Goal: Task Accomplishment & Management: Complete application form

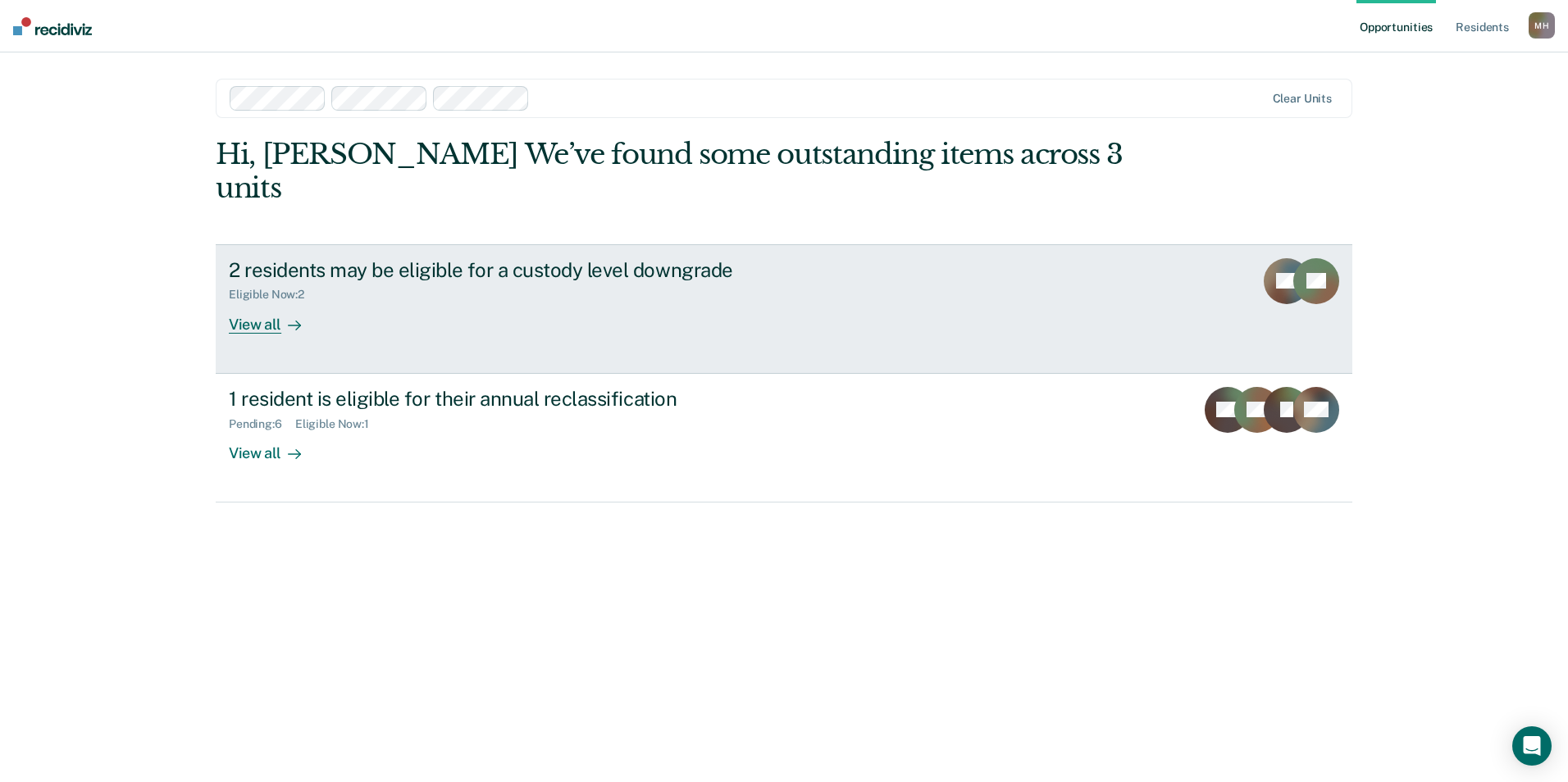
click at [292, 315] on div at bounding box center [291, 324] width 19 height 18
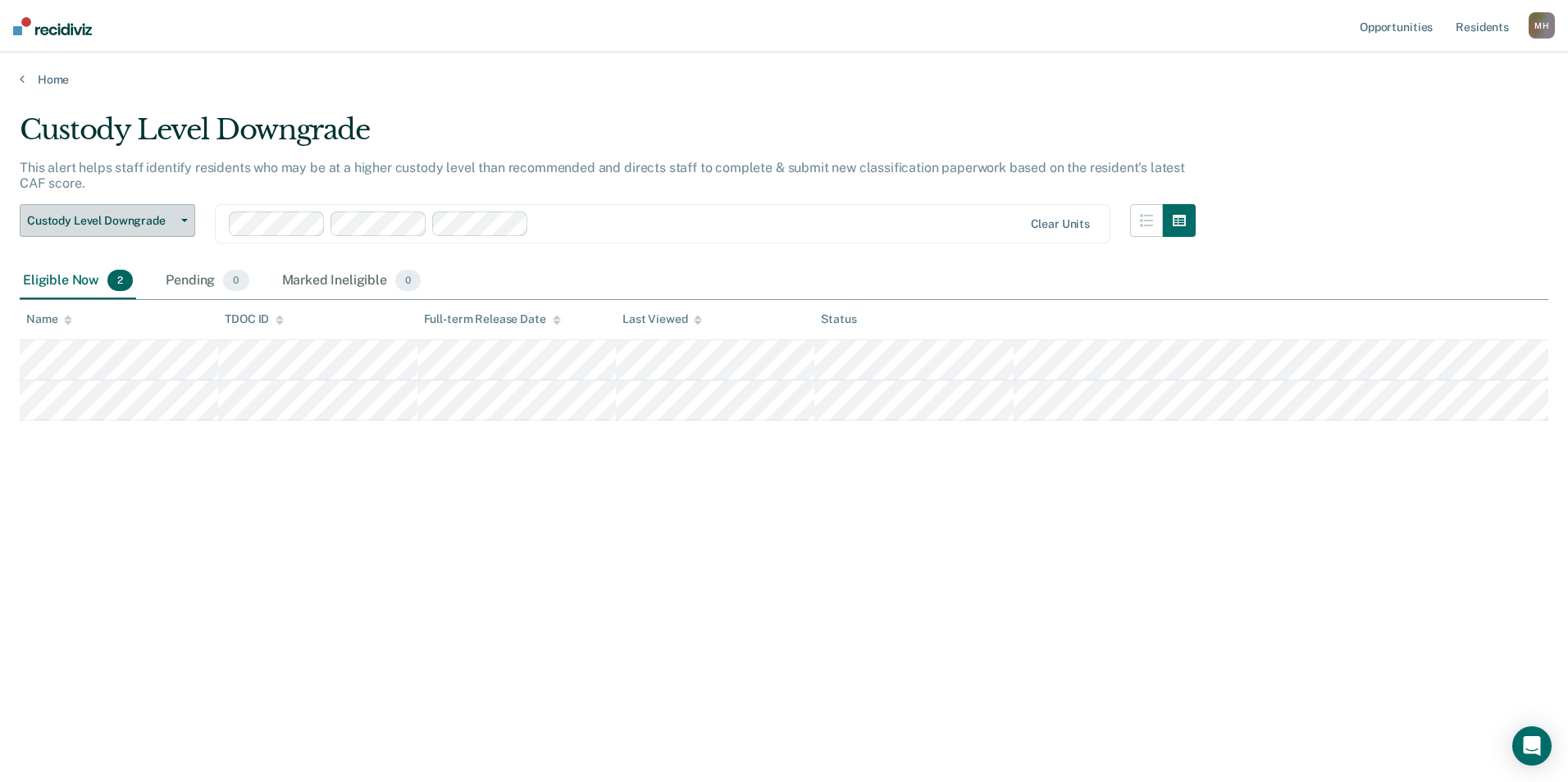
click at [151, 230] on button "Custody Level Downgrade" at bounding box center [106, 220] width 175 height 33
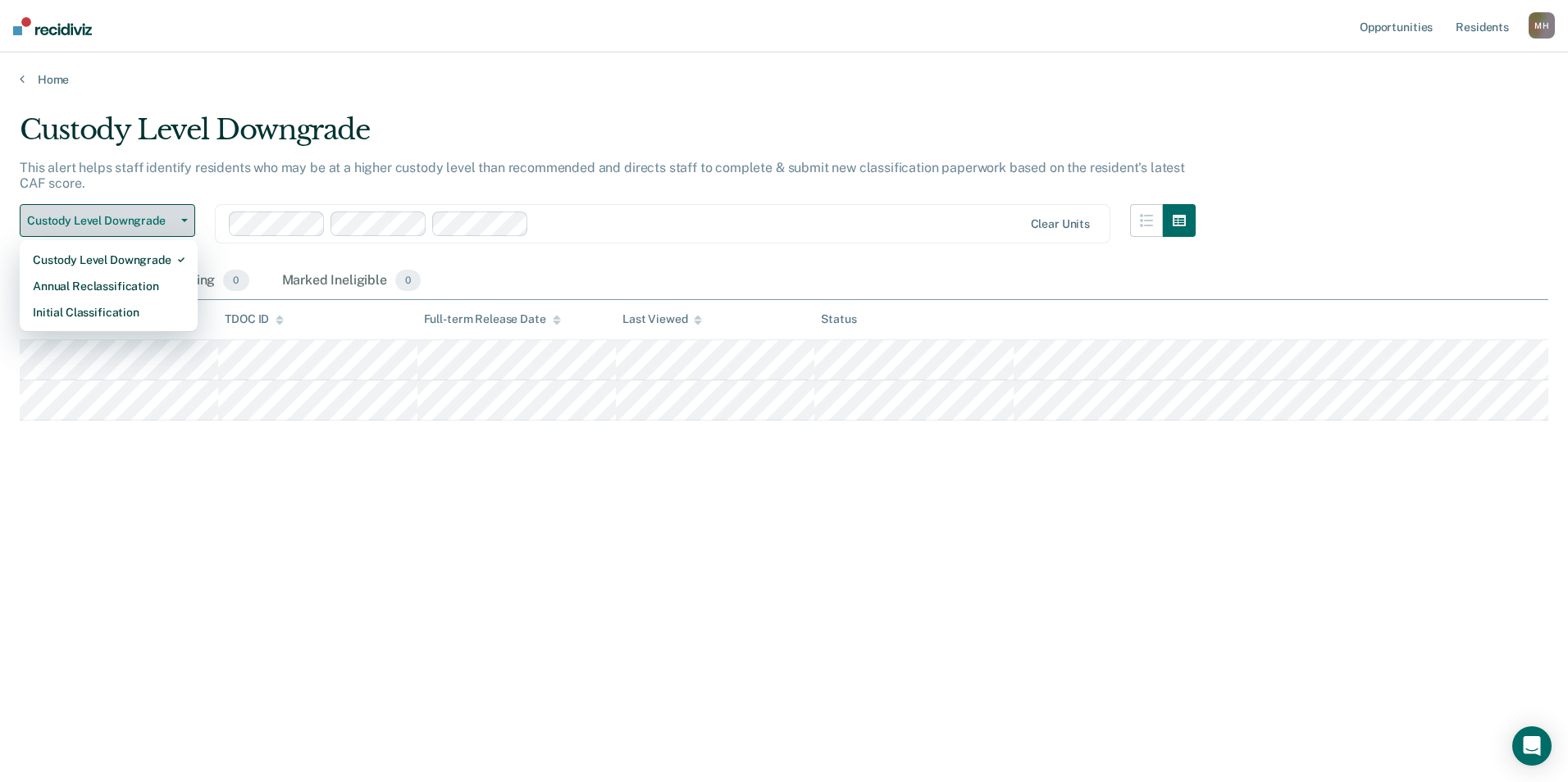
click at [141, 228] on button "Custody Level Downgrade" at bounding box center [106, 220] width 175 height 33
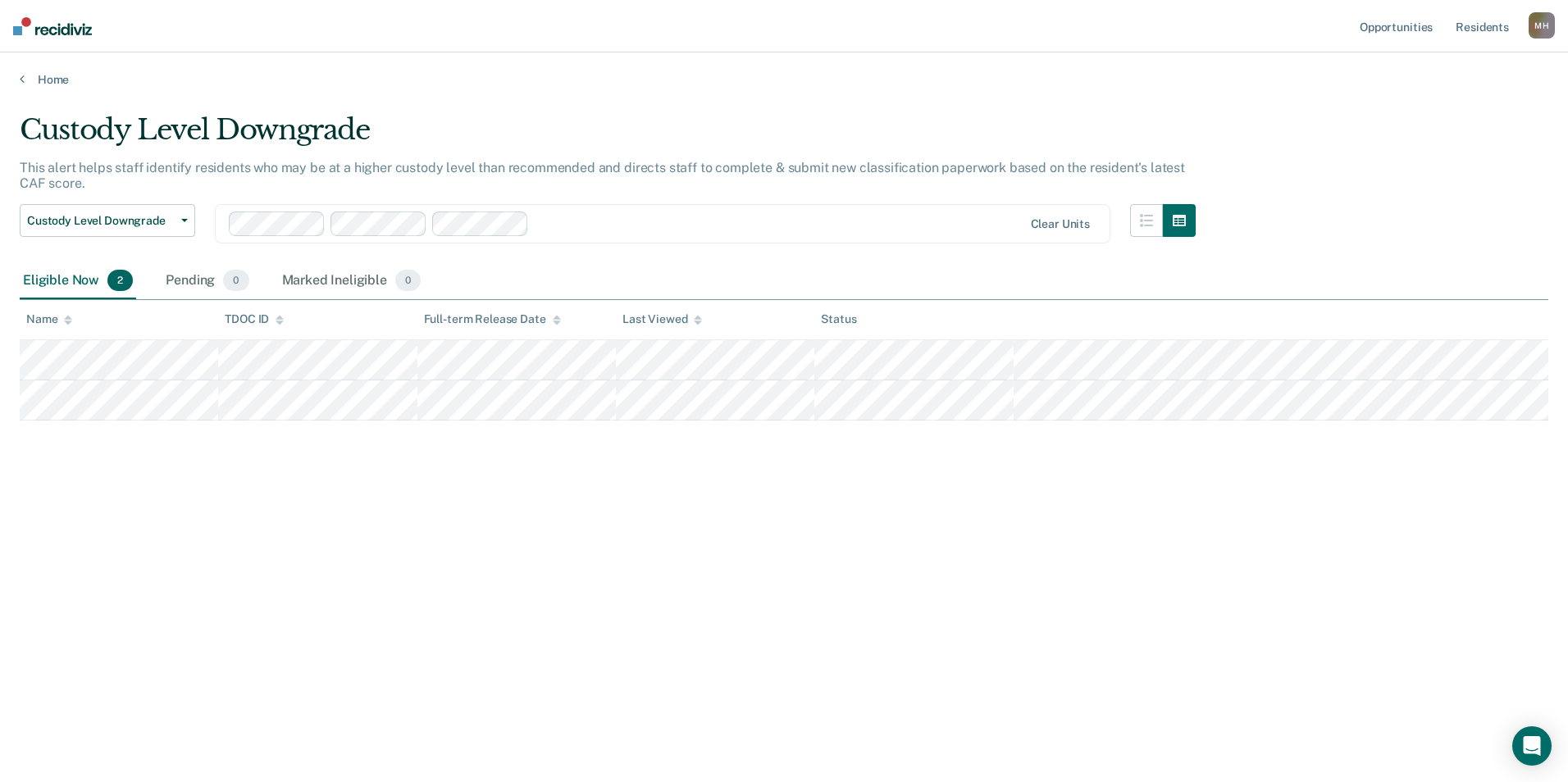
click at [370, 713] on main "Custody Level Downgrade This alert helps staff identify residents who may be at…" at bounding box center [784, 432] width 1568 height 691
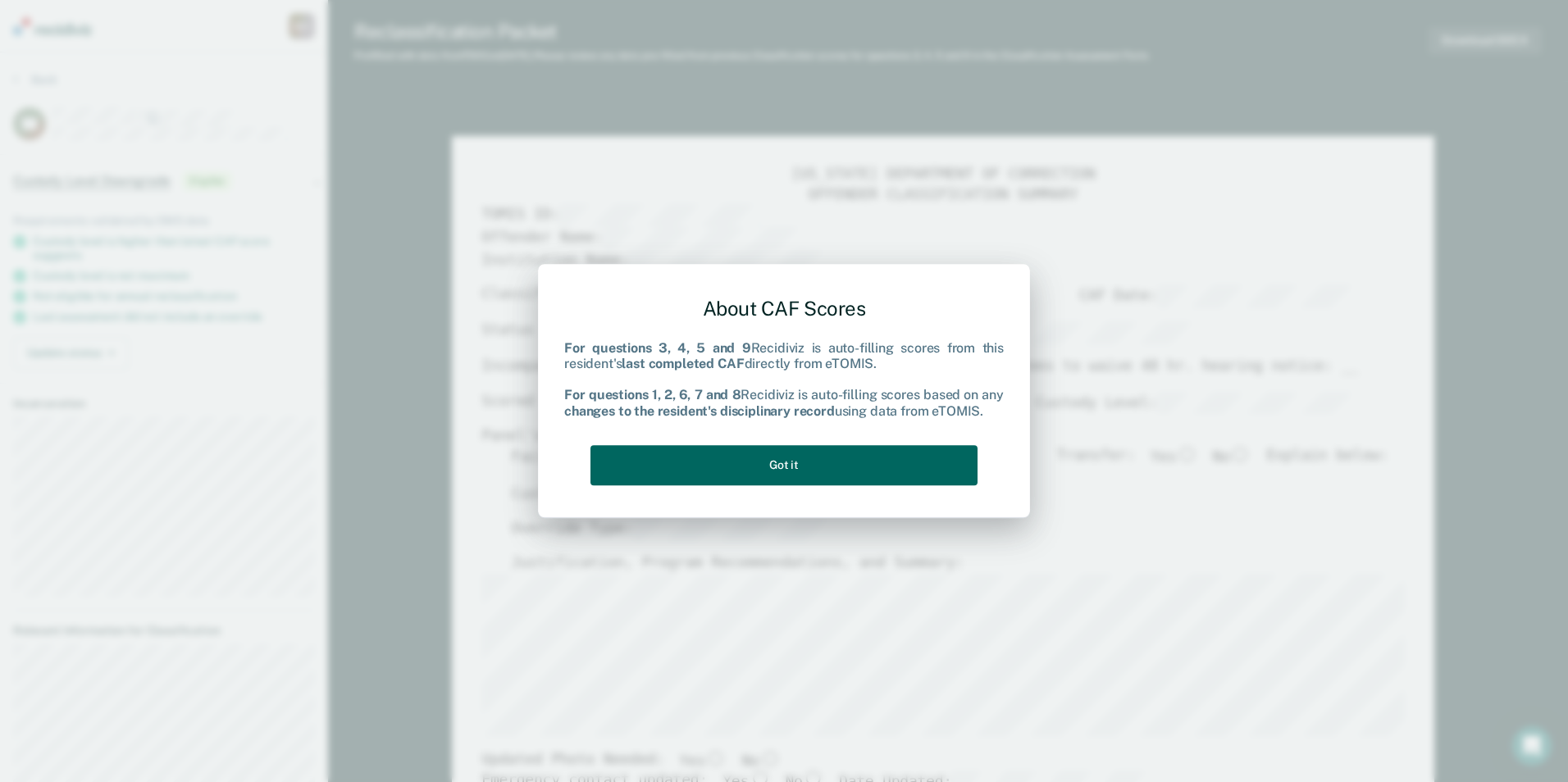
click at [738, 464] on button "Got it" at bounding box center [784, 465] width 387 height 40
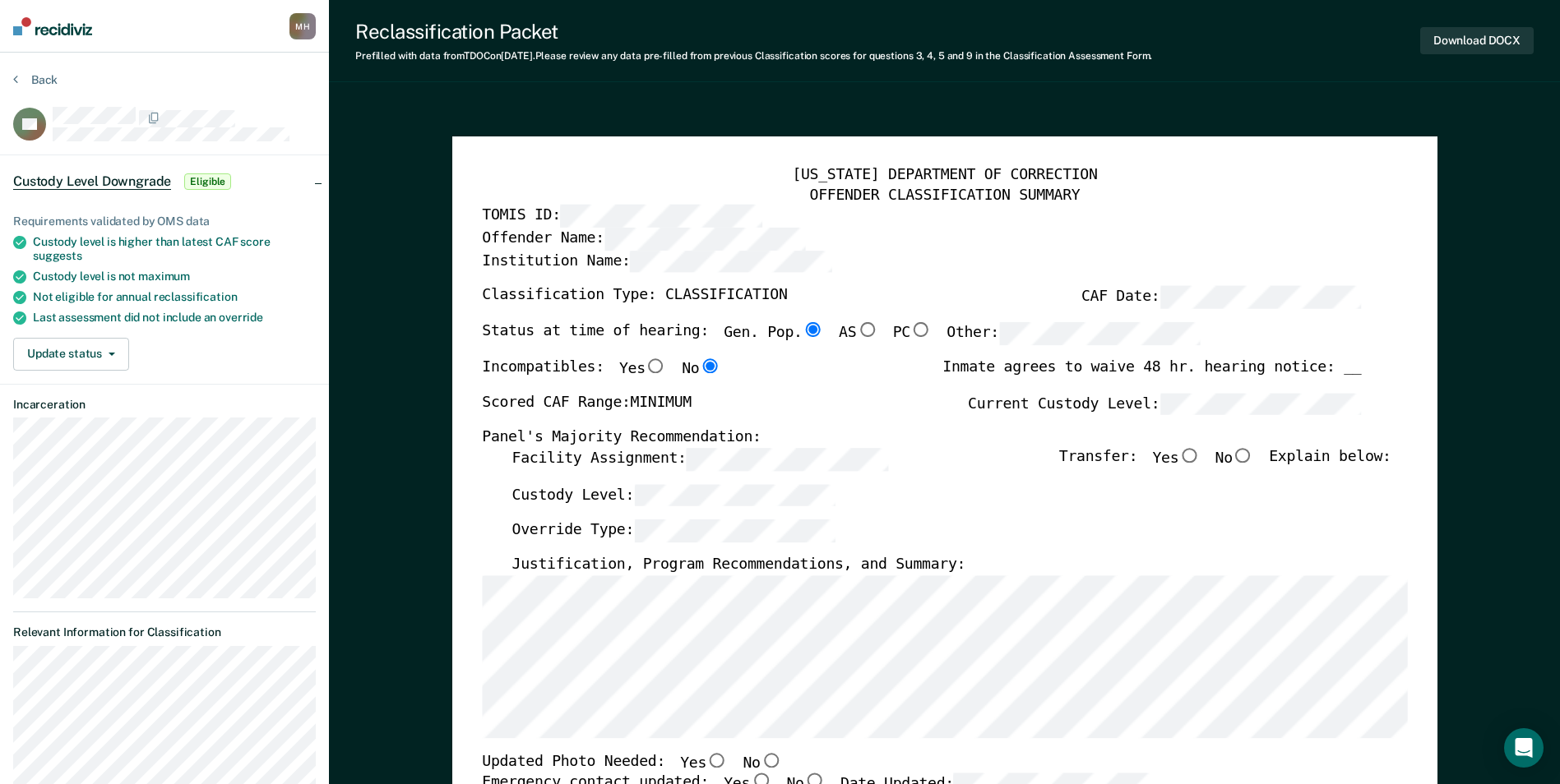
click at [0, 570] on html "Looks like you’re using Internet Explorer 11. For faster loading and a better e…" at bounding box center [780, 392] width 1560 height 784
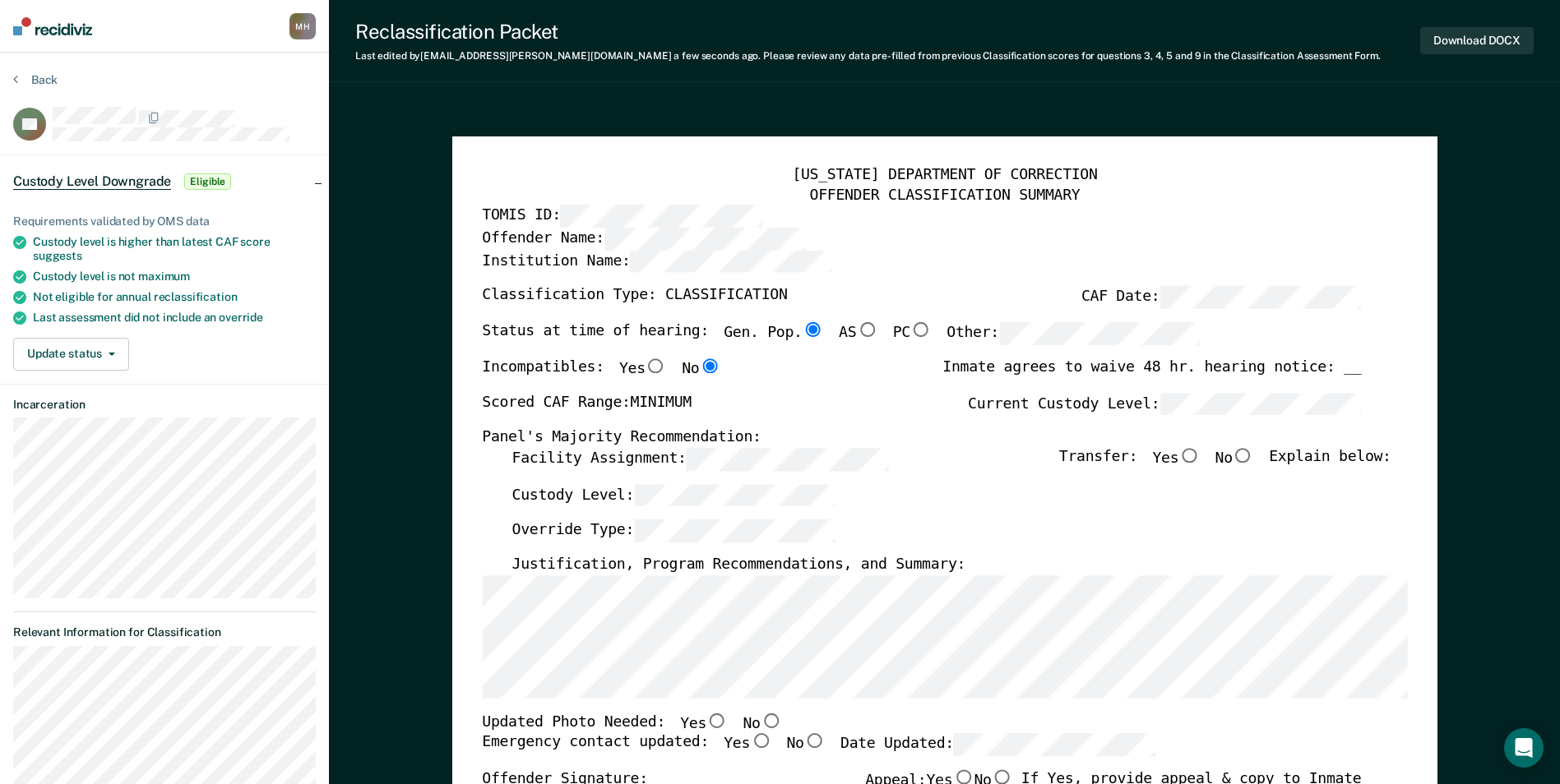
click at [760, 721] on input "No" at bounding box center [770, 720] width 21 height 15
type textarea "x"
radio input "true"
click at [750, 739] on input "Yes" at bounding box center [761, 741] width 21 height 15
type textarea "x"
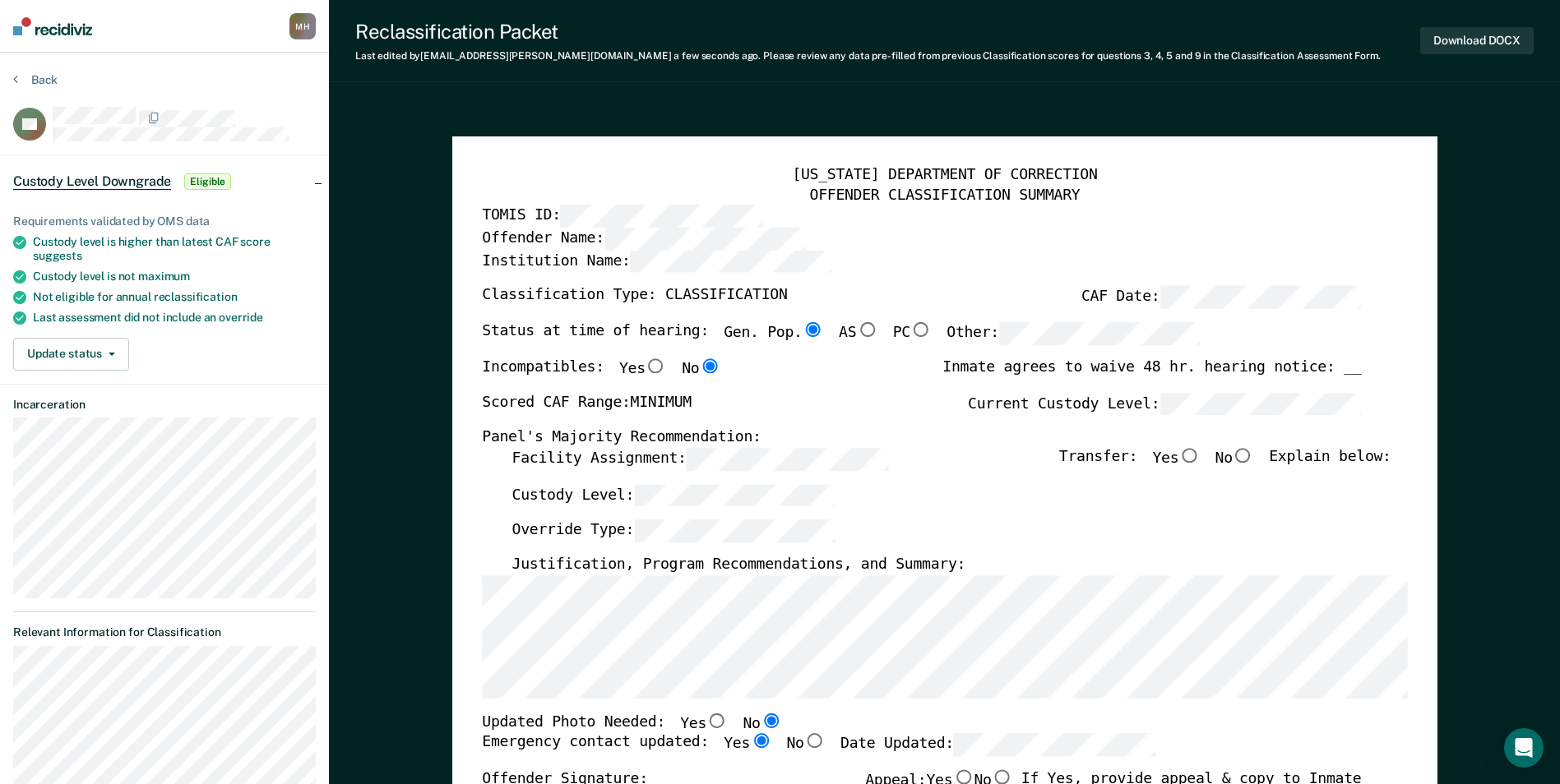
radio input "true"
click at [789, 405] on div "Scored CAF Range: MINIMUM Current Custody Level:" at bounding box center [921, 411] width 879 height 36
click at [1255, 458] on input "No" at bounding box center [1243, 455] width 21 height 15
type textarea "x"
radio input "true"
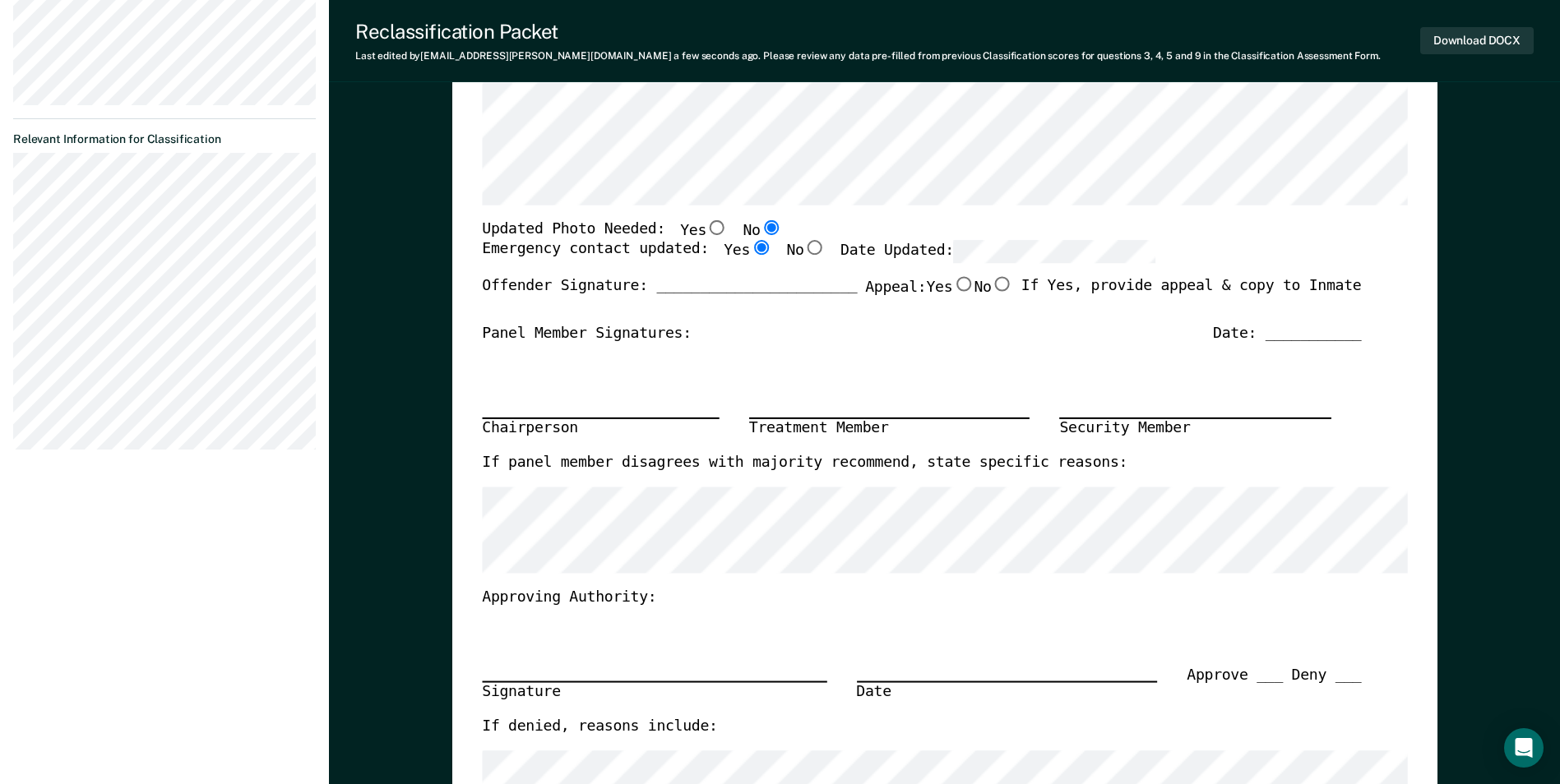
scroll to position [82, 0]
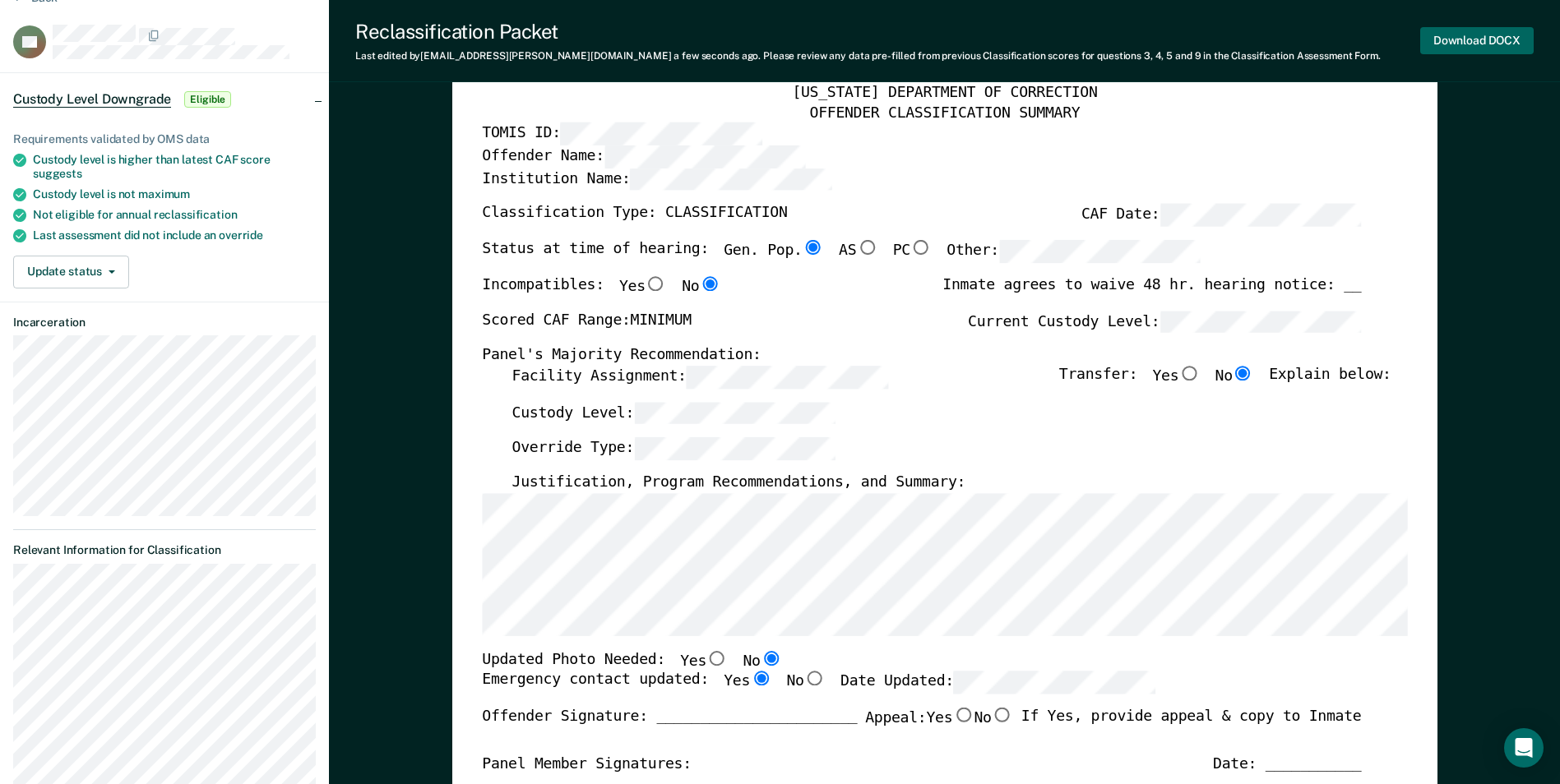
click at [1451, 42] on button "Download DOCX" at bounding box center [1477, 41] width 114 height 27
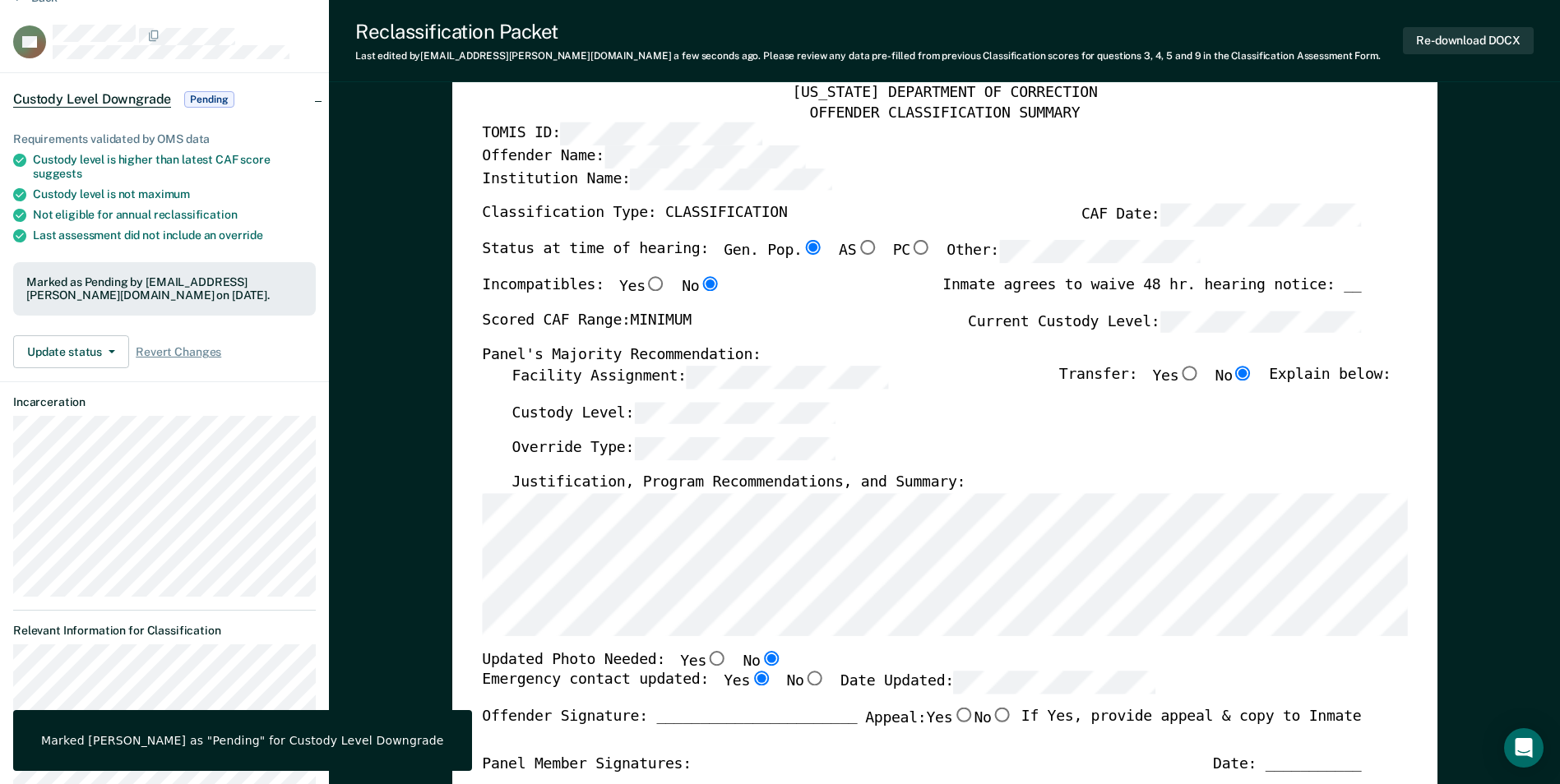
scroll to position [0, 0]
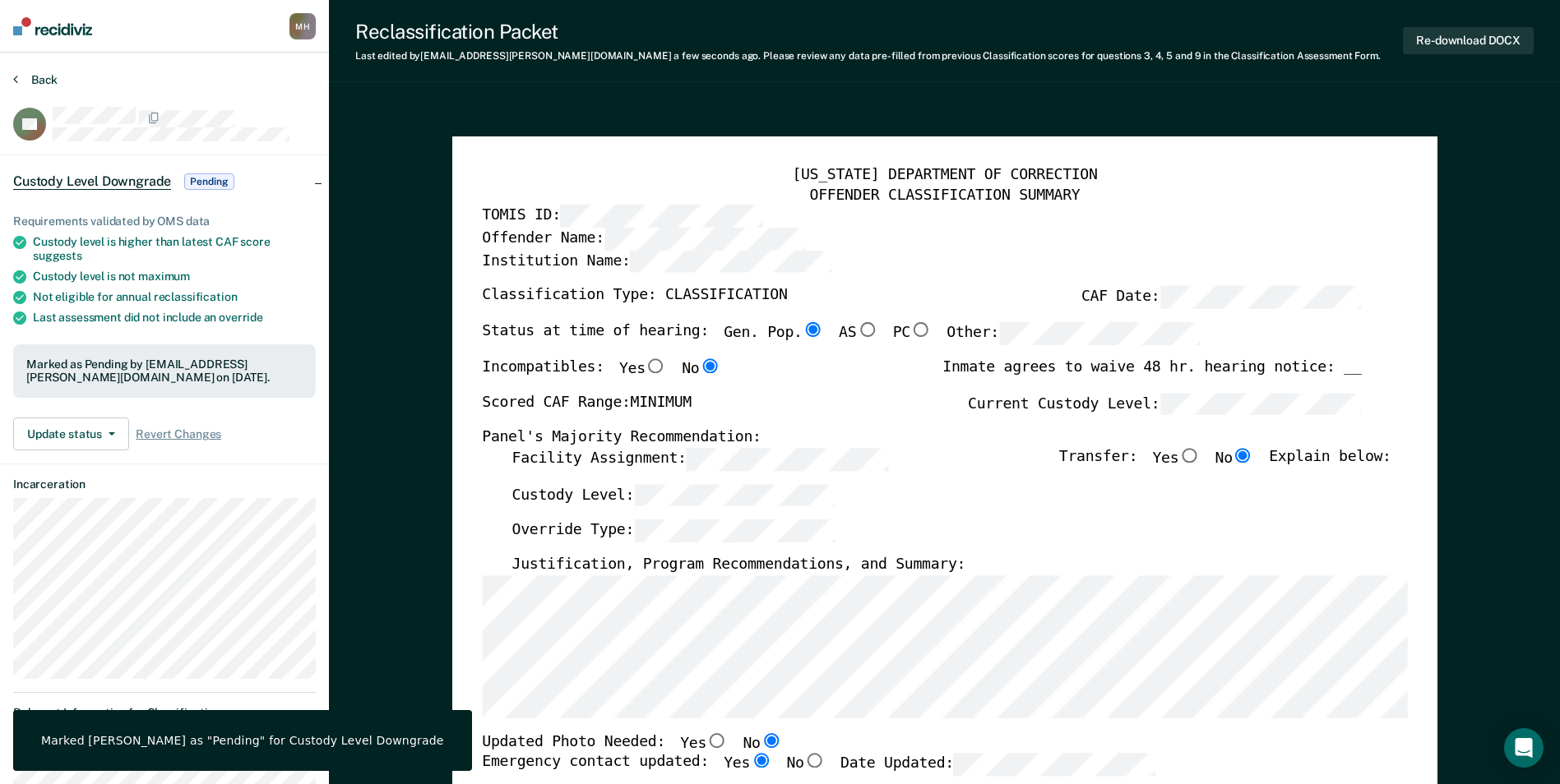
click at [50, 86] on button "Back" at bounding box center [35, 79] width 44 height 15
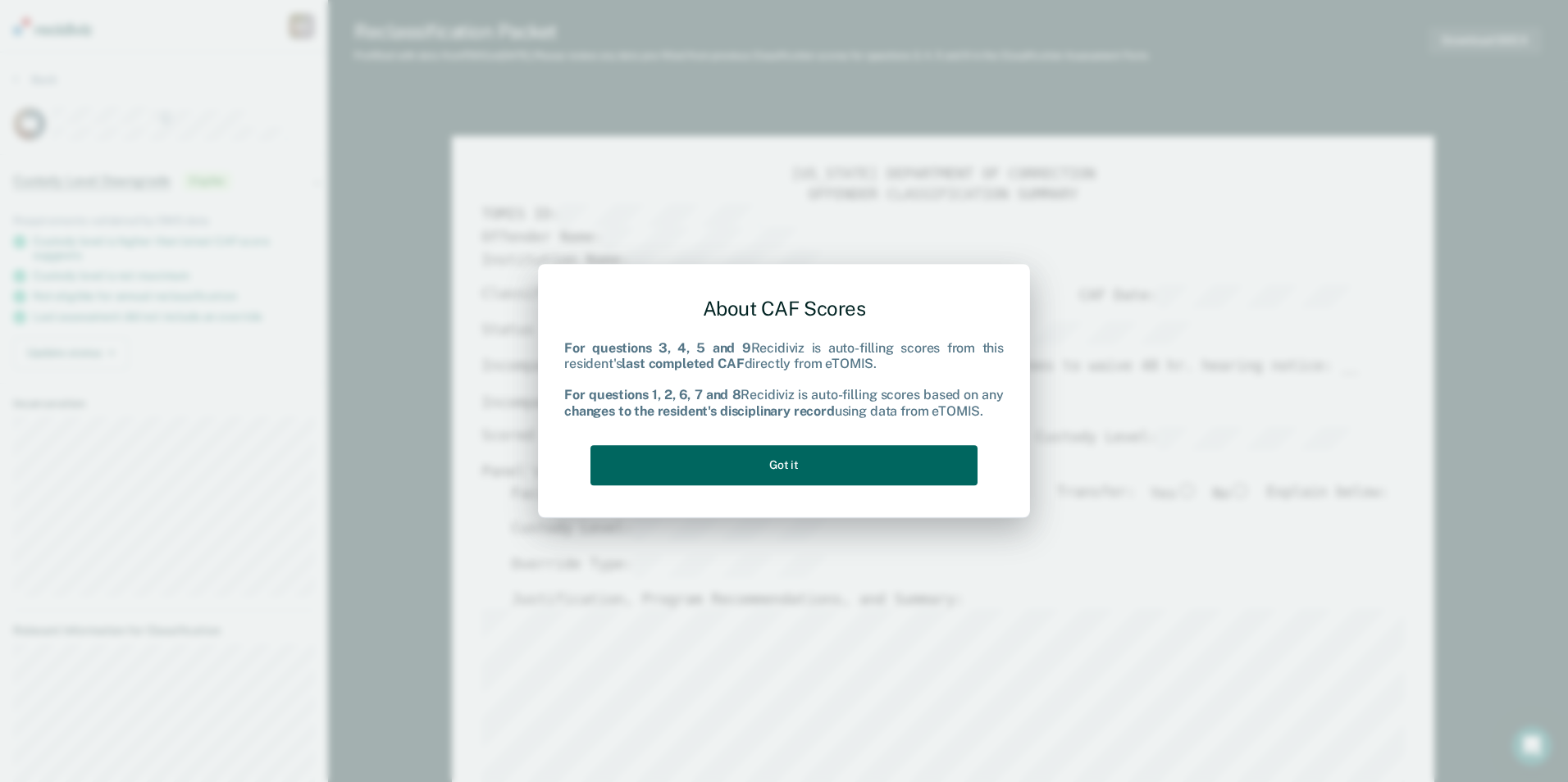
click at [830, 473] on button "Got it" at bounding box center [784, 465] width 387 height 40
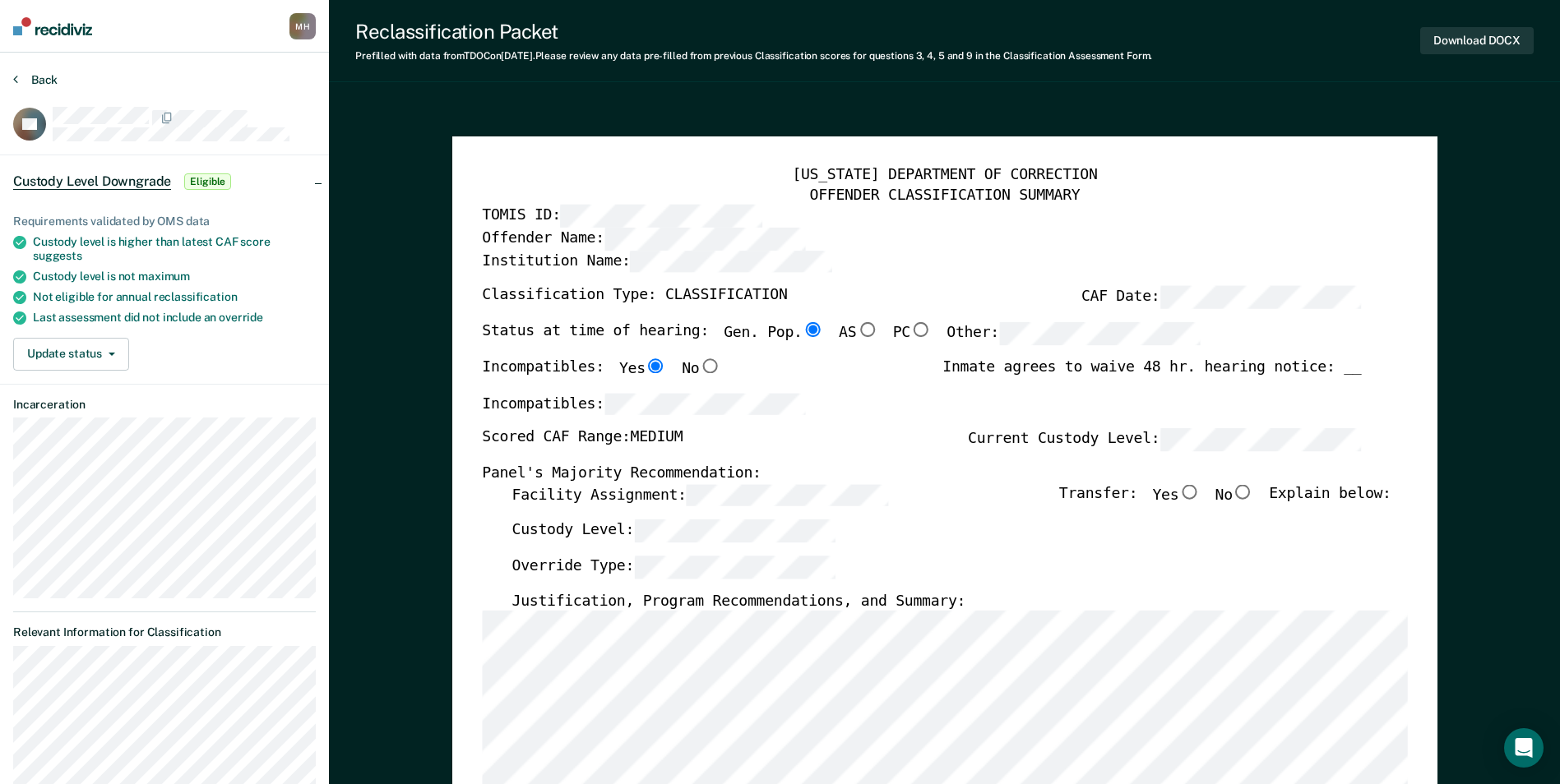
type textarea "x"
click at [42, 83] on button "Back" at bounding box center [35, 79] width 44 height 15
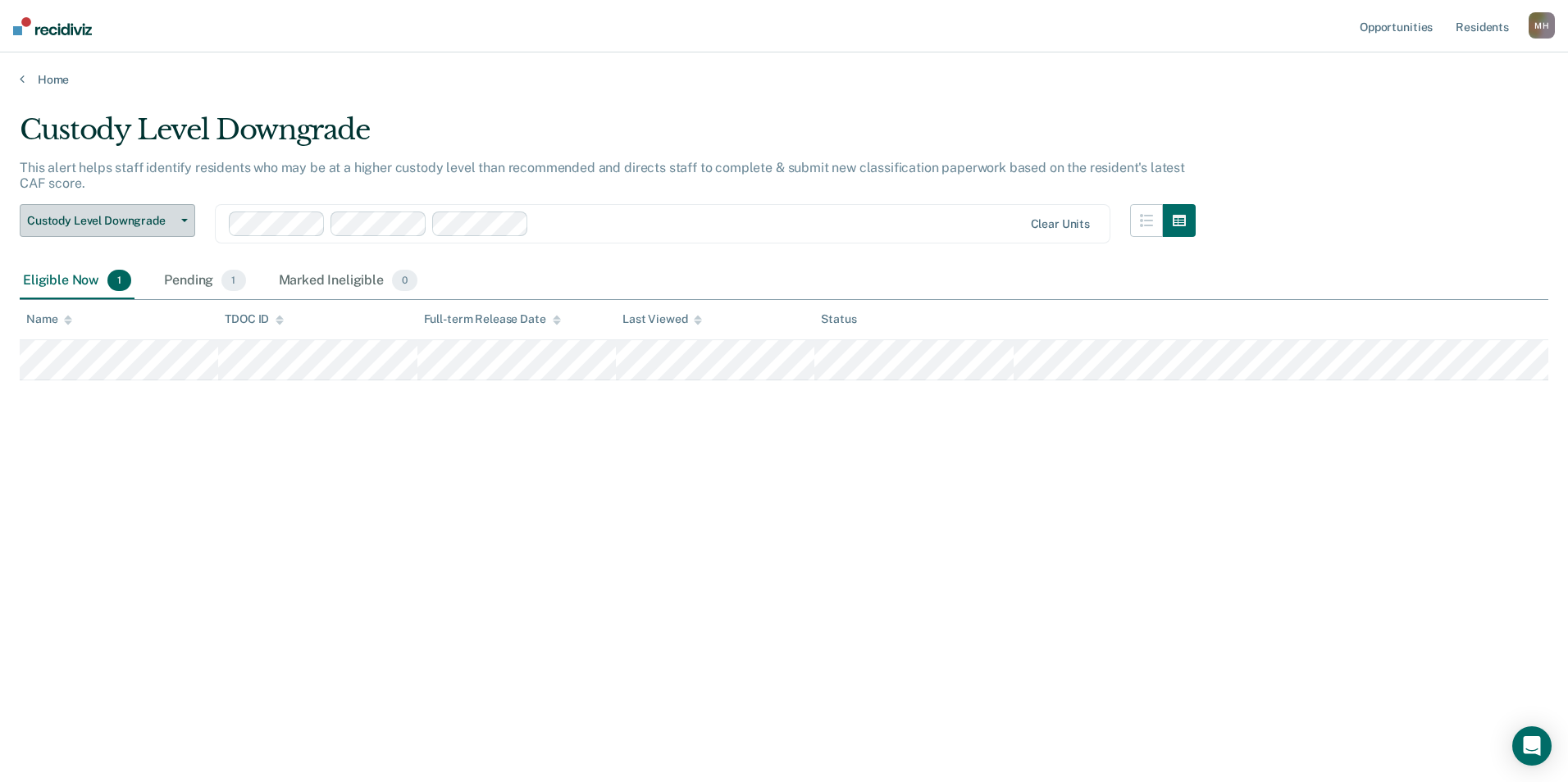
click at [107, 206] on button "Custody Level Downgrade" at bounding box center [106, 220] width 175 height 33
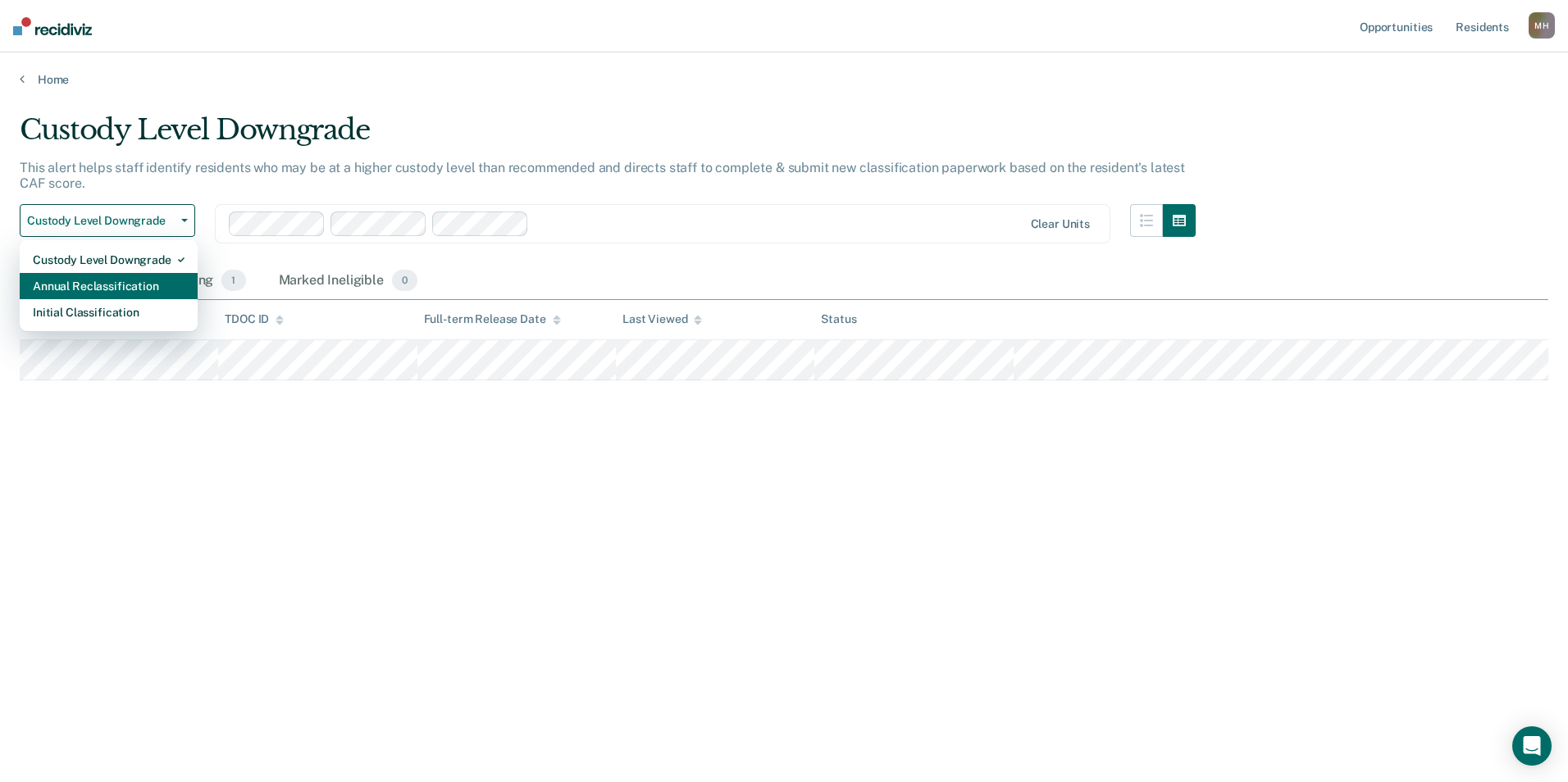
click at [76, 296] on div "Annual Reclassification" at bounding box center [108, 286] width 151 height 26
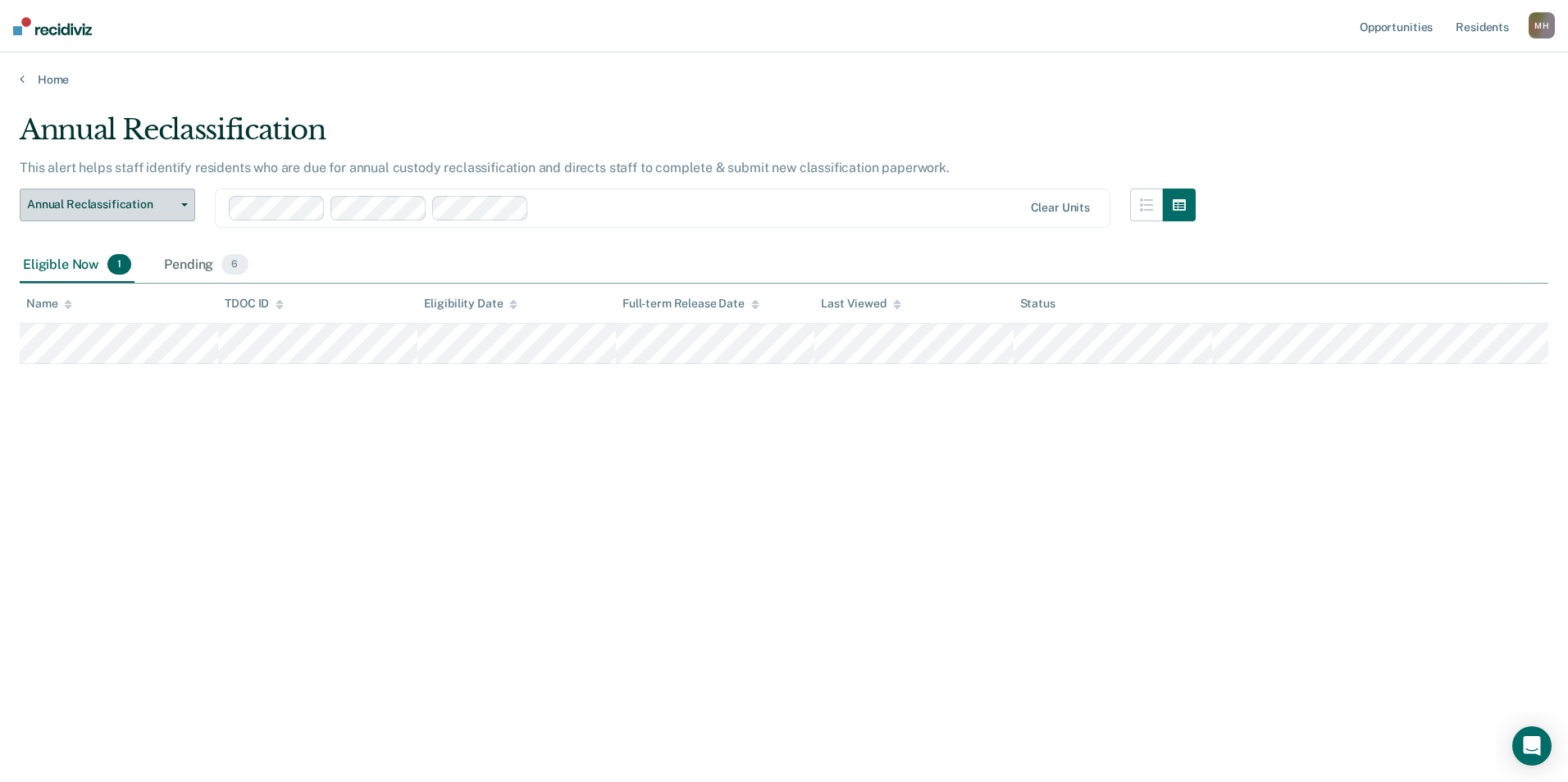
click at [156, 218] on button "Annual Reclassification" at bounding box center [106, 204] width 175 height 33
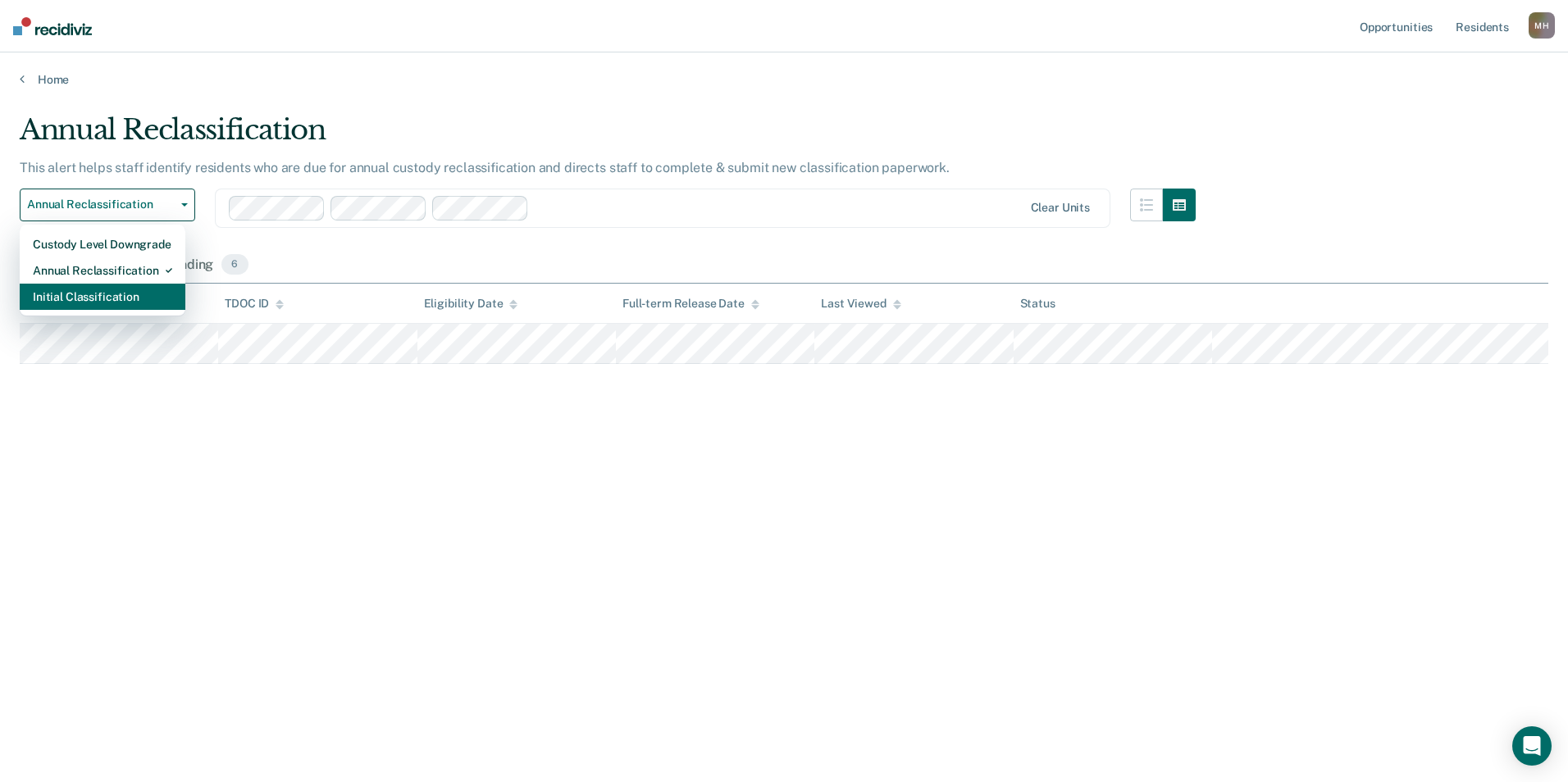
click at [113, 296] on div "Initial Classification" at bounding box center [102, 297] width 139 height 26
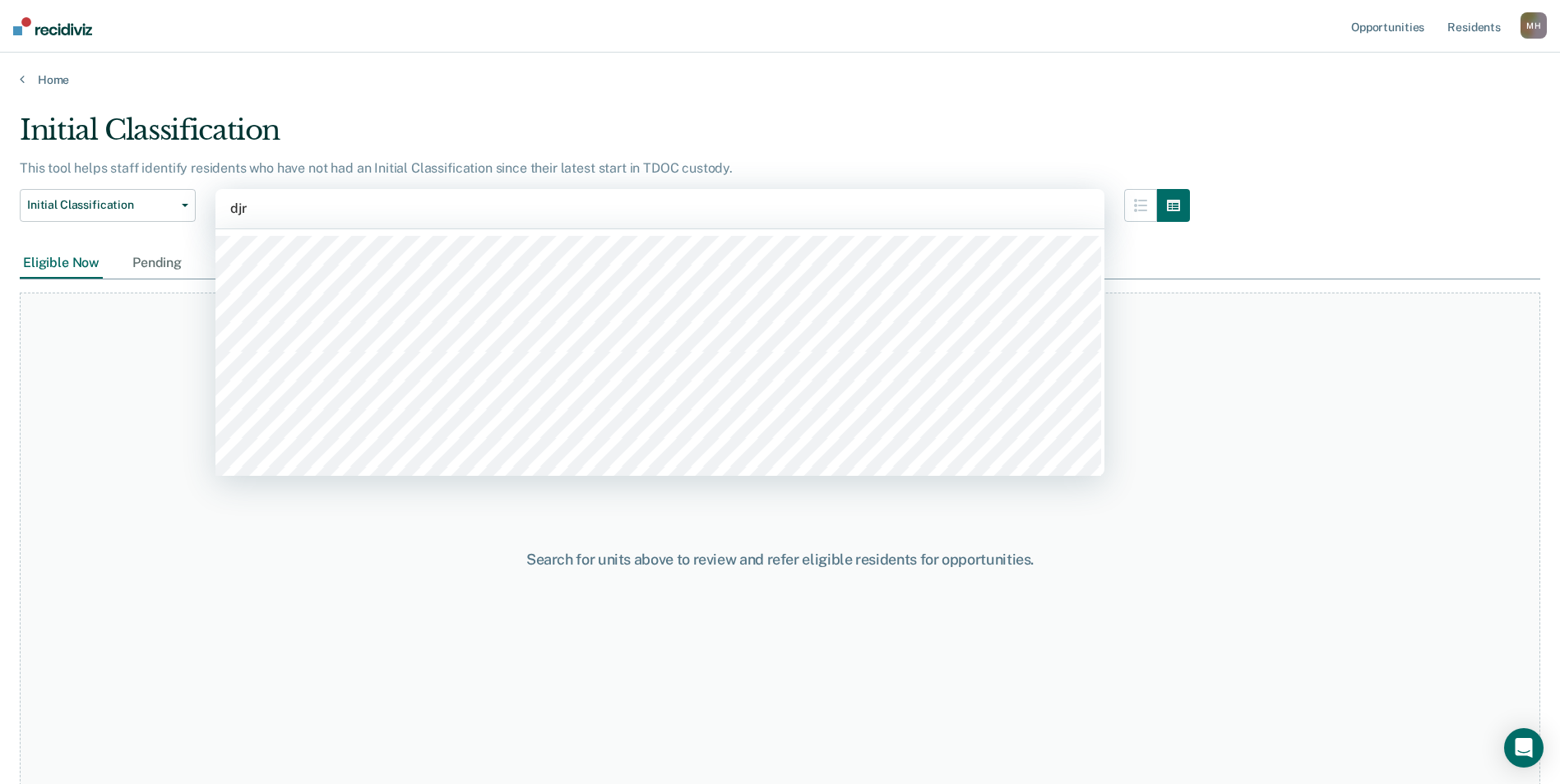
type input "djrc"
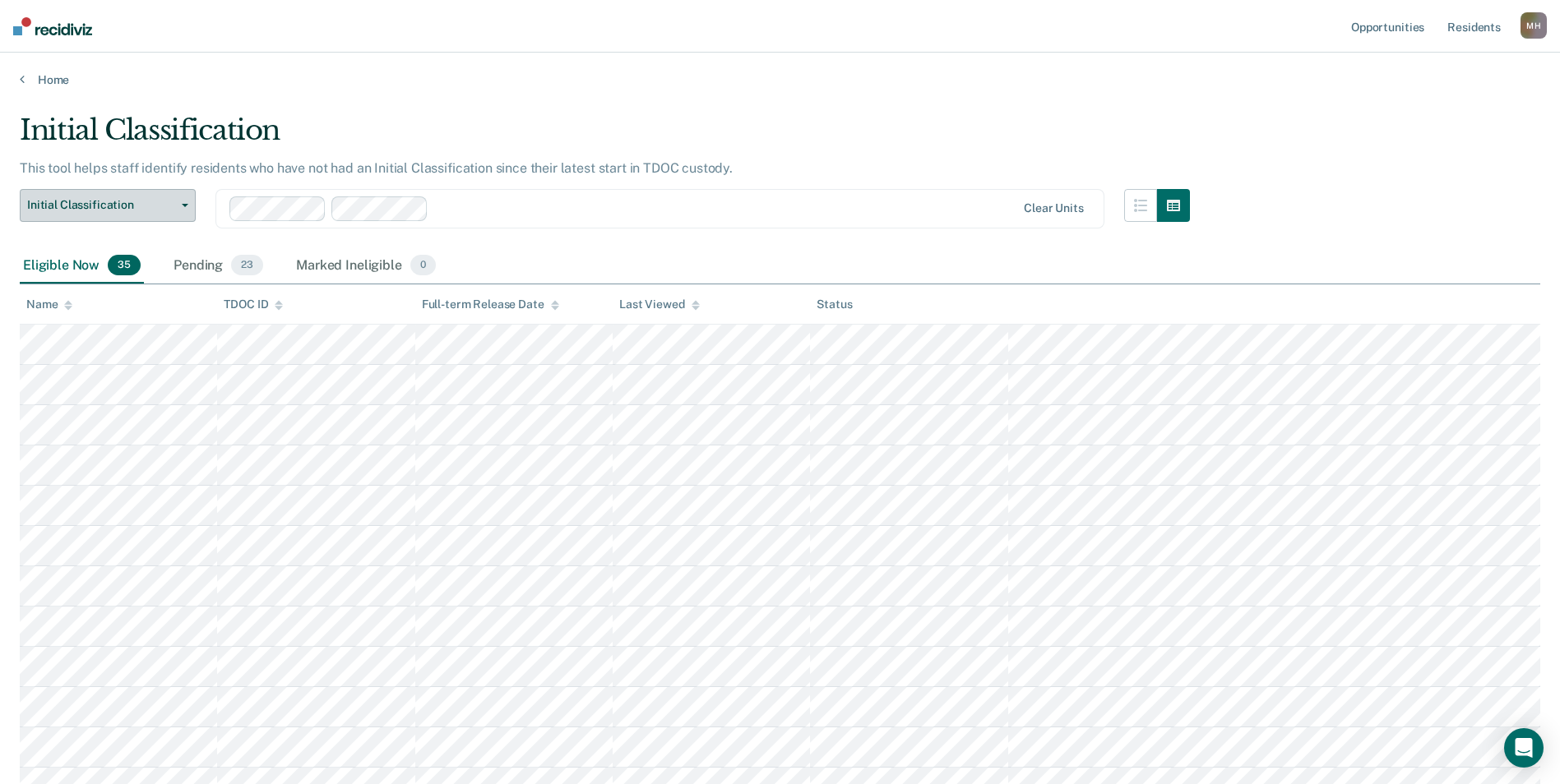
click at [123, 213] on button "Initial Classification" at bounding box center [107, 205] width 176 height 33
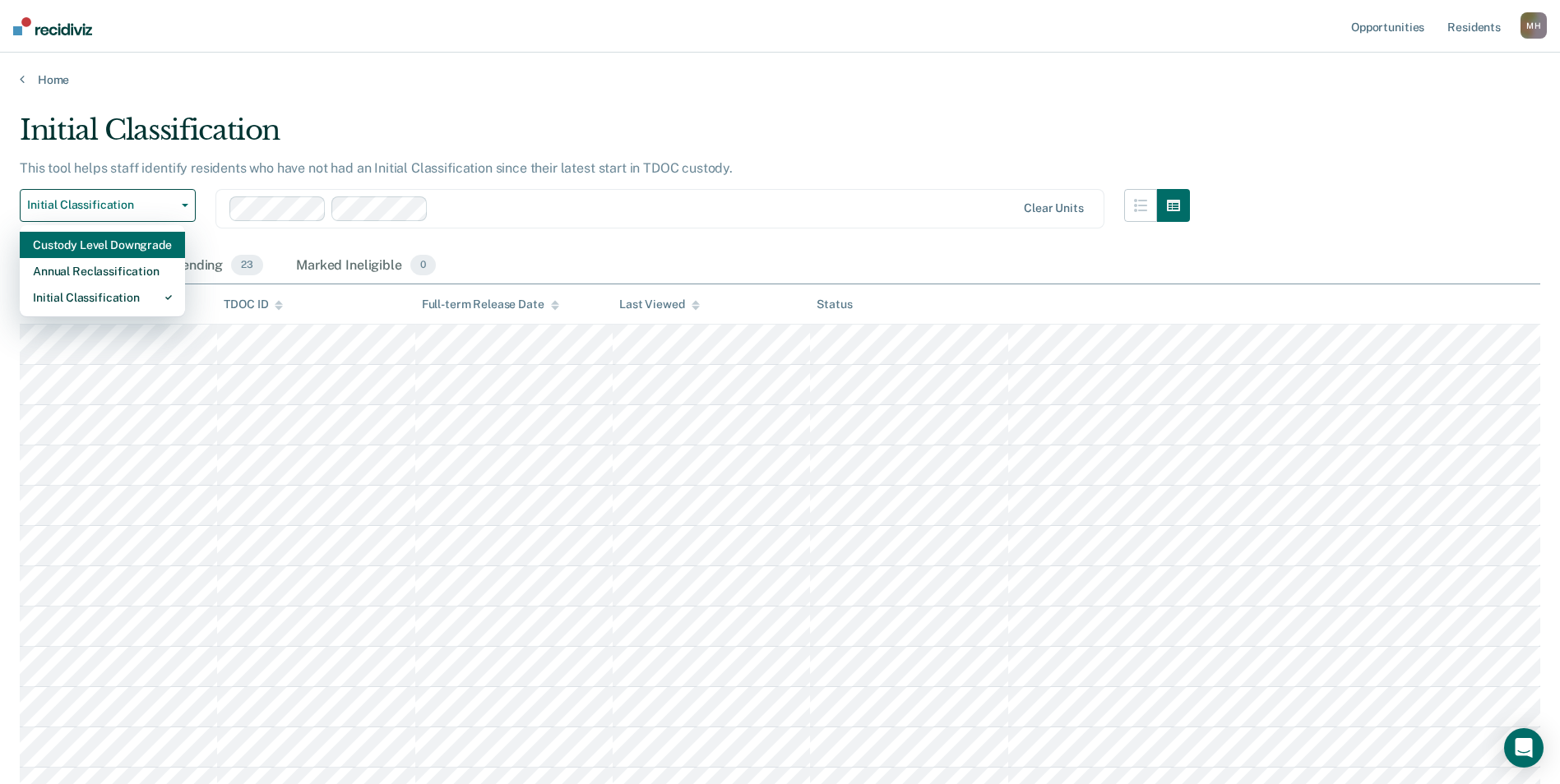
click at [92, 248] on div "Custody Level Downgrade" at bounding box center [102, 245] width 139 height 26
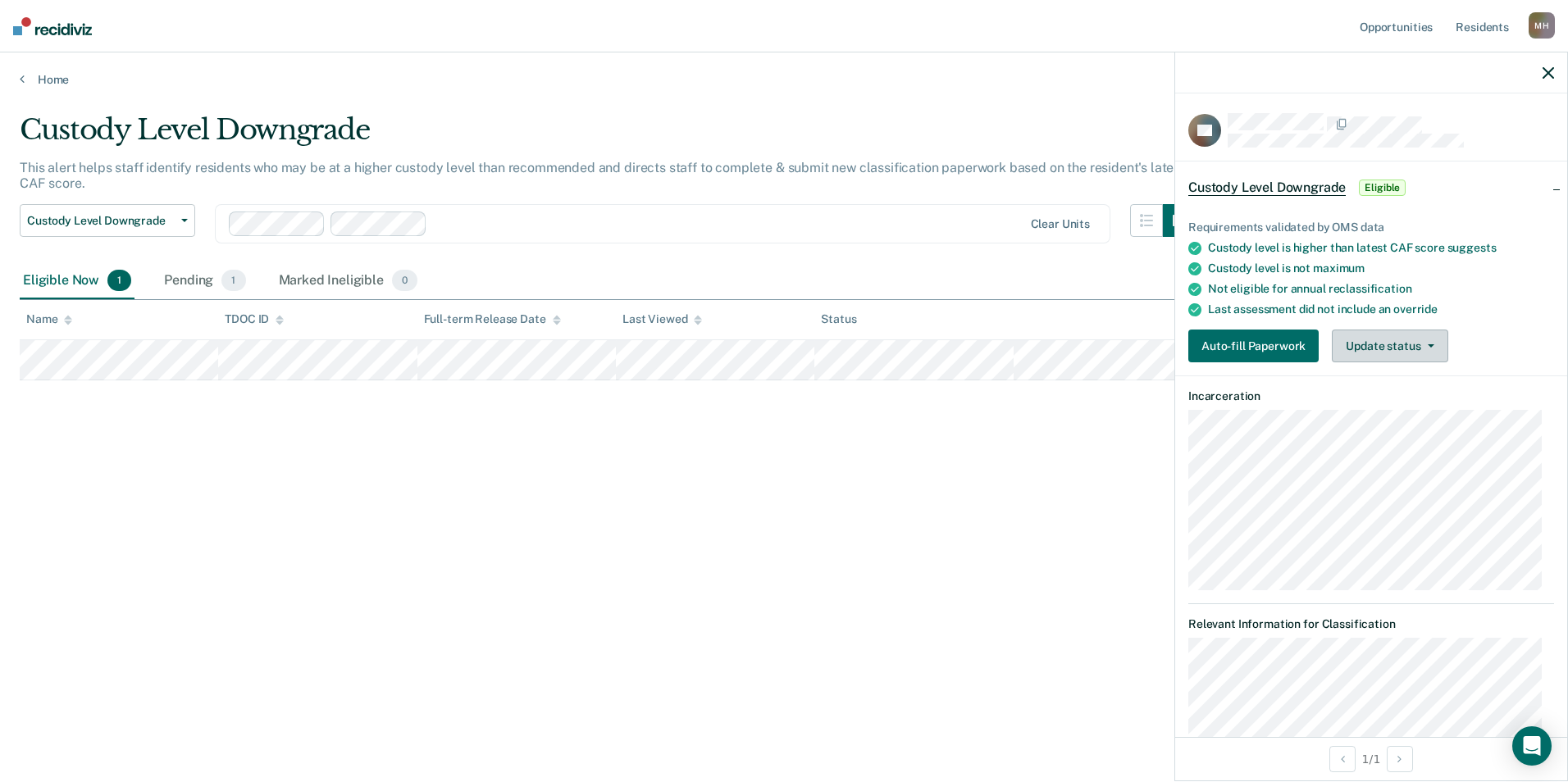
click at [1393, 344] on button "Update status" at bounding box center [1389, 346] width 115 height 33
click at [1396, 407] on button "Mark Ineligible" at bounding box center [1411, 412] width 158 height 26
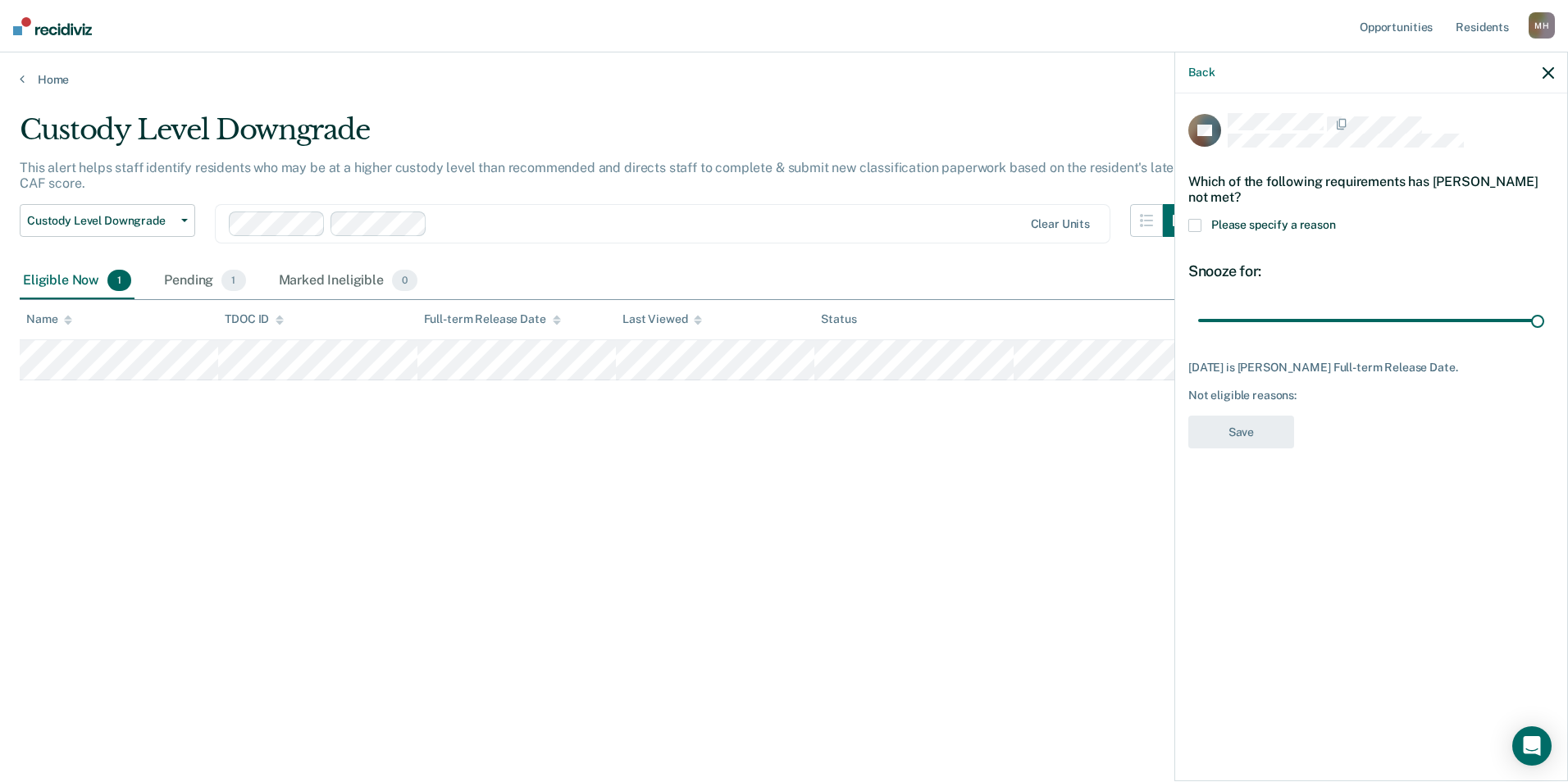
click at [1198, 229] on span at bounding box center [1195, 225] width 13 height 13
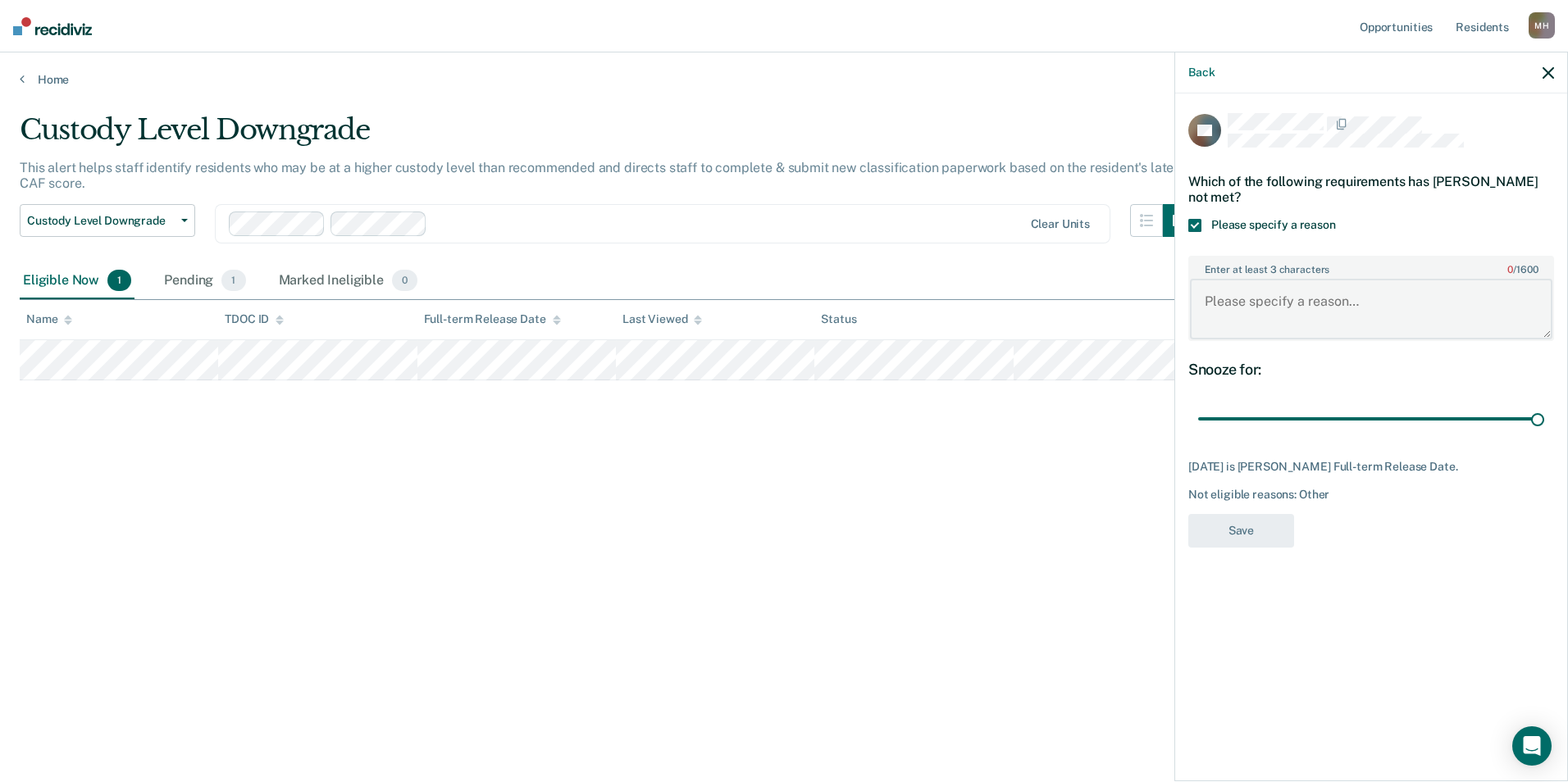
click at [1520, 303] on textarea "Enter at least 3 characters 0 / 1600" at bounding box center [1372, 309] width 363 height 61
click at [1536, 74] on div "Back" at bounding box center [1372, 73] width 392 height 41
click at [1540, 77] on div "Back" at bounding box center [1372, 73] width 392 height 41
click at [1543, 77] on div "Back" at bounding box center [1372, 73] width 392 height 41
click at [1201, 79] on div "Back" at bounding box center [1372, 73] width 392 height 41
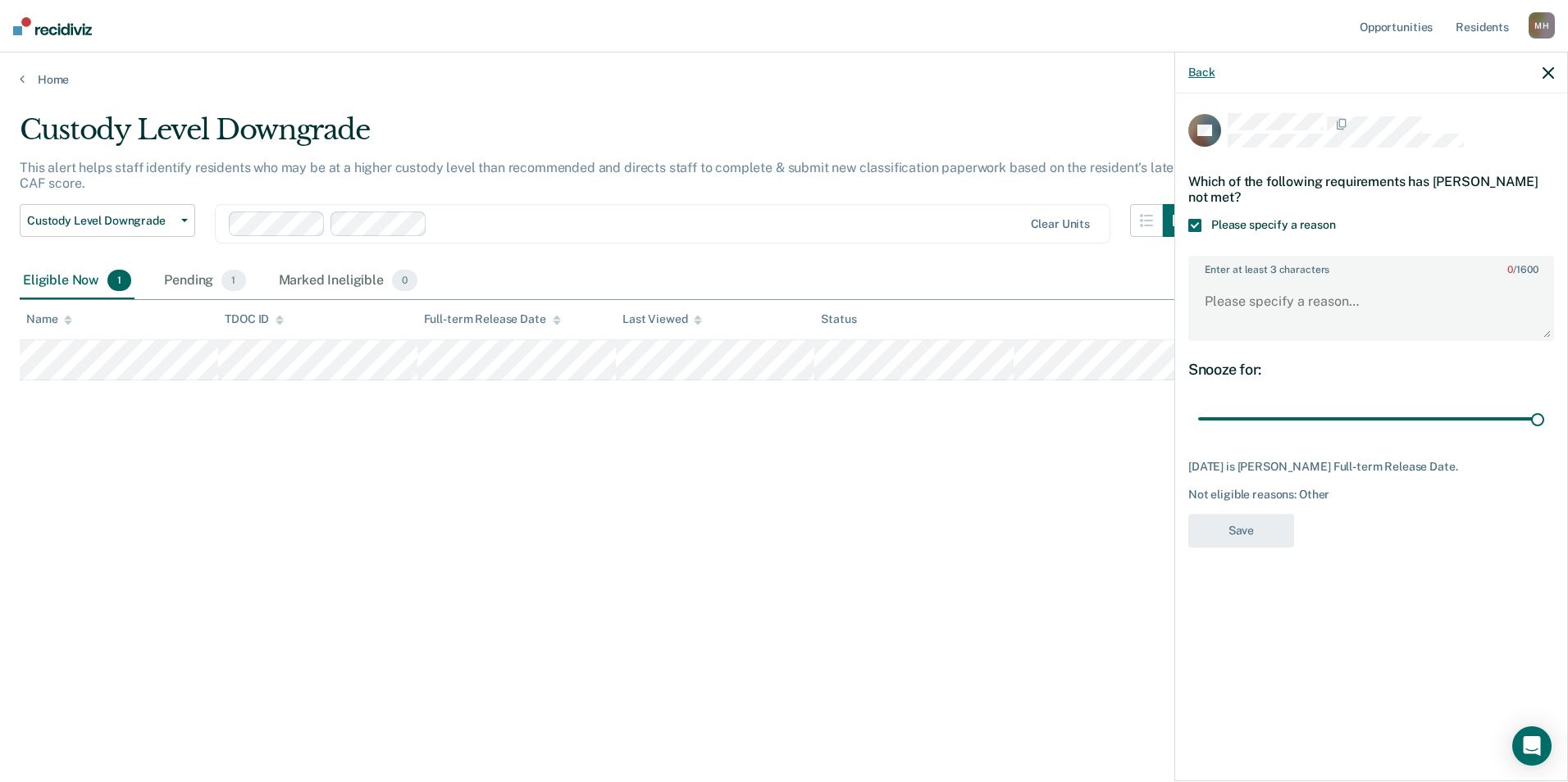
click at [1207, 75] on button "Back" at bounding box center [1202, 73] width 26 height 14
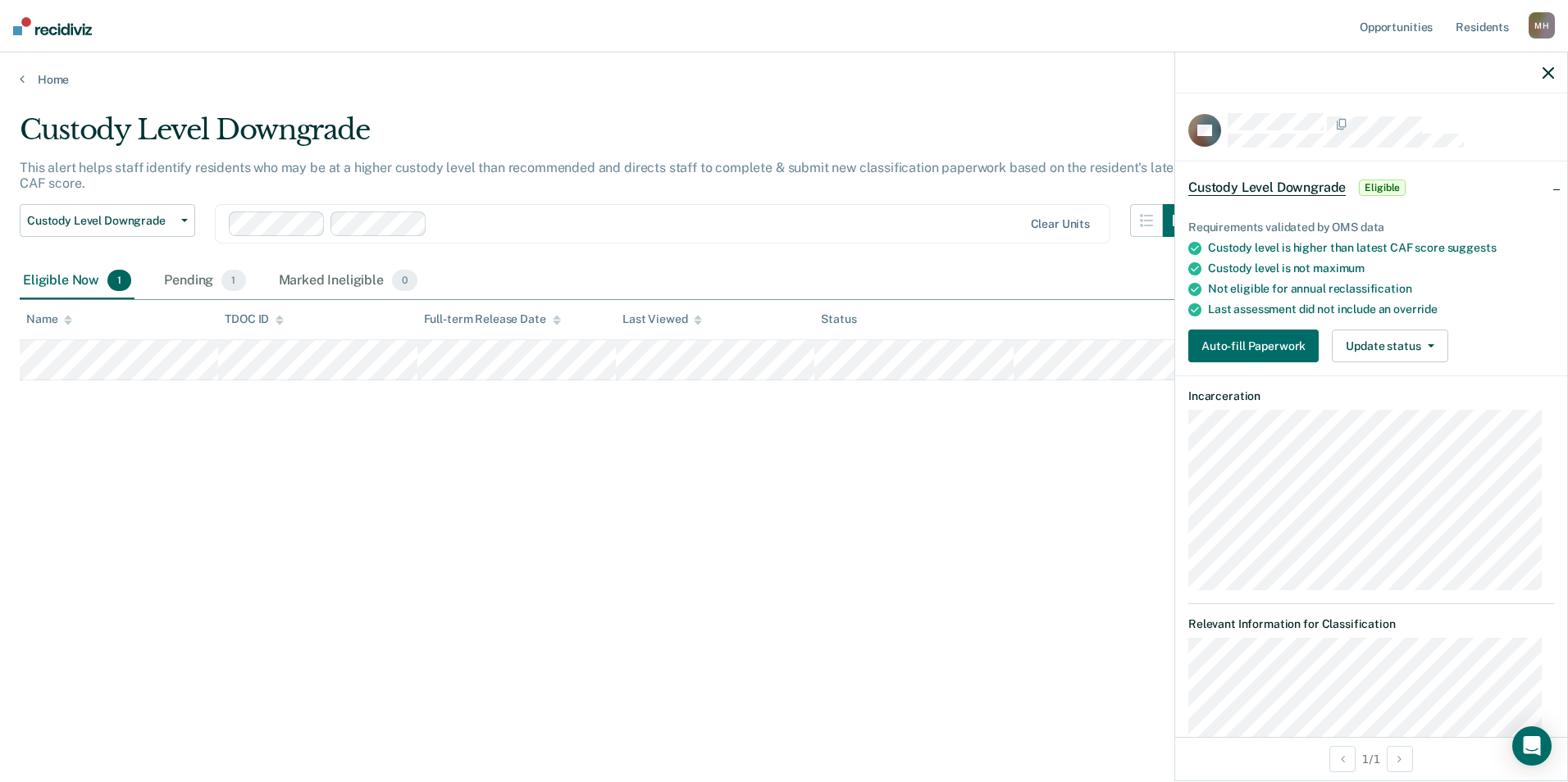
click at [1542, 74] on div at bounding box center [1372, 73] width 392 height 41
click at [1549, 71] on icon "button" at bounding box center [1548, 72] width 11 height 11
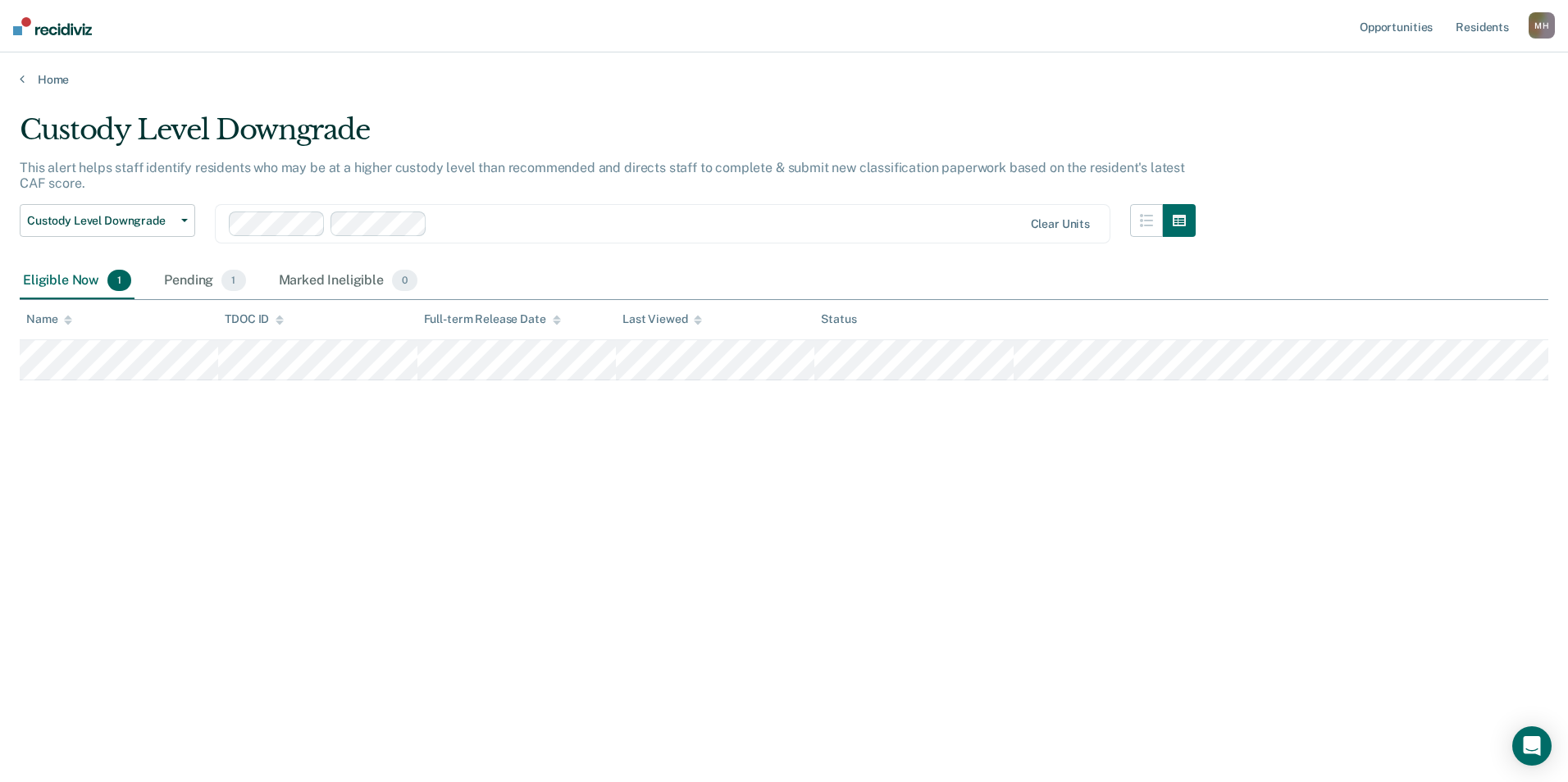
click at [443, 462] on div "Custody Level Downgrade This alert helps staff identify residents who may be at…" at bounding box center [784, 386] width 1529 height 546
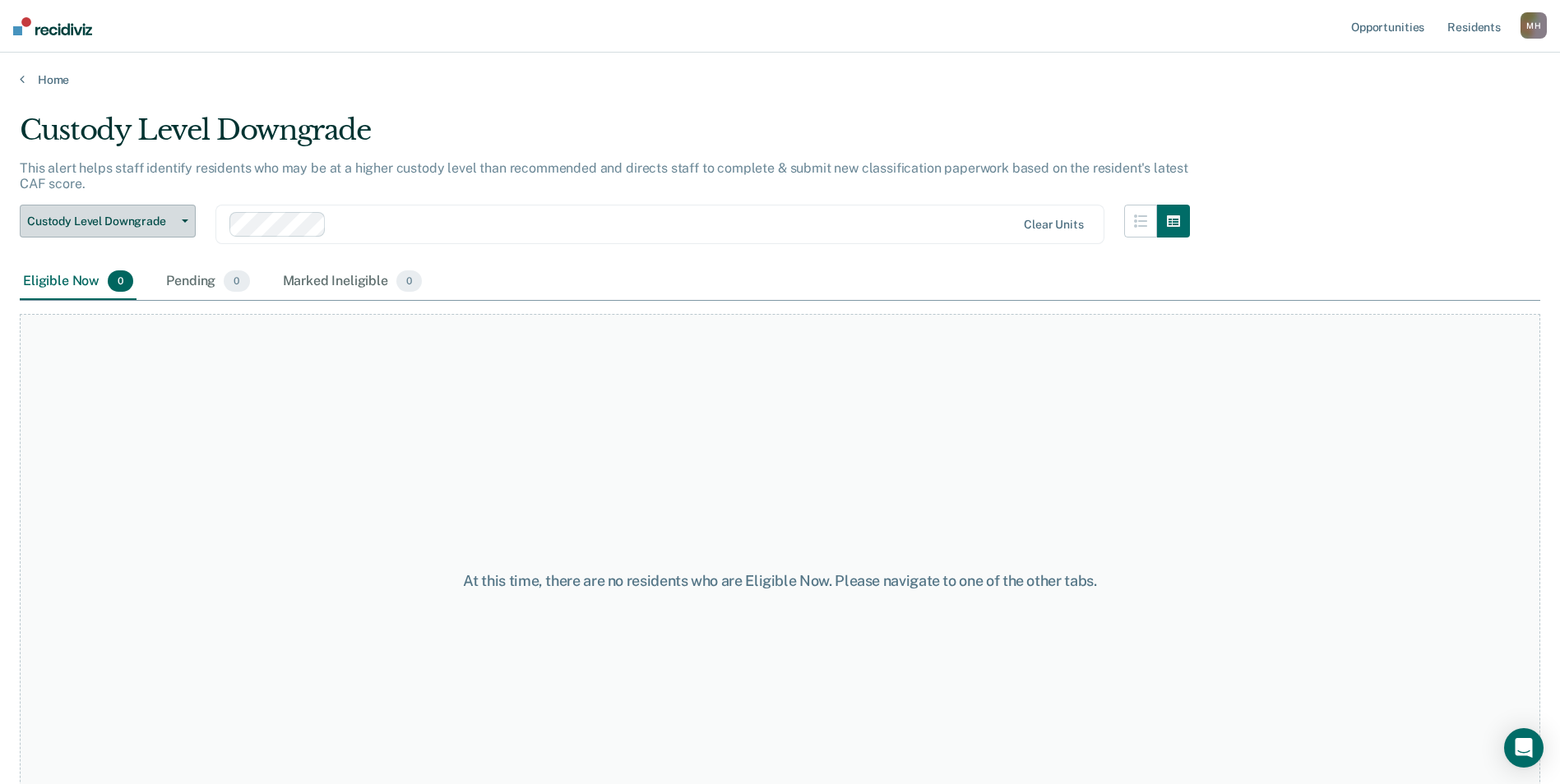
click at [131, 222] on span "Custody Level Downgrade" at bounding box center [101, 221] width 148 height 14
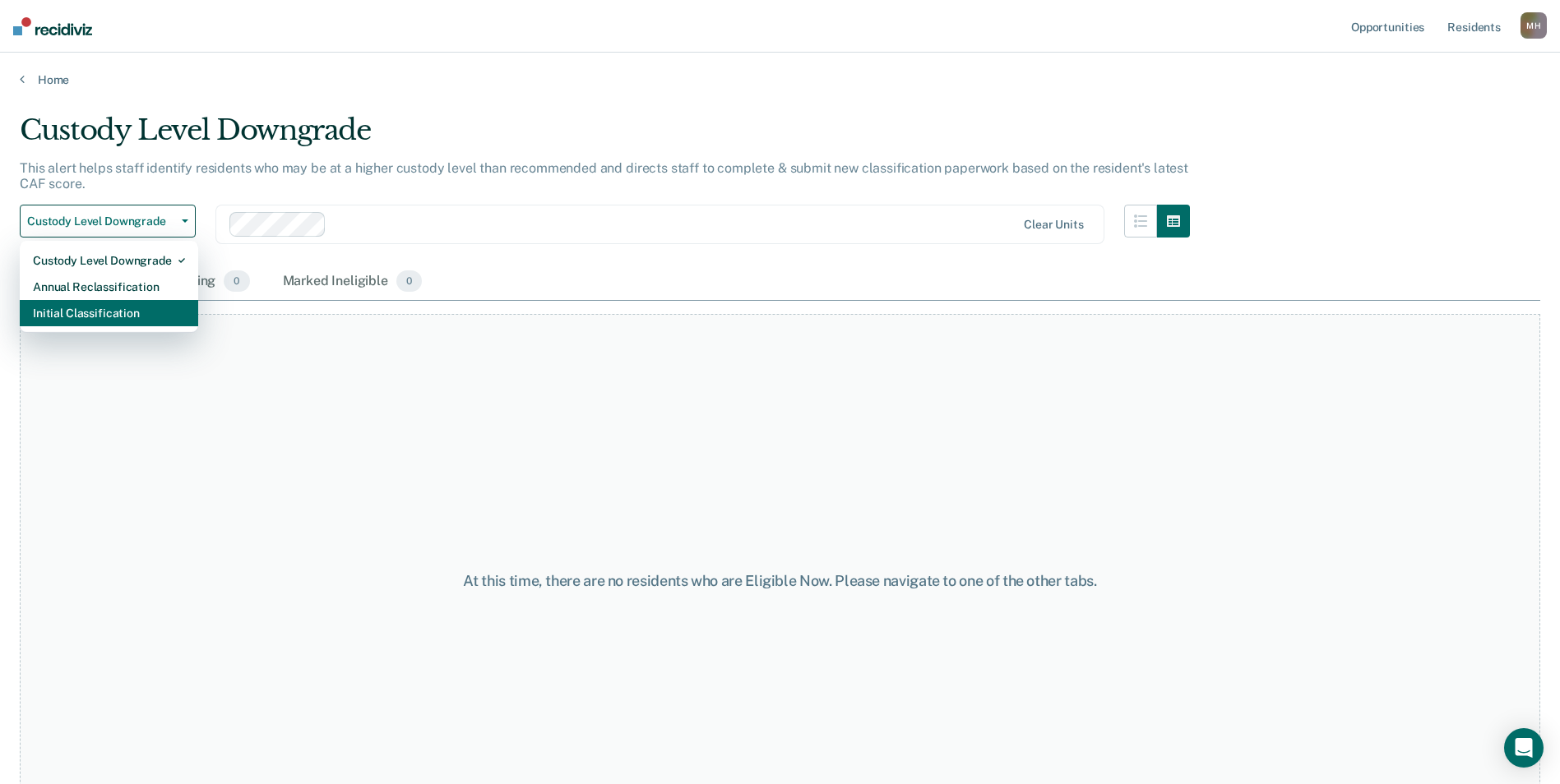
click at [86, 311] on div "Initial Classification" at bounding box center [109, 313] width 152 height 26
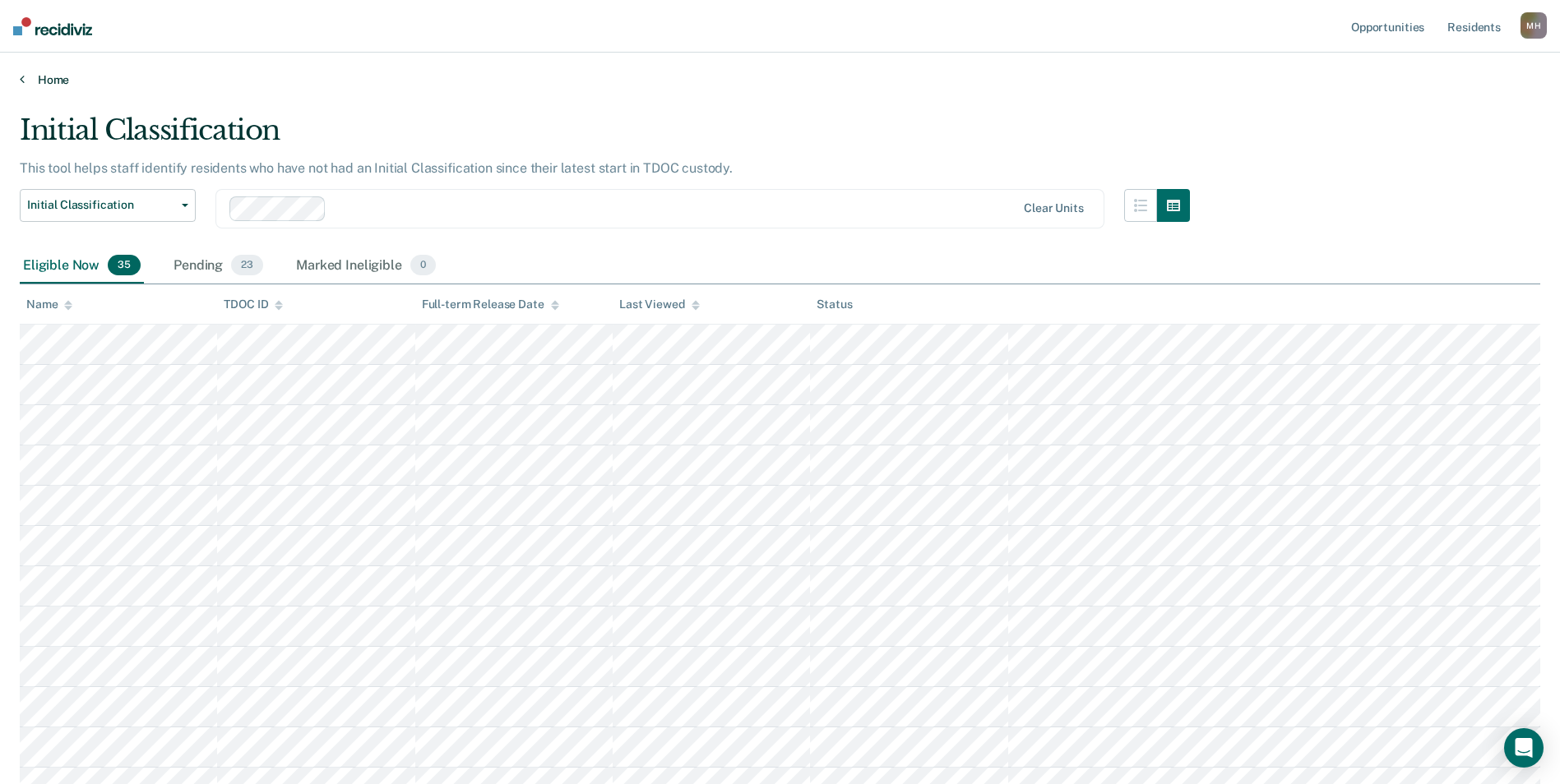
click at [1182, 78] on link "Home" at bounding box center [780, 79] width 1521 height 15
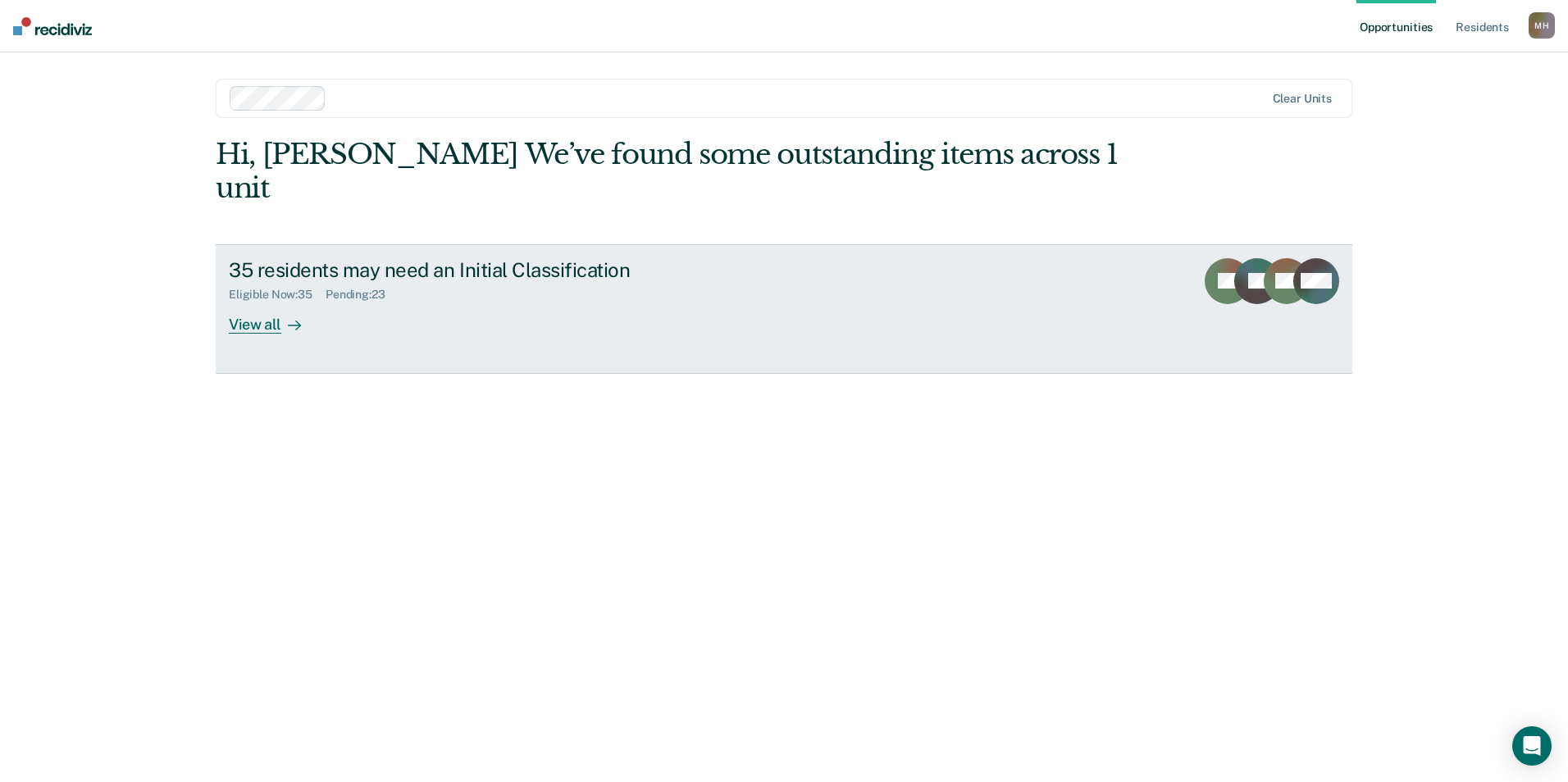
click at [238, 302] on div "View all" at bounding box center [275, 318] width 92 height 32
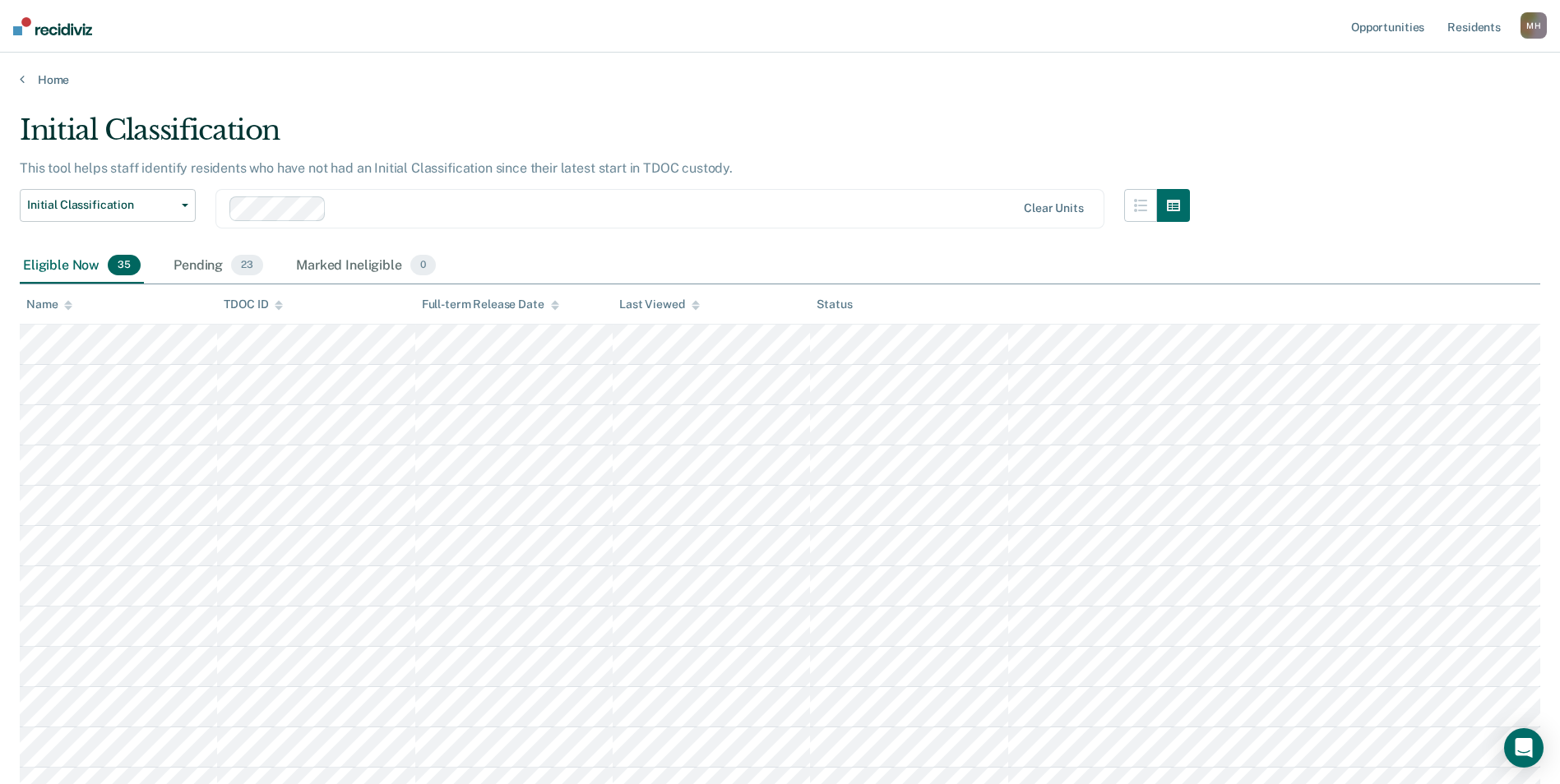
scroll to position [1069, 0]
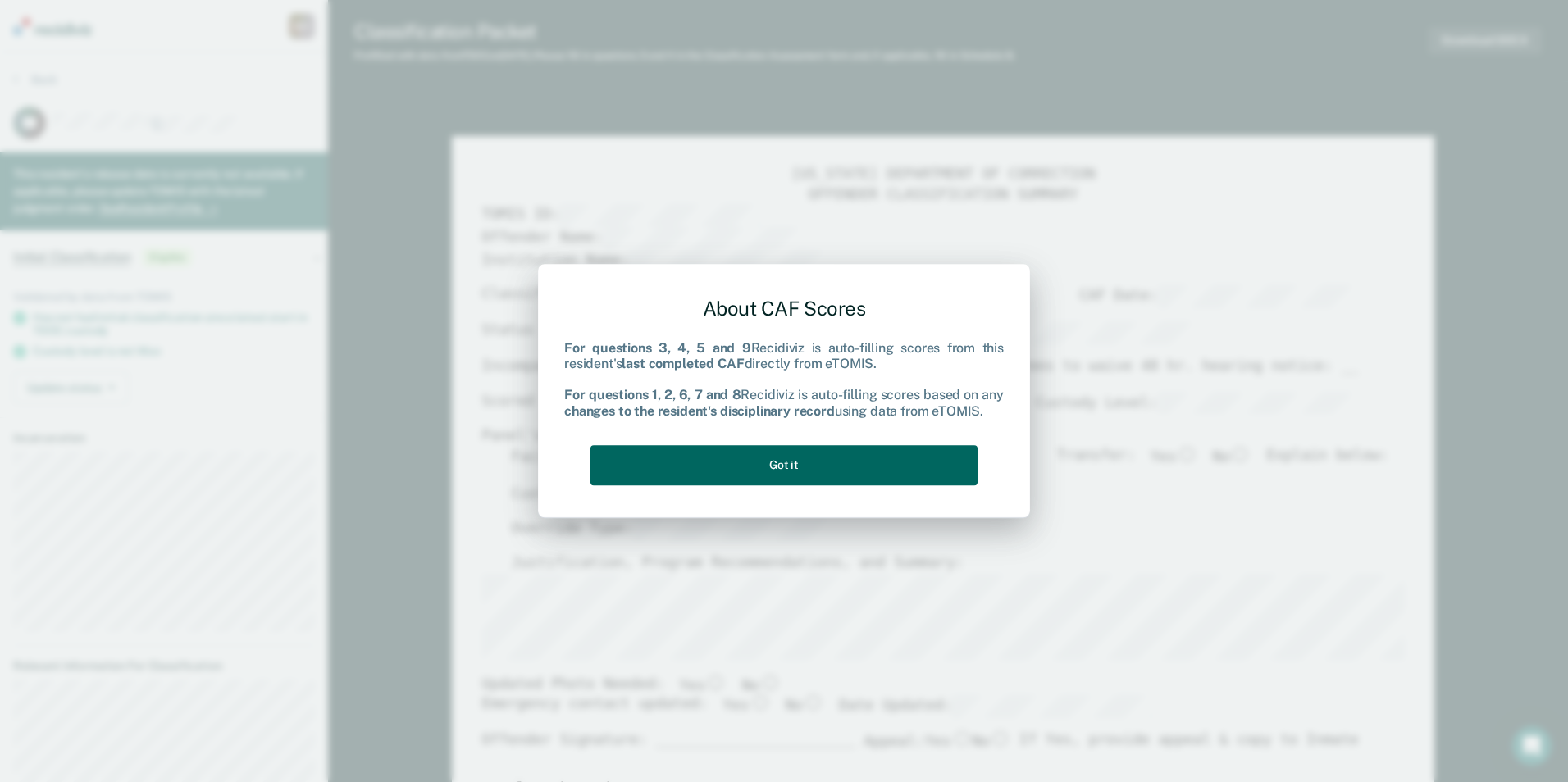
click at [721, 458] on button "Got it" at bounding box center [784, 465] width 387 height 40
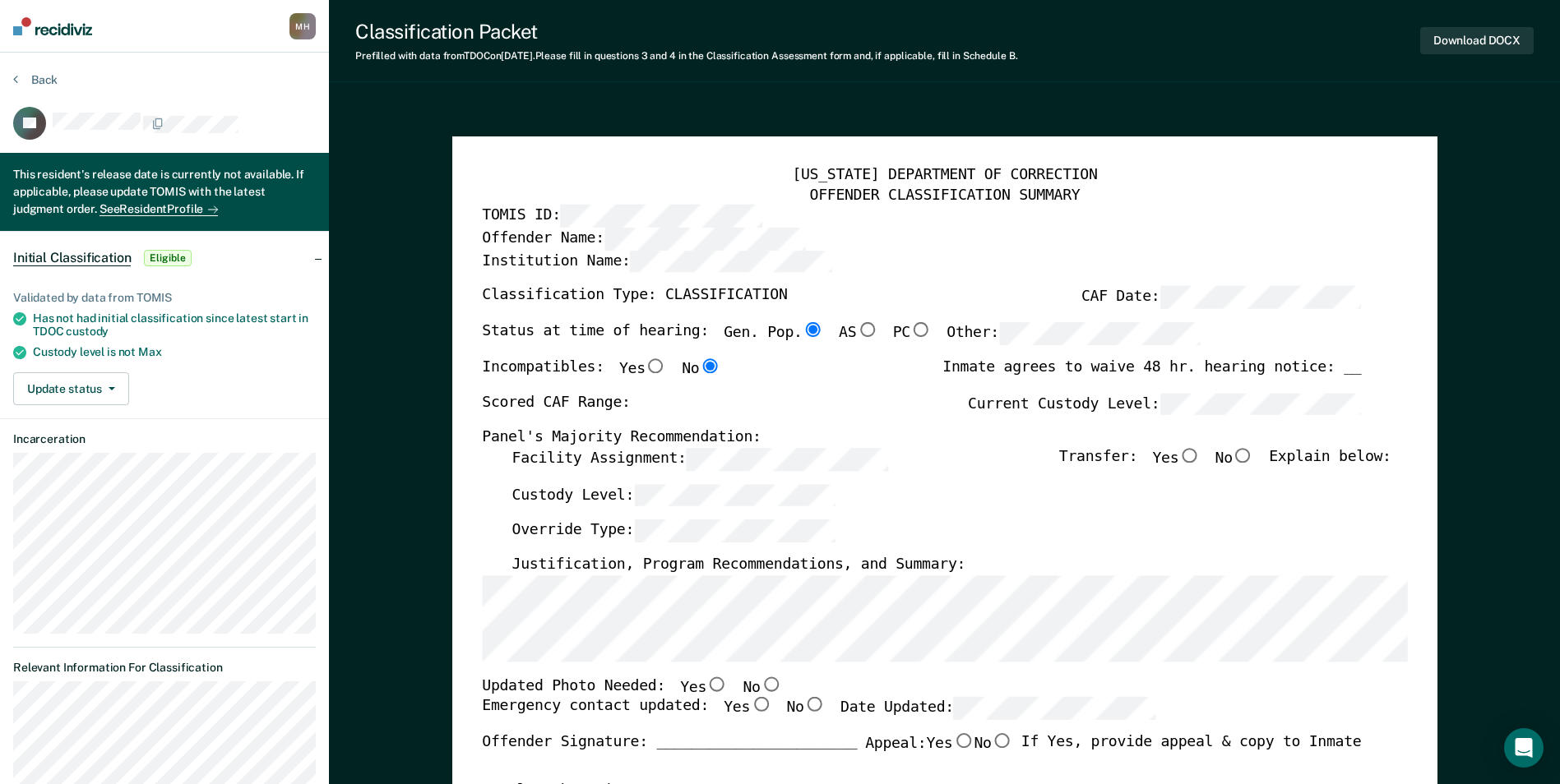
click at [467, 571] on div "[US_STATE] DEPARTMENT OF CORRECTION OFFENDER CLASSIFICATION SUMMARY TOMIS ID: O…" at bounding box center [945, 778] width 986 height 1283
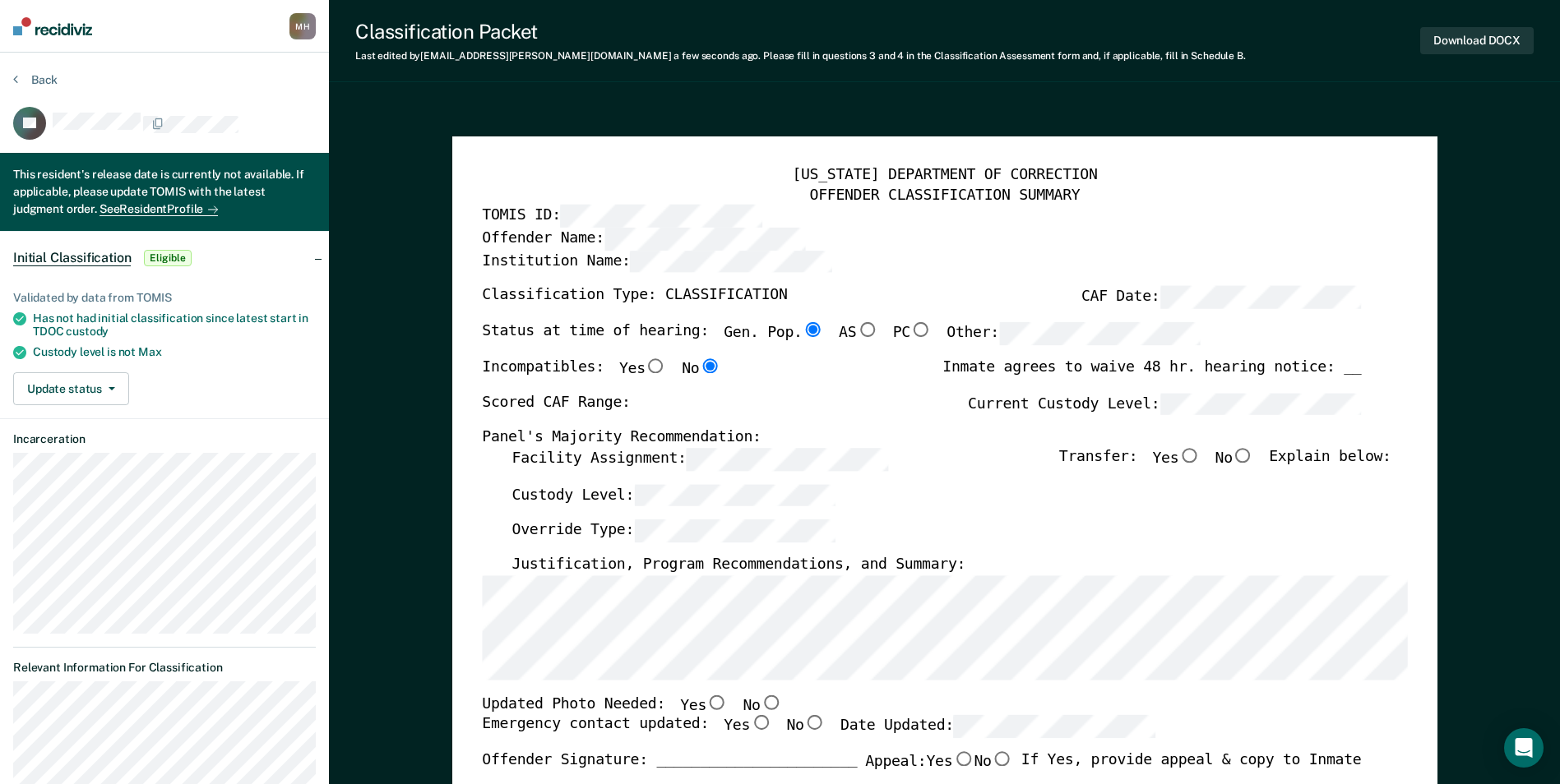
click at [462, 457] on div "[US_STATE] DEPARTMENT OF CORRECTION OFFENDER CLASSIFICATION SUMMARY TOMIS ID: O…" at bounding box center [945, 778] width 986 height 1283
click at [1085, 353] on div "Status at time of hearing: Gen. Pop. AS PC Other:" at bounding box center [841, 340] width 719 height 36
type textarea "x"
radio input "false"
click at [961, 376] on div "[US_STATE] DEPARTMENT OF CORRECTION OFFENDER CLASSIFICATION SUMMARY TOMIS ID: O…" at bounding box center [944, 738] width 926 height 1146
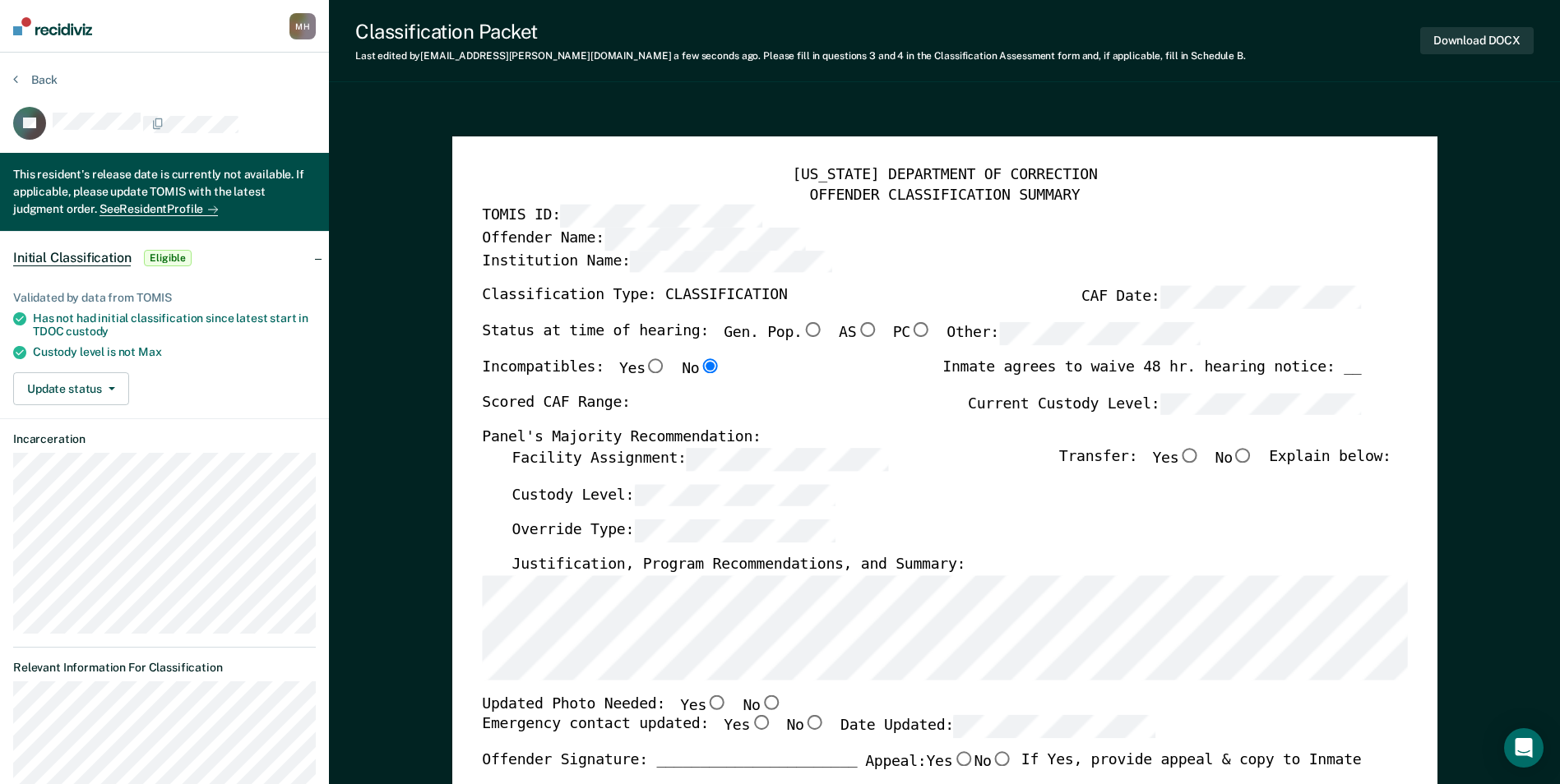
click at [1195, 454] on input "Yes" at bounding box center [1189, 455] width 21 height 15
type textarea "x"
radio input "true"
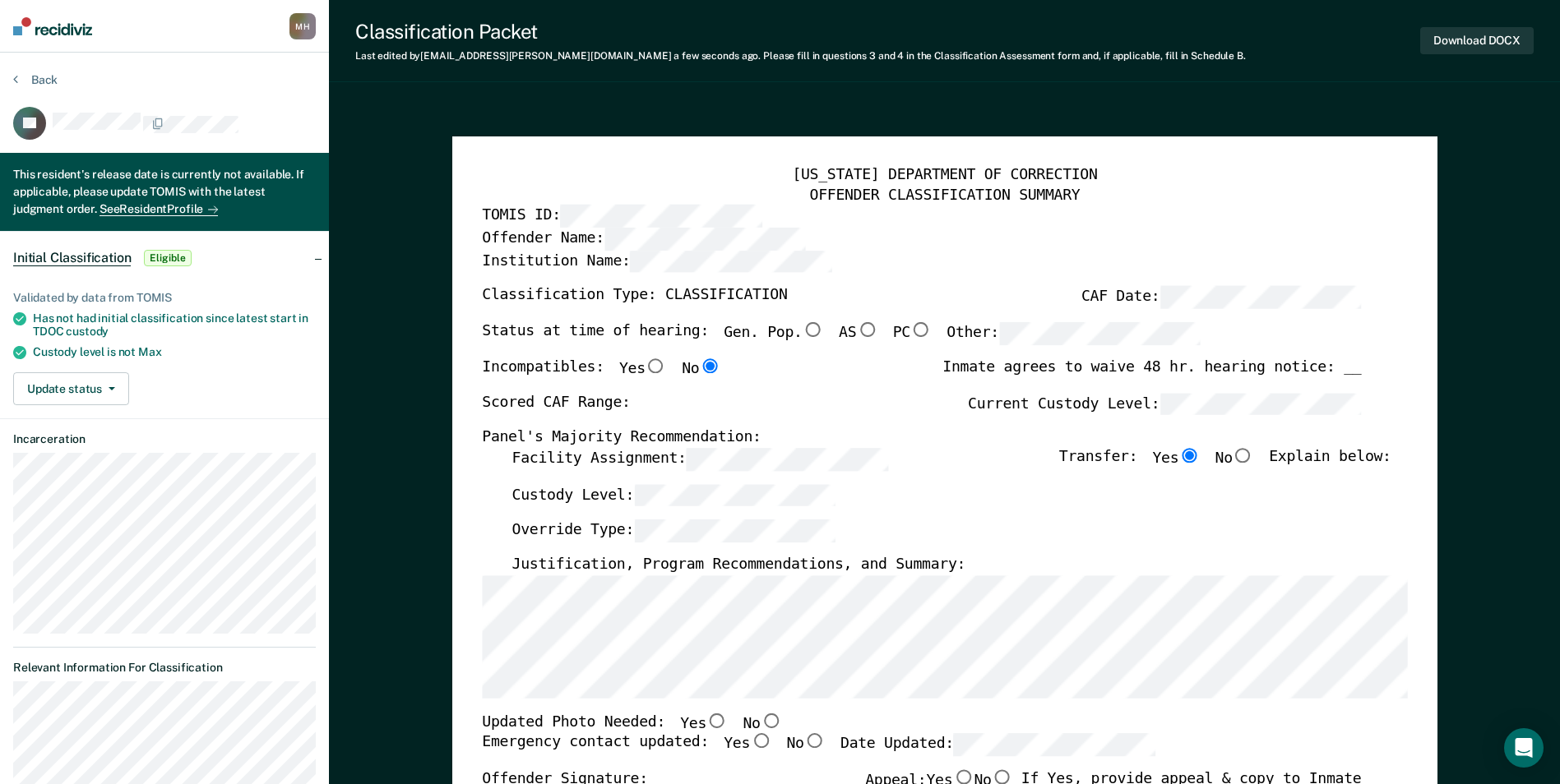
click at [760, 721] on input "No" at bounding box center [770, 720] width 21 height 15
type textarea "x"
radio input "true"
click at [750, 742] on input "Yes" at bounding box center [761, 741] width 21 height 15
type textarea "x"
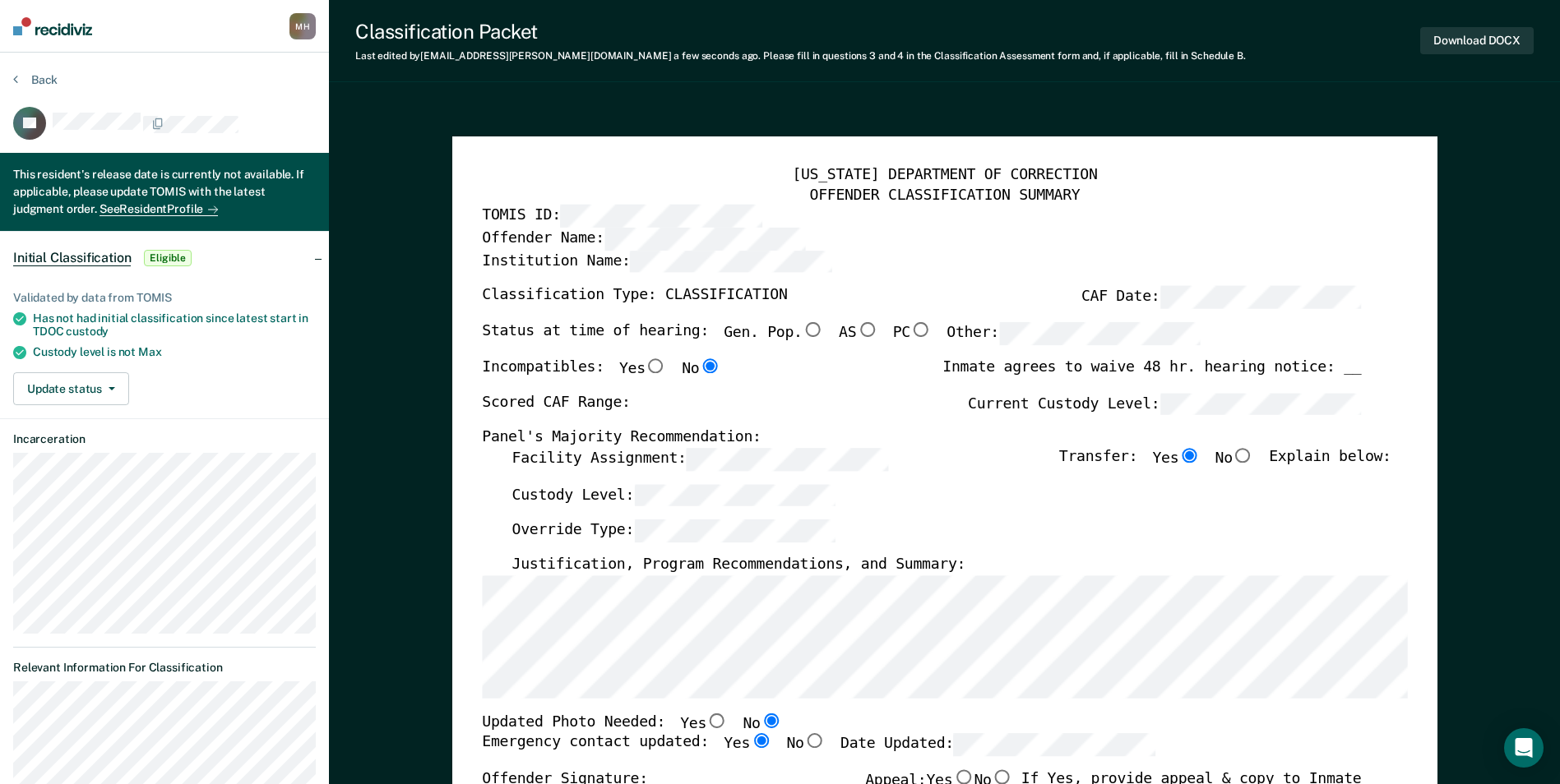
radio input "true"
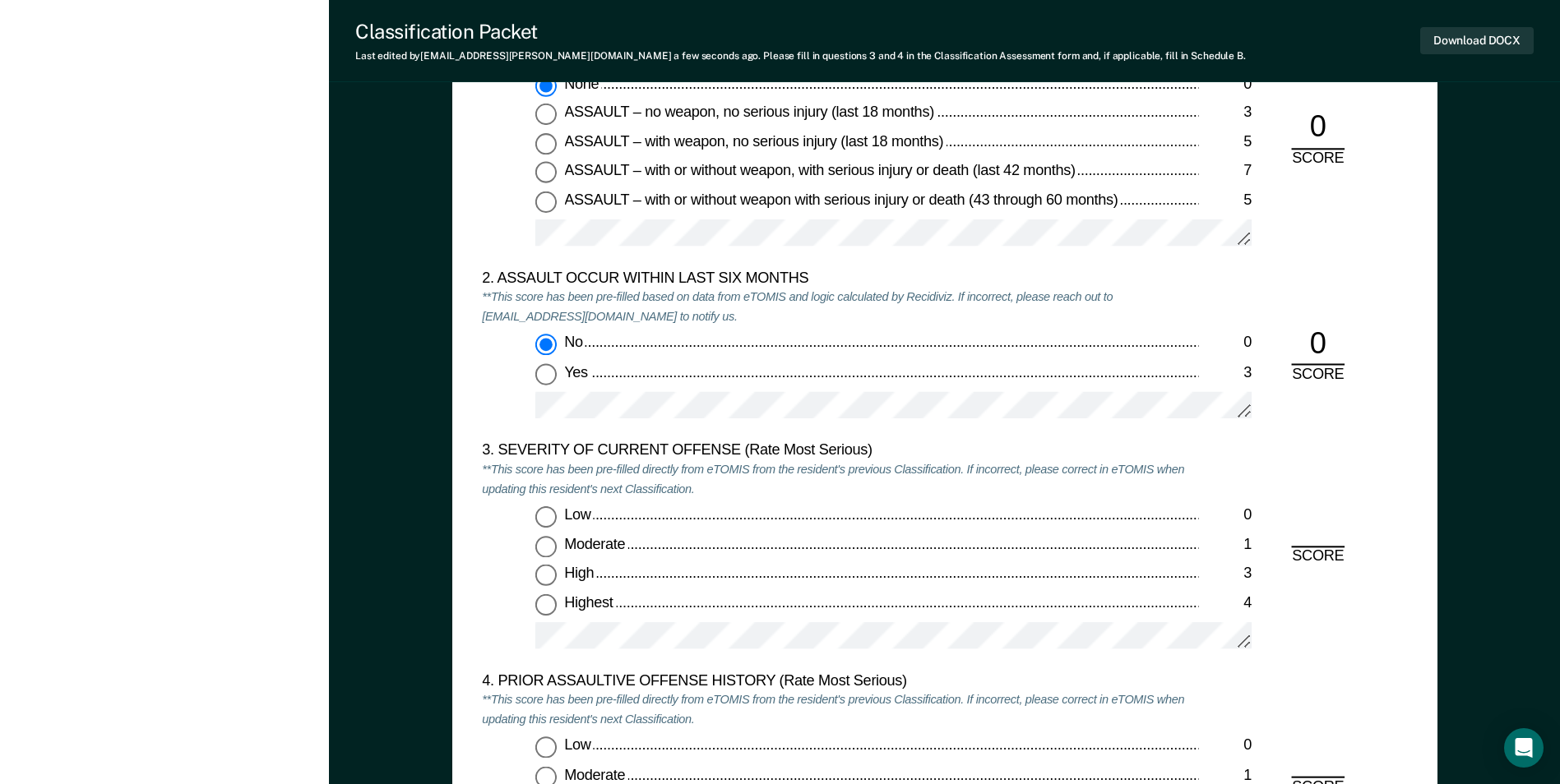
scroll to position [1973, 0]
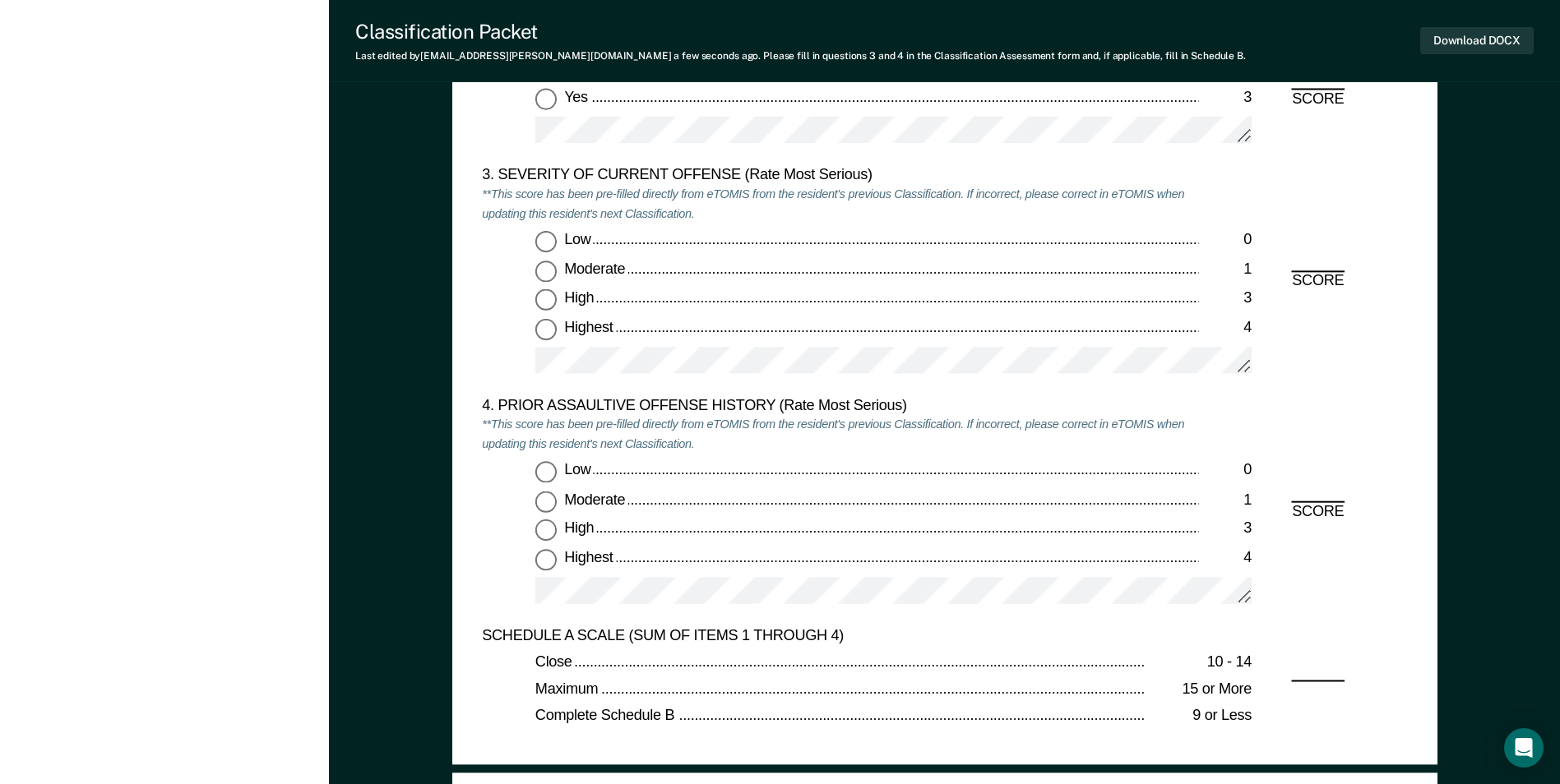
click at [541, 507] on input "Moderate 1" at bounding box center [546, 502] width 21 height 21
type textarea "x"
radio input "true"
click at [552, 474] on input "Low 0" at bounding box center [546, 473] width 21 height 21
type textarea "x"
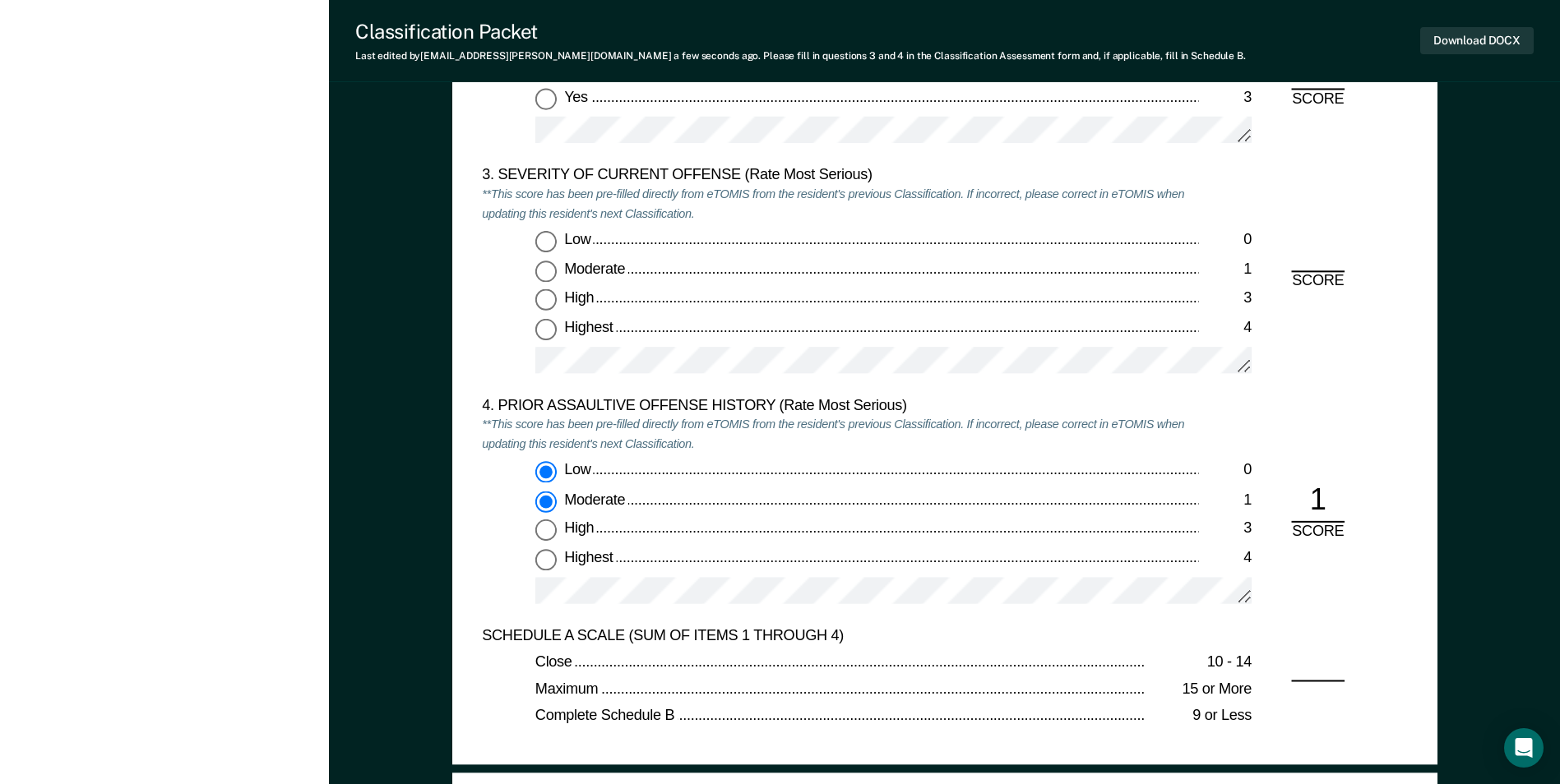
radio input "true"
radio input "false"
click at [555, 273] on input "Moderate 1" at bounding box center [546, 272] width 21 height 21
type textarea "x"
radio input "true"
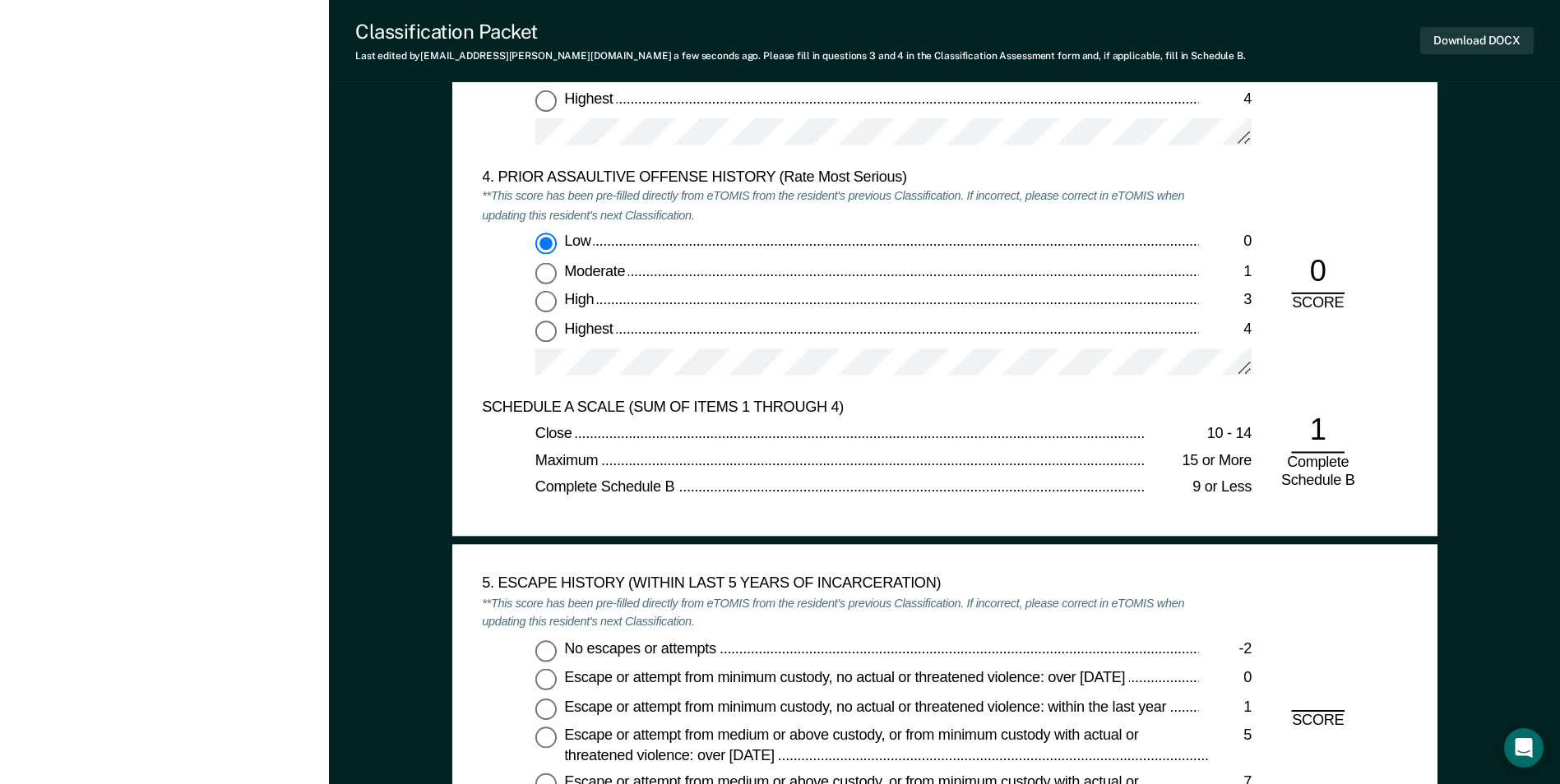
scroll to position [2220, 0]
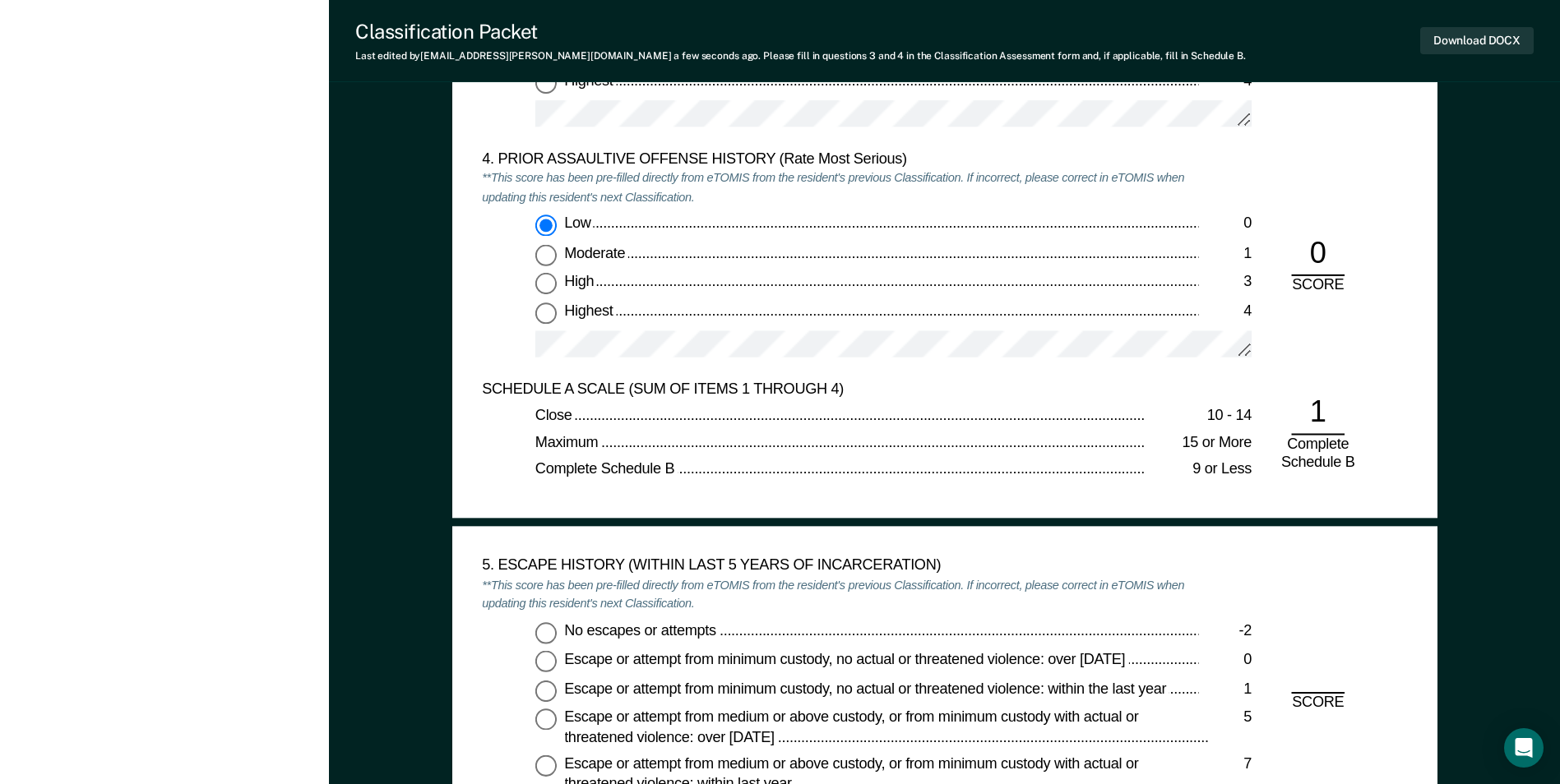
click at [550, 635] on input "No escapes or attempts -2" at bounding box center [546, 632] width 21 height 21
type textarea "x"
radio input "true"
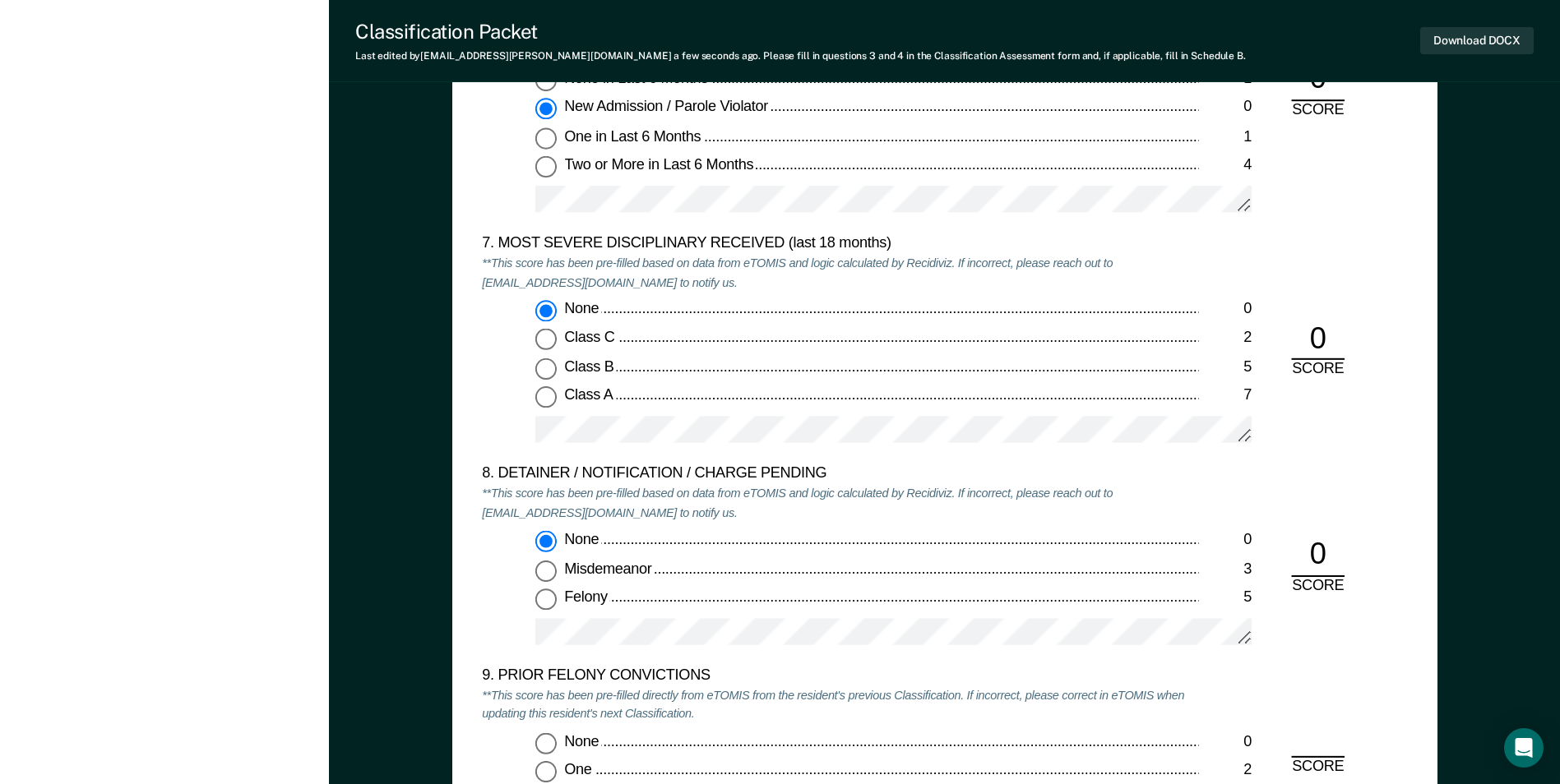
scroll to position [3535, 0]
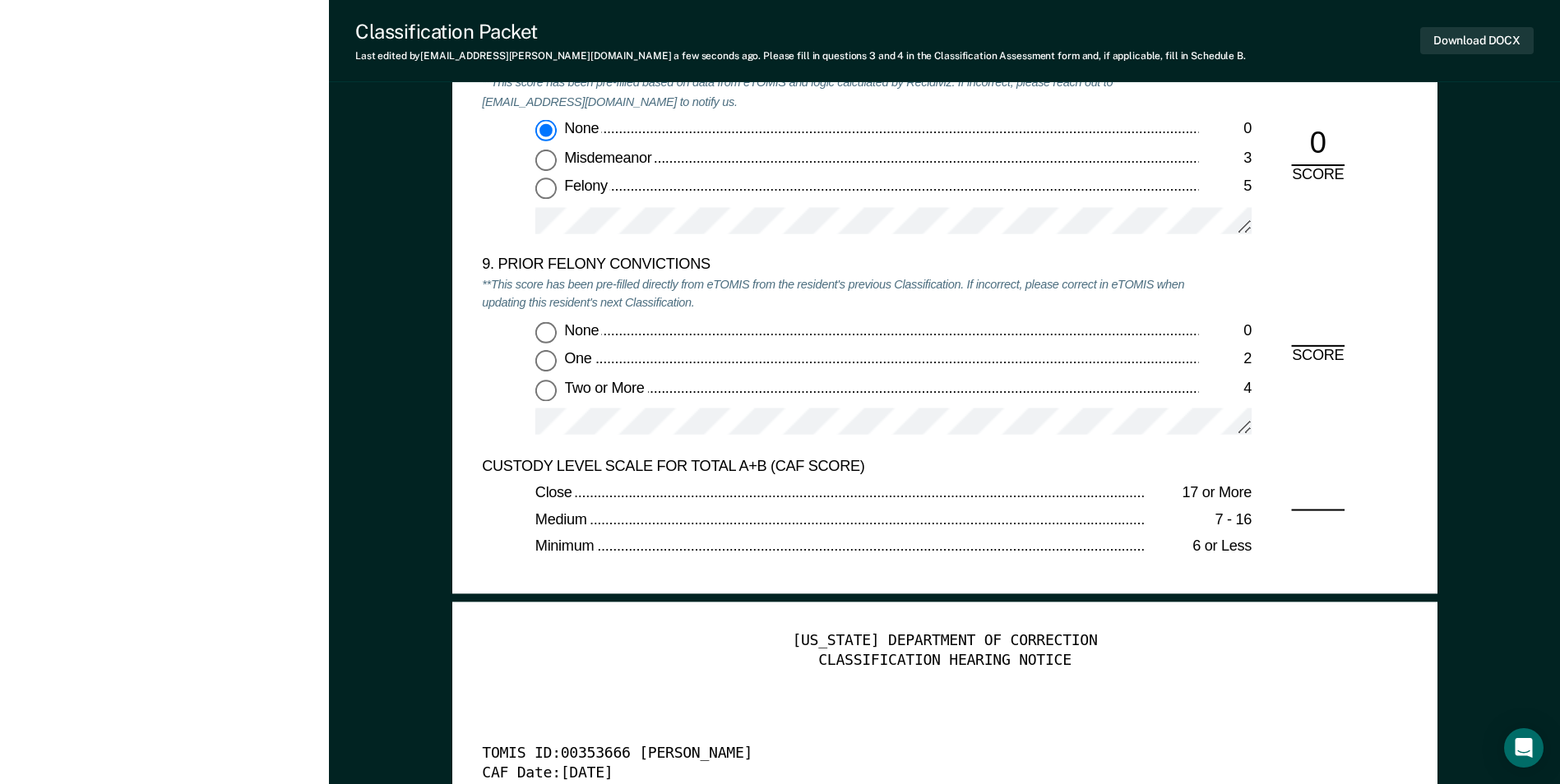
click at [549, 356] on input "One 2" at bounding box center [546, 361] width 21 height 21
type textarea "x"
radio input "true"
click at [1451, 46] on button "Download DOCX" at bounding box center [1477, 41] width 114 height 27
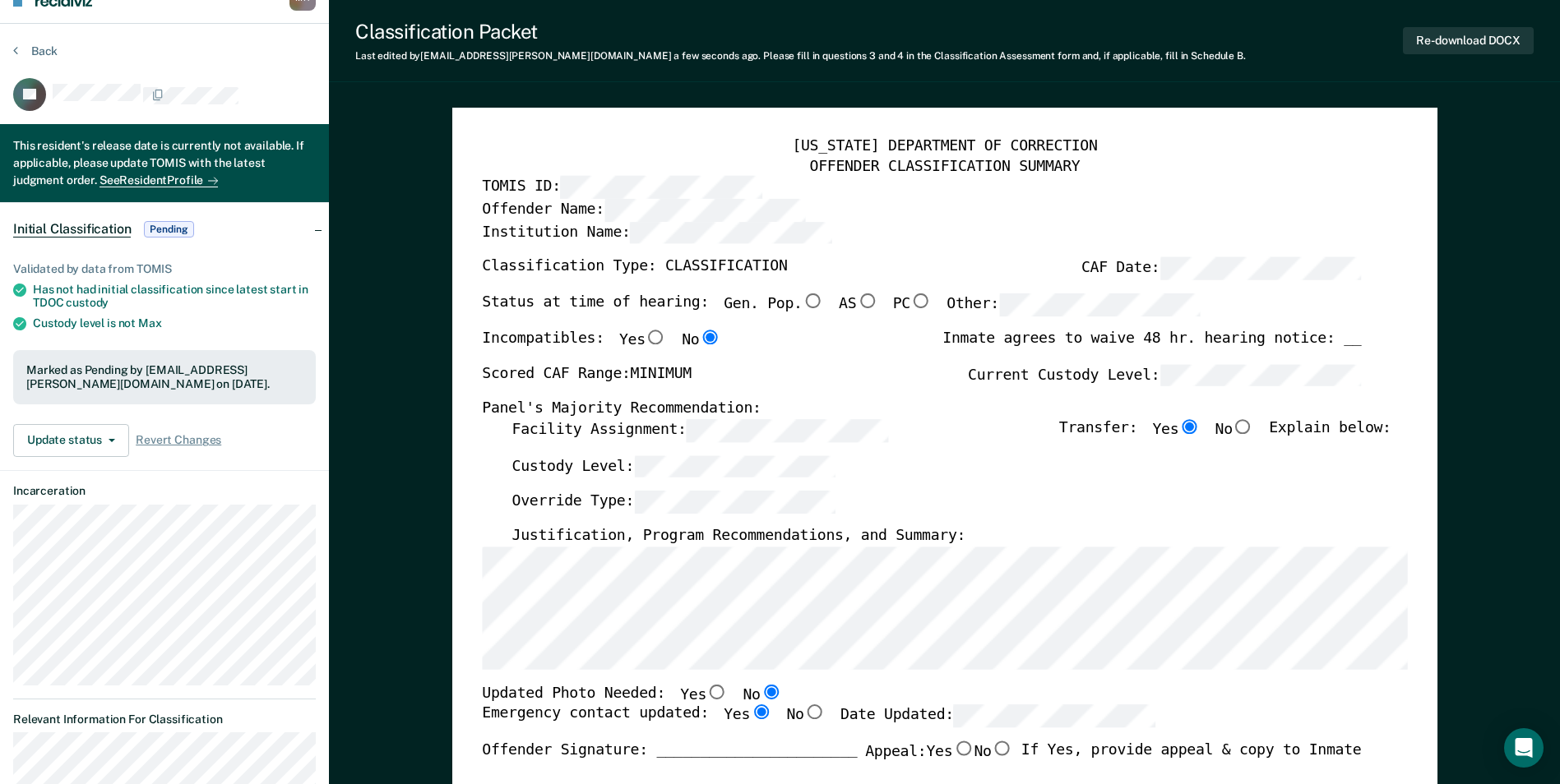
scroll to position [0, 0]
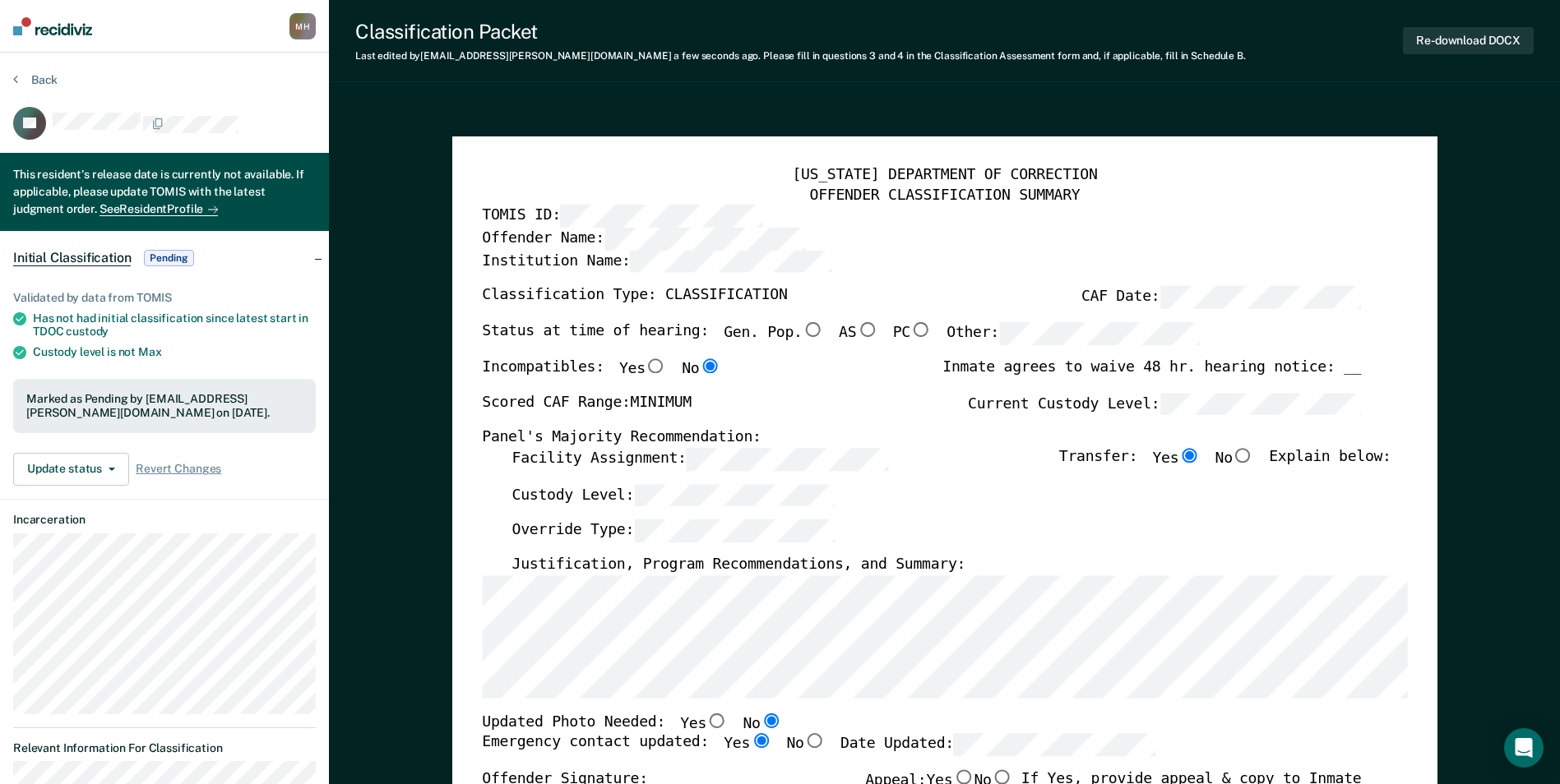
click at [43, 90] on div "Back" at bounding box center [164, 89] width 303 height 34
click at [42, 88] on div "Back" at bounding box center [164, 89] width 303 height 34
click at [45, 80] on button "Back" at bounding box center [35, 79] width 44 height 15
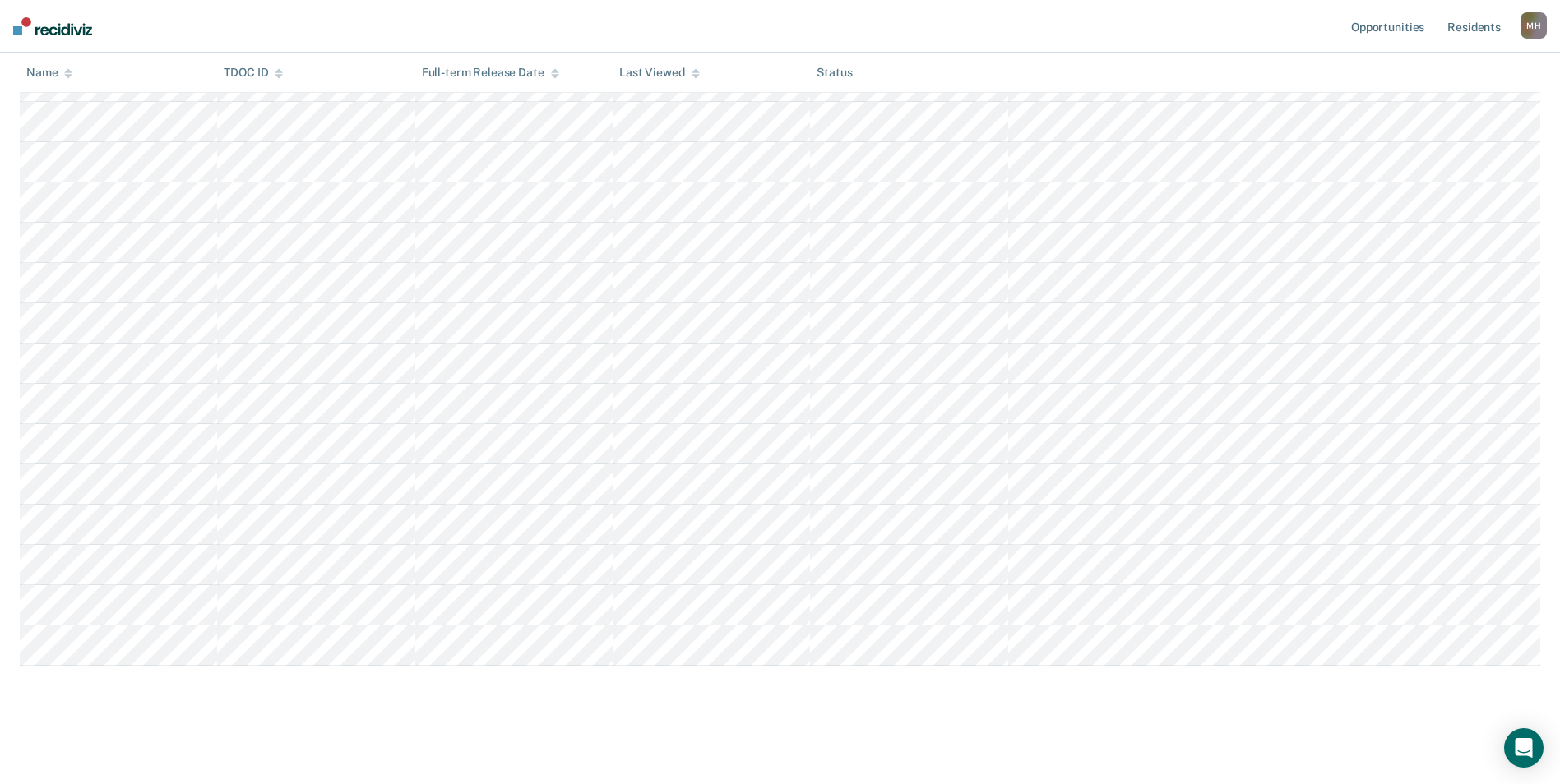
scroll to position [516, 0]
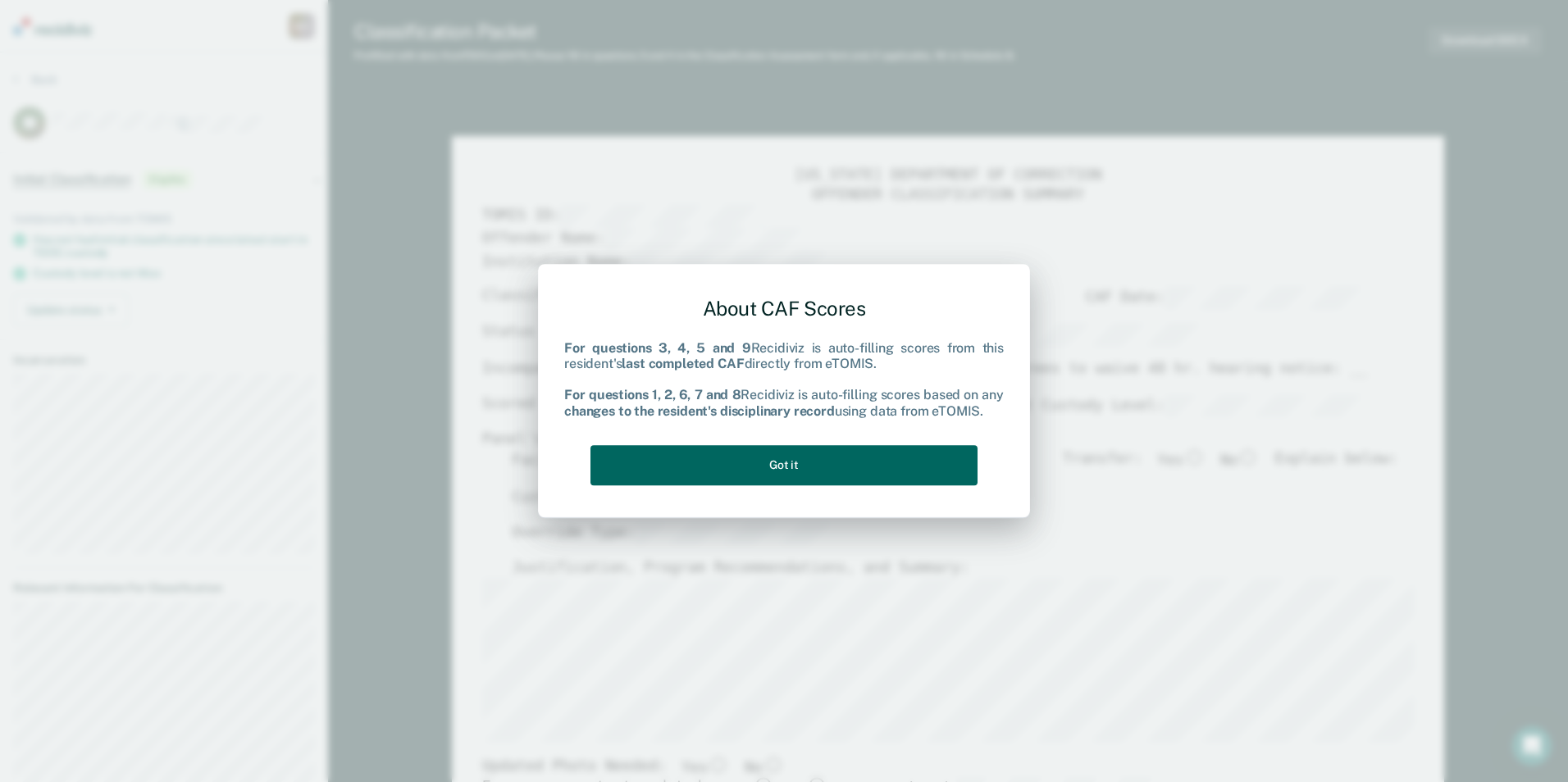
click at [945, 464] on button "Got it" at bounding box center [784, 465] width 387 height 40
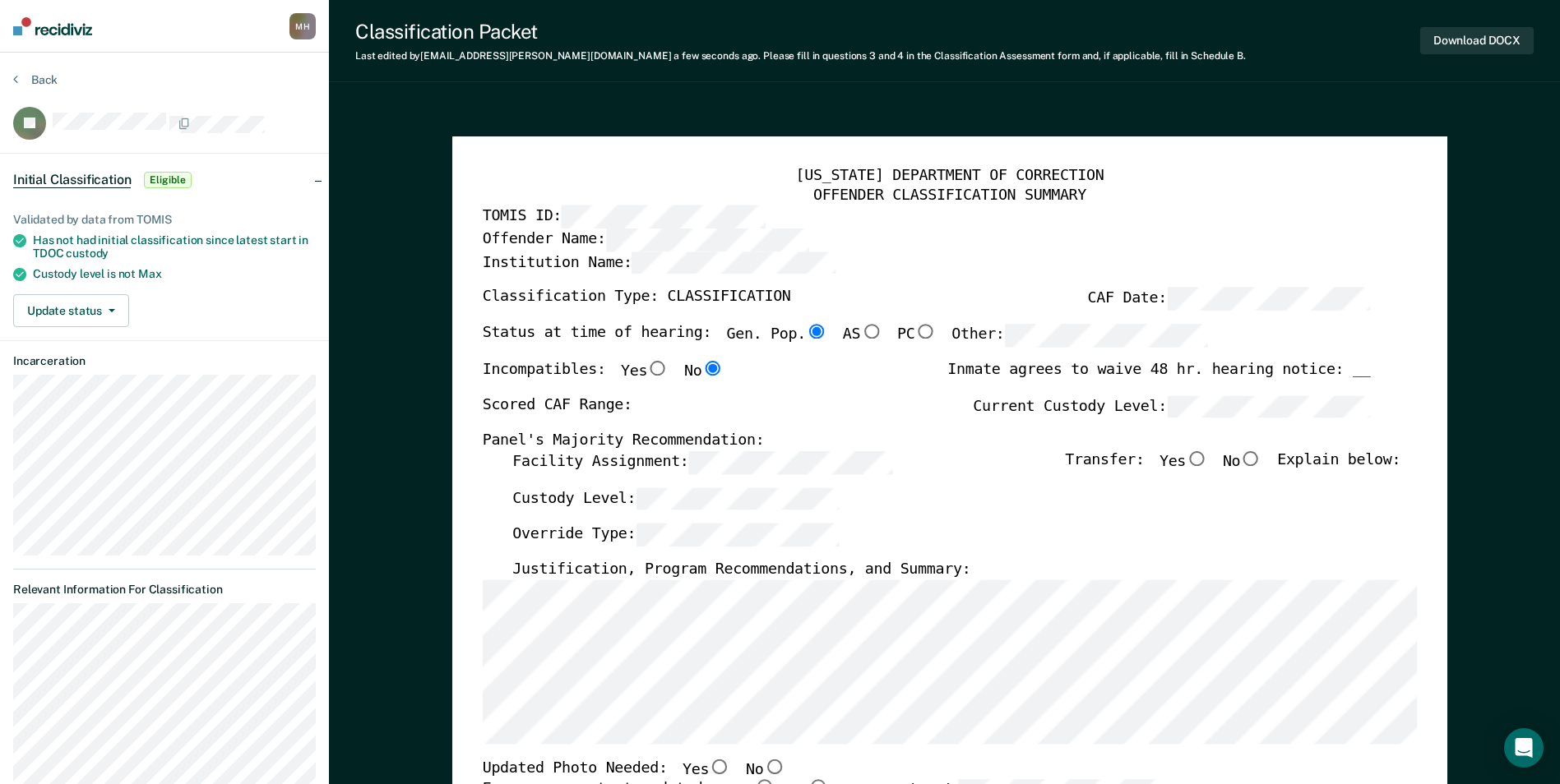
click at [476, 615] on div "[US_STATE] DEPARTMENT OF CORRECTION OFFENDER CLASSIFICATION SUMMARY TOMIS ID: O…" at bounding box center [950, 785] width 995 height 1296
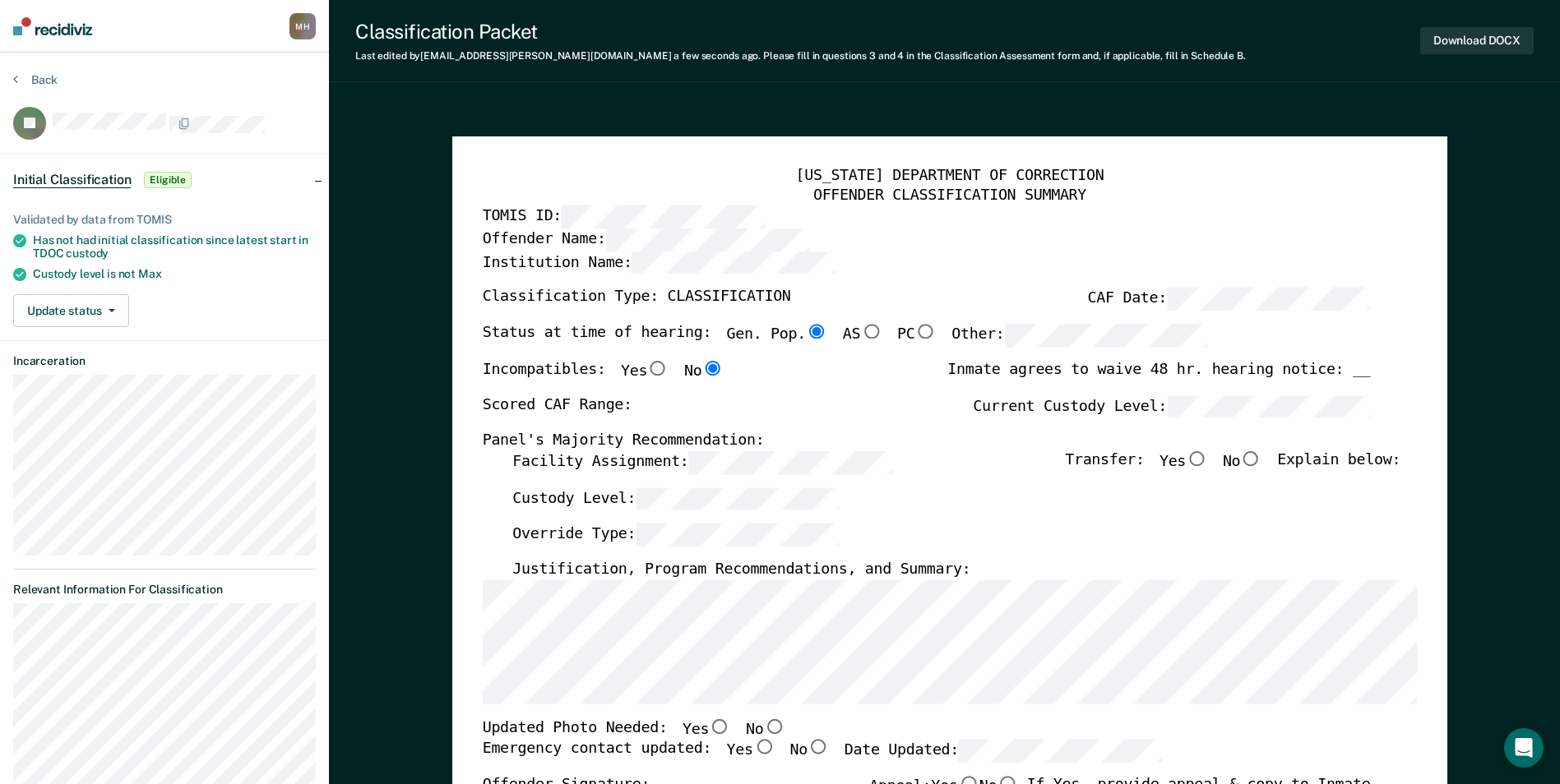
click at [698, 434] on div "[US_STATE] DEPARTMENT OF CORRECTION OFFENDER CLASSIFICATION SUMMARY TOMIS ID: O…" at bounding box center [949, 754] width 935 height 1176
type textarea "x"
radio input "false"
click at [1255, 460] on input "No" at bounding box center [1251, 459] width 21 height 15
type textarea "x"
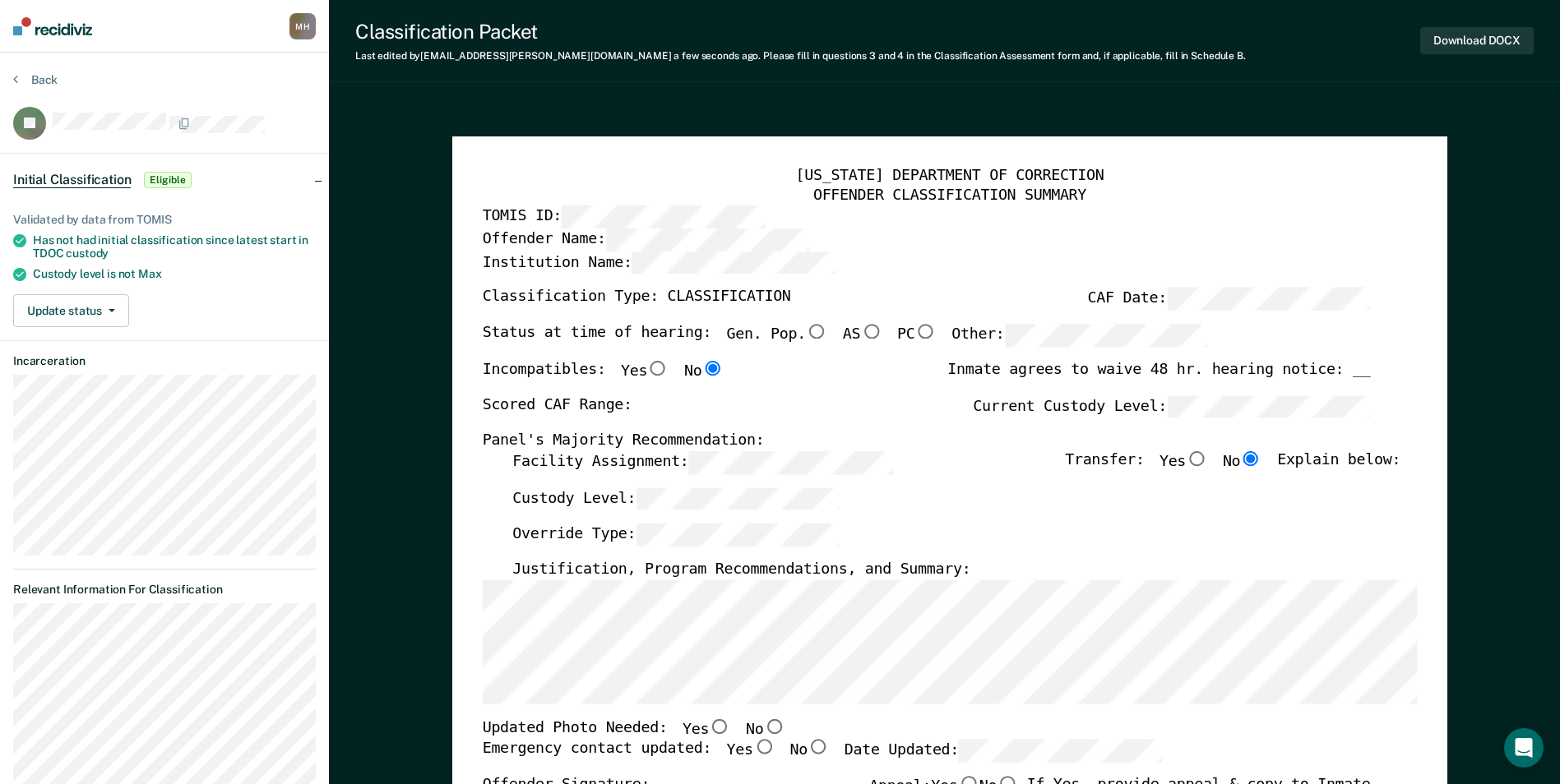
radio input "true"
click at [763, 728] on input "No" at bounding box center [774, 726] width 21 height 15
type textarea "x"
radio input "true"
click at [753, 750] on input "Yes" at bounding box center [763, 747] width 21 height 15
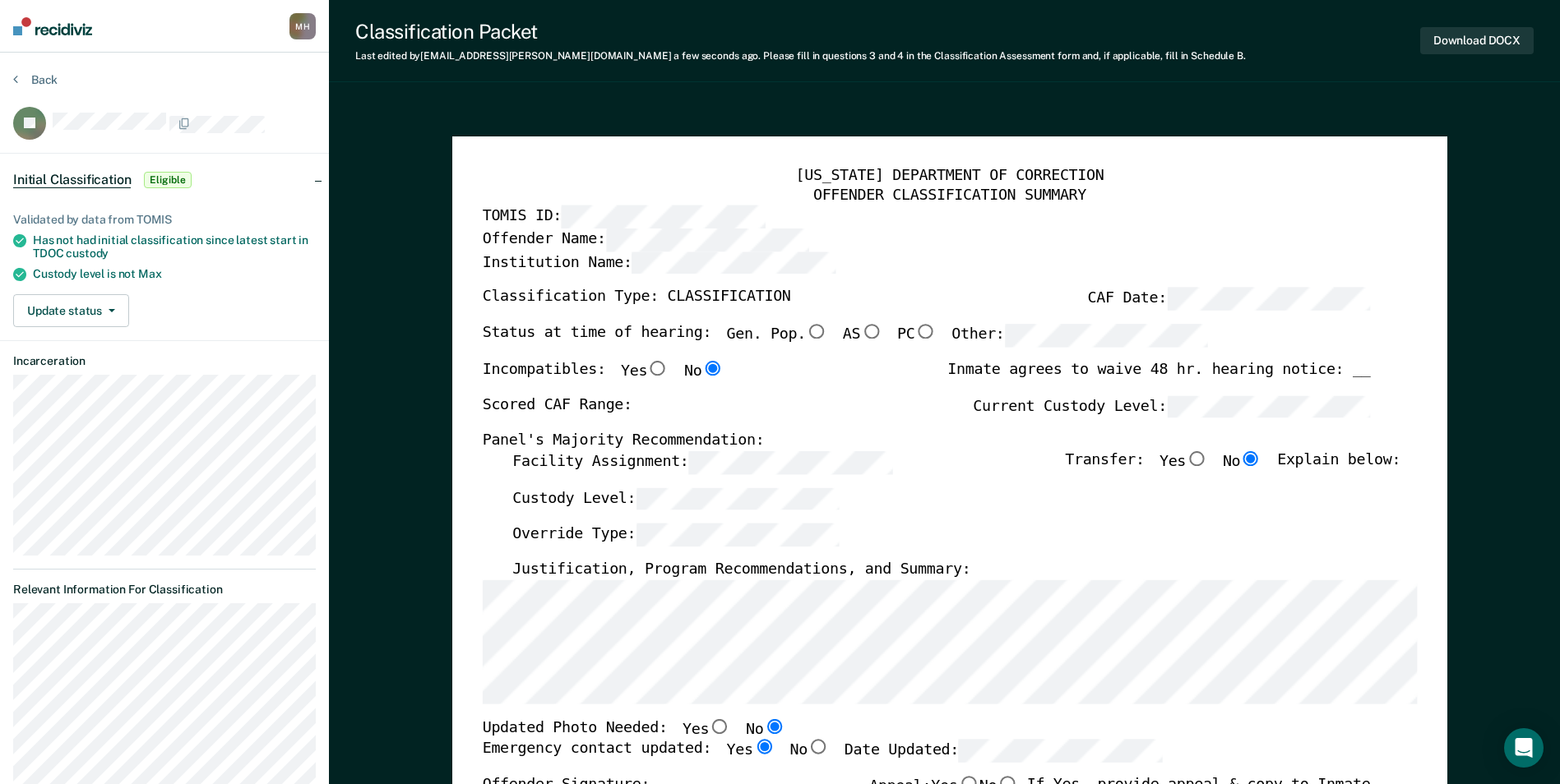
type textarea "x"
radio input "true"
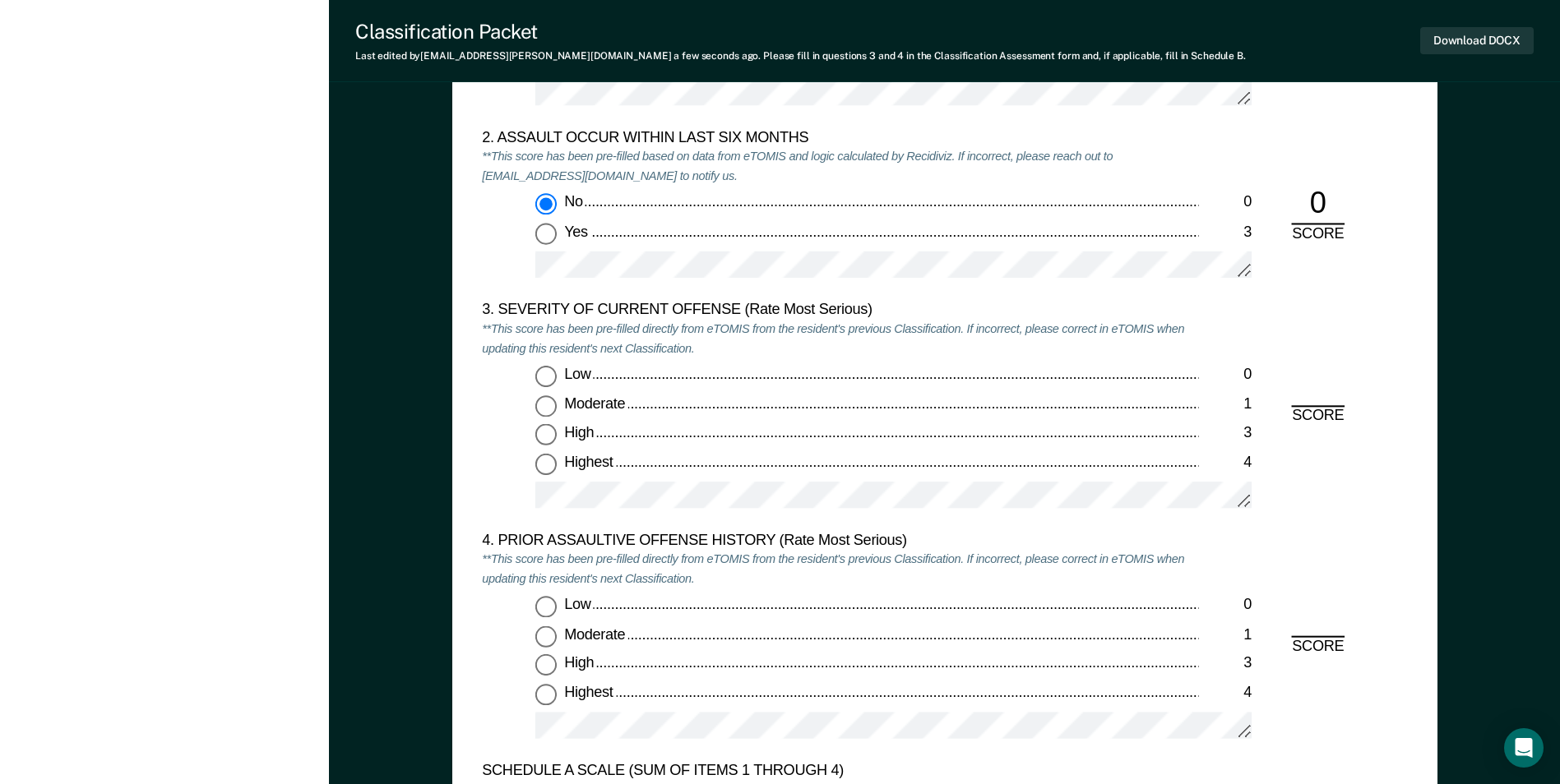
scroll to position [1973, 0]
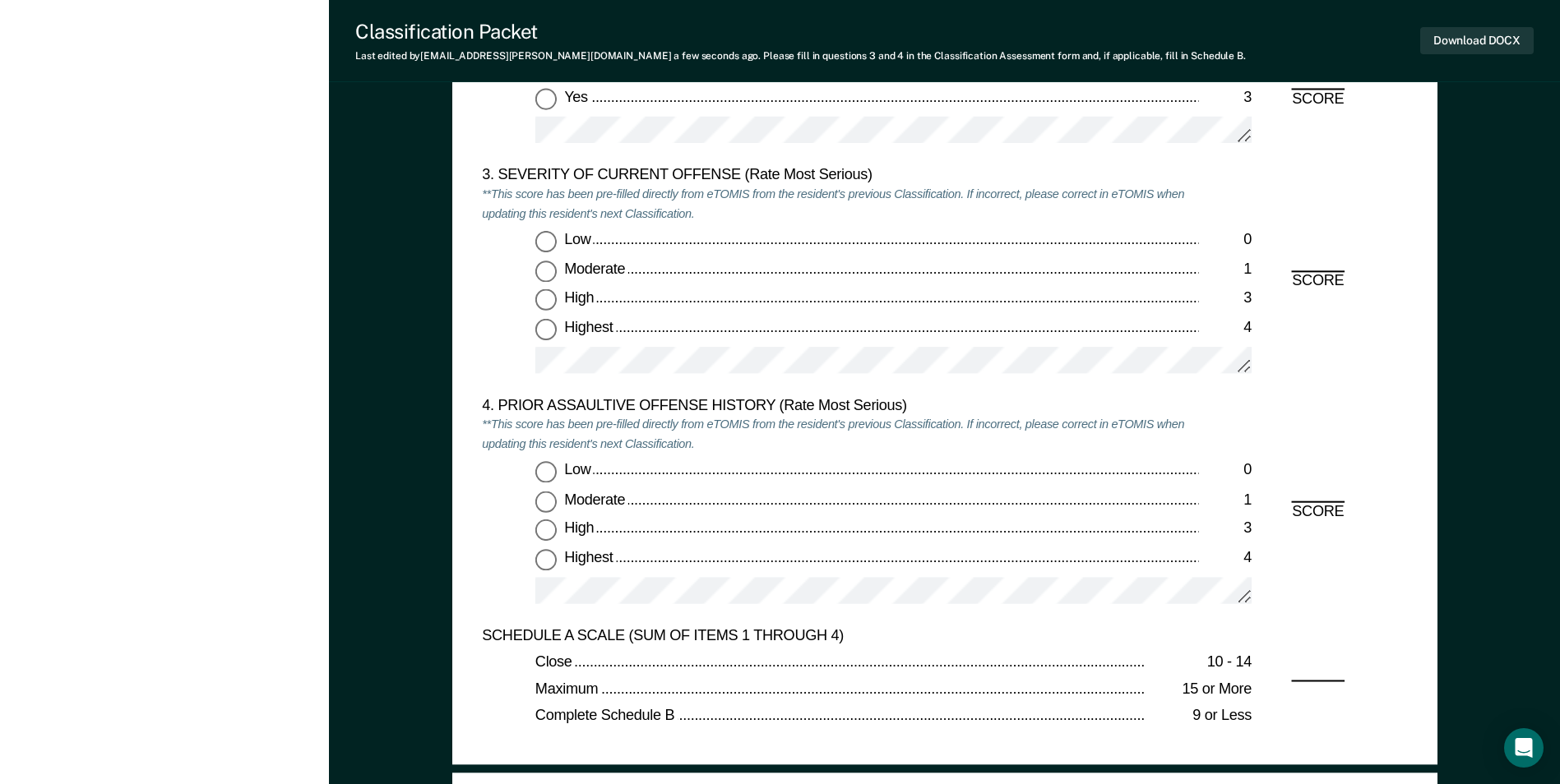
click at [563, 277] on label "Moderate 1" at bounding box center [894, 272] width 716 height 21
click at [557, 277] on input "Moderate 1" at bounding box center [546, 272] width 21 height 21
type textarea "x"
radio input "true"
click at [538, 471] on input "Low 0" at bounding box center [546, 473] width 21 height 21
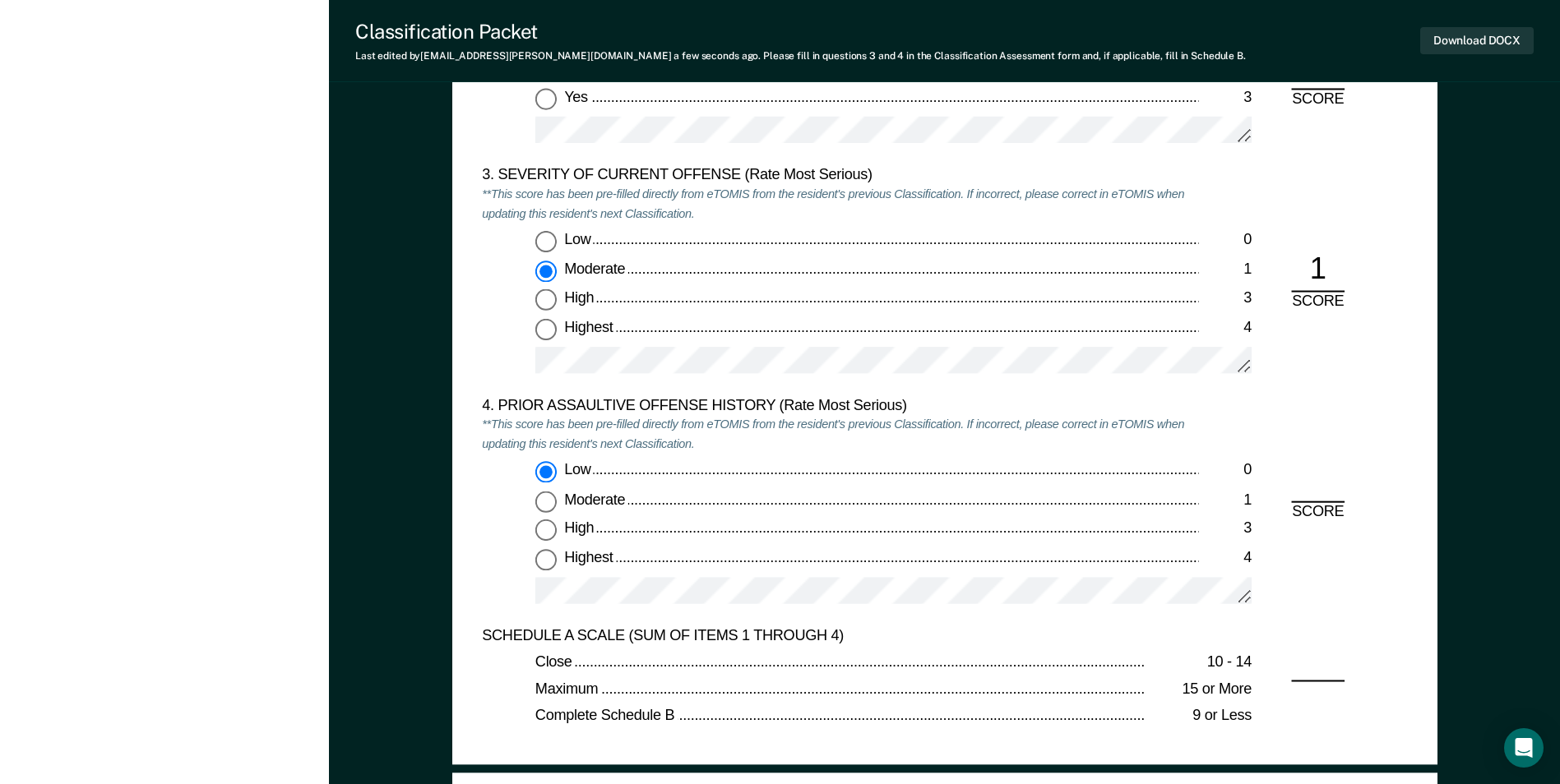
type textarea "x"
radio input "true"
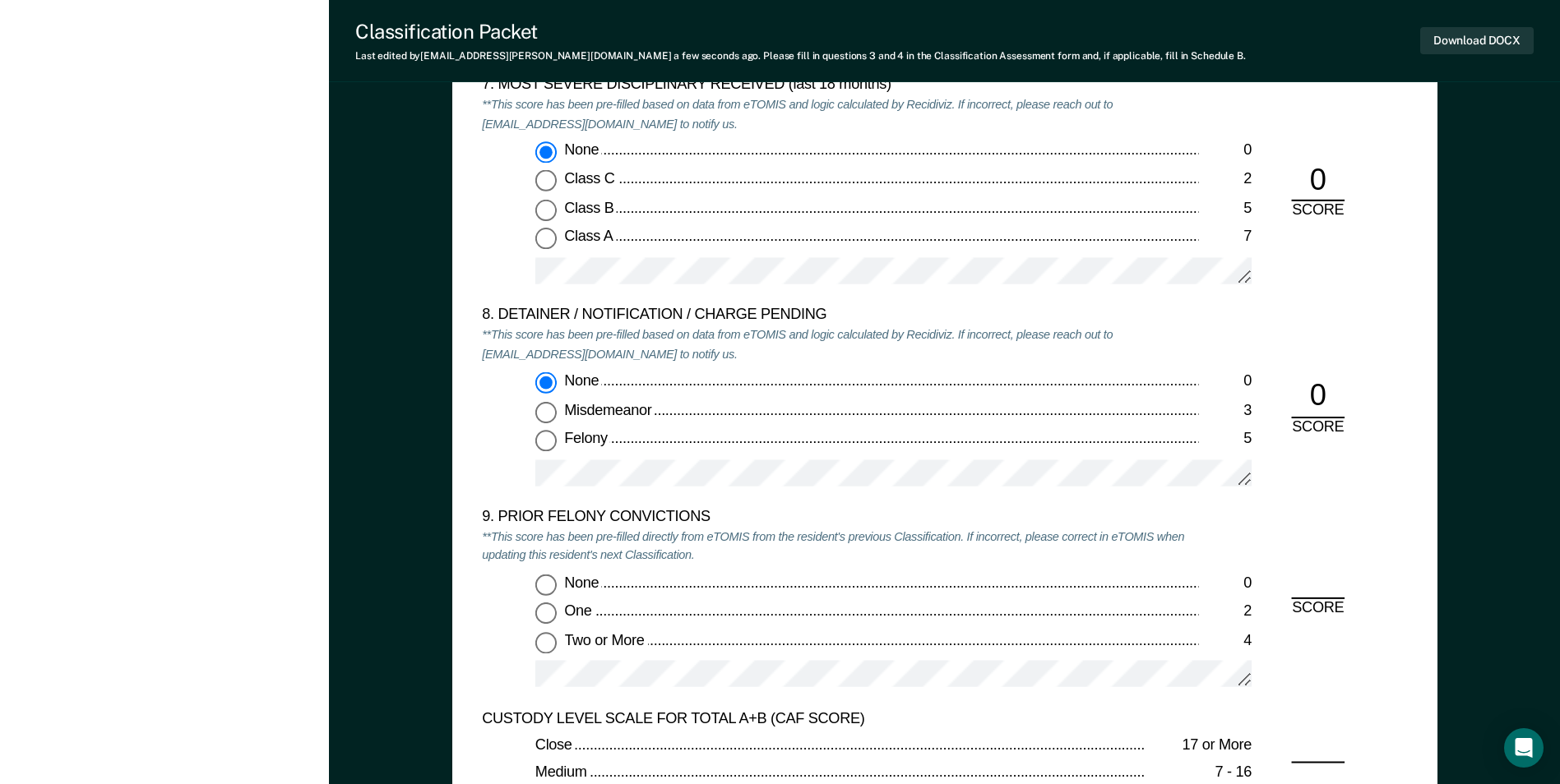
scroll to position [3289, 0]
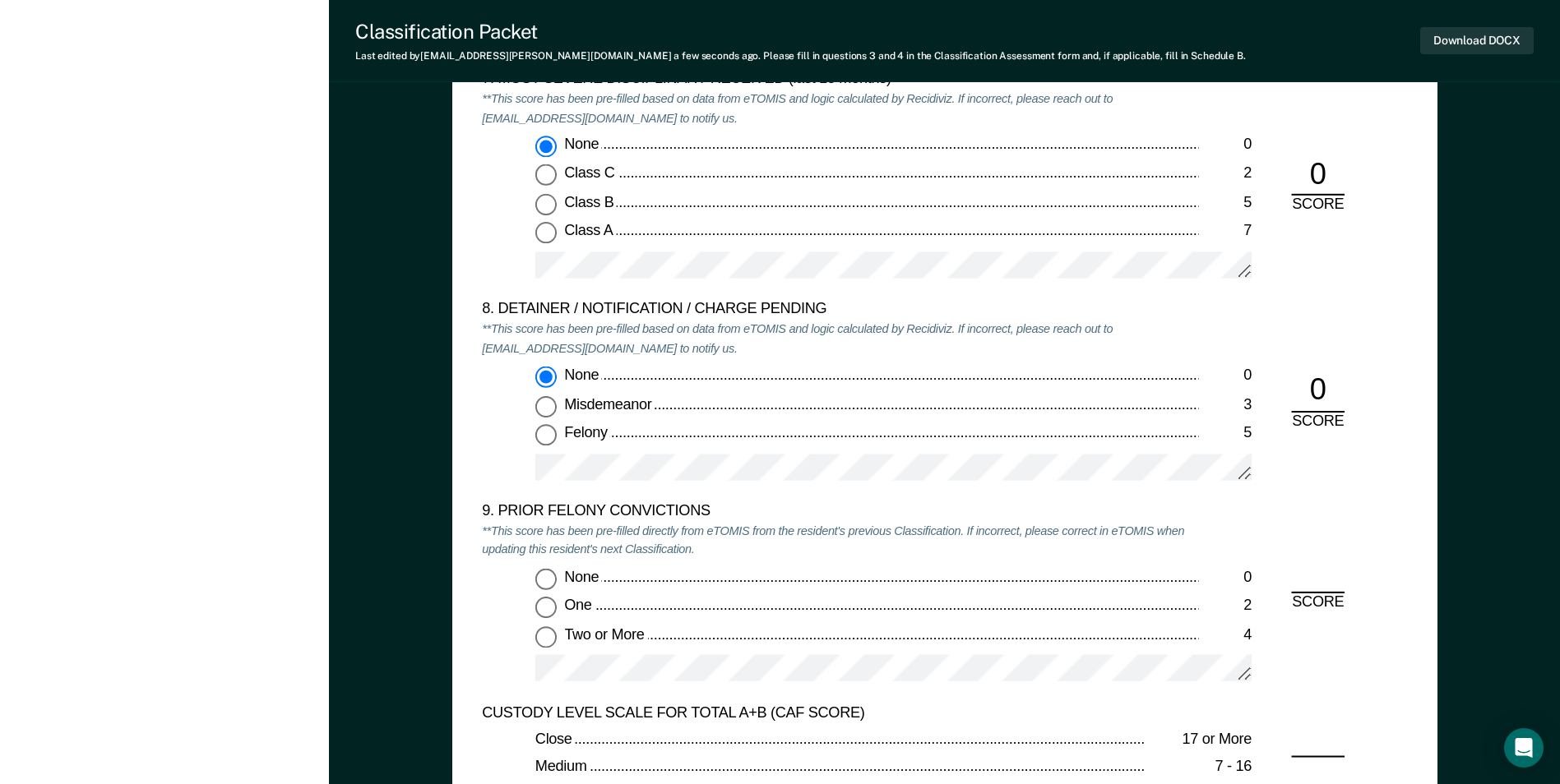
click at [539, 642] on input "Two or More 4" at bounding box center [546, 636] width 21 height 21
type textarea "x"
radio input "true"
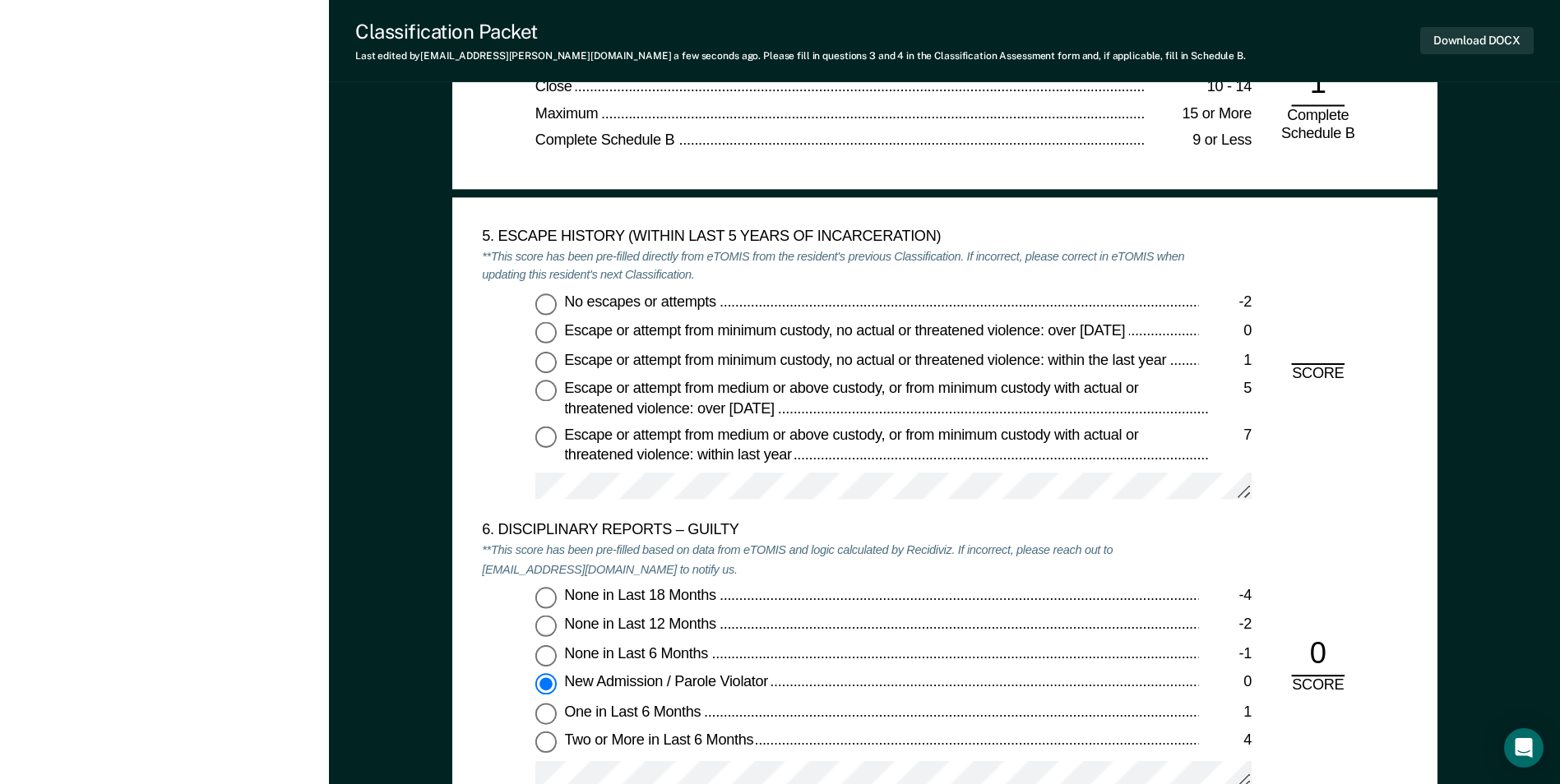
scroll to position [2467, 0]
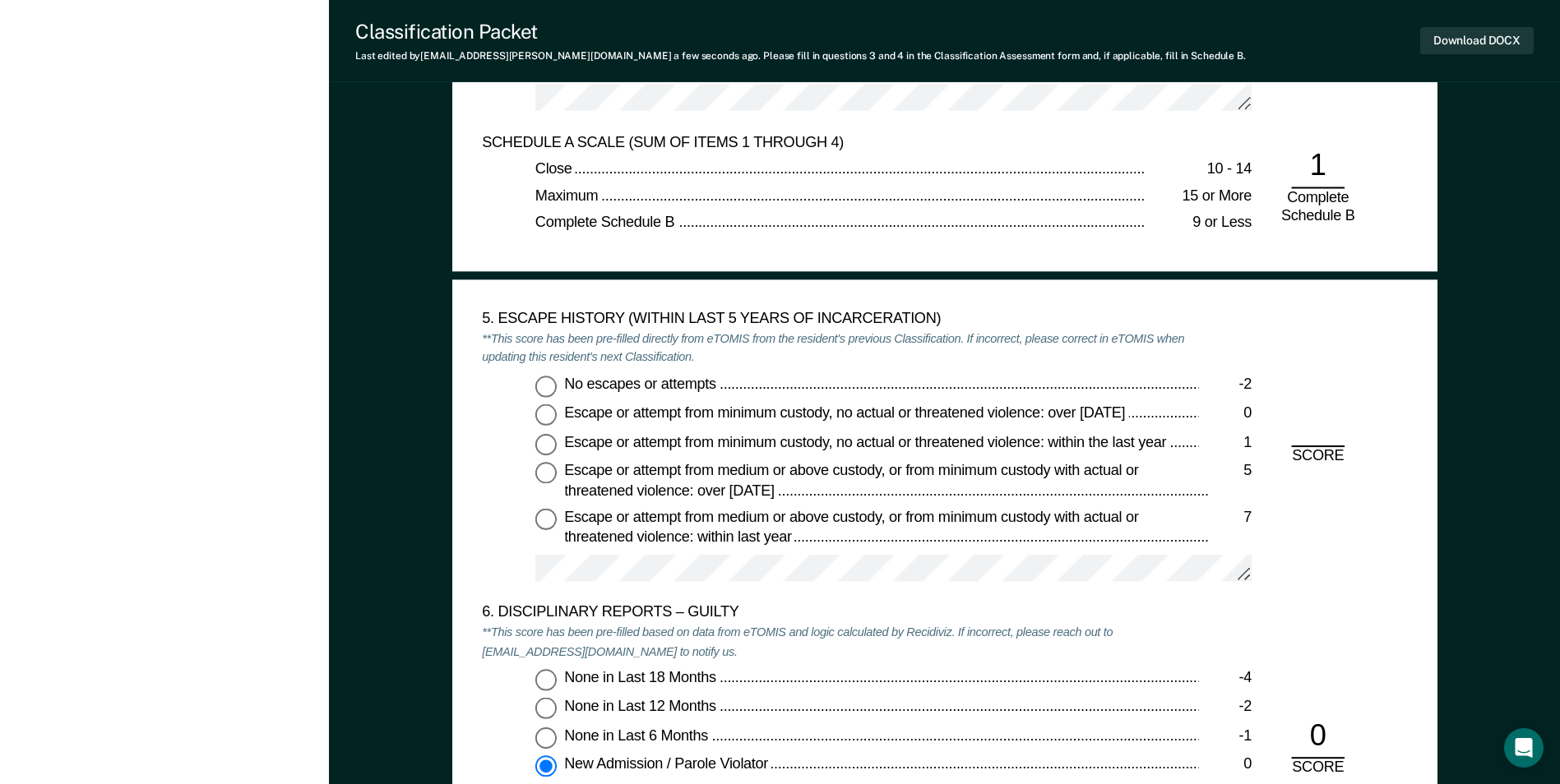
click at [543, 388] on input "No escapes or attempts -2" at bounding box center [546, 385] width 21 height 21
type textarea "x"
radio input "true"
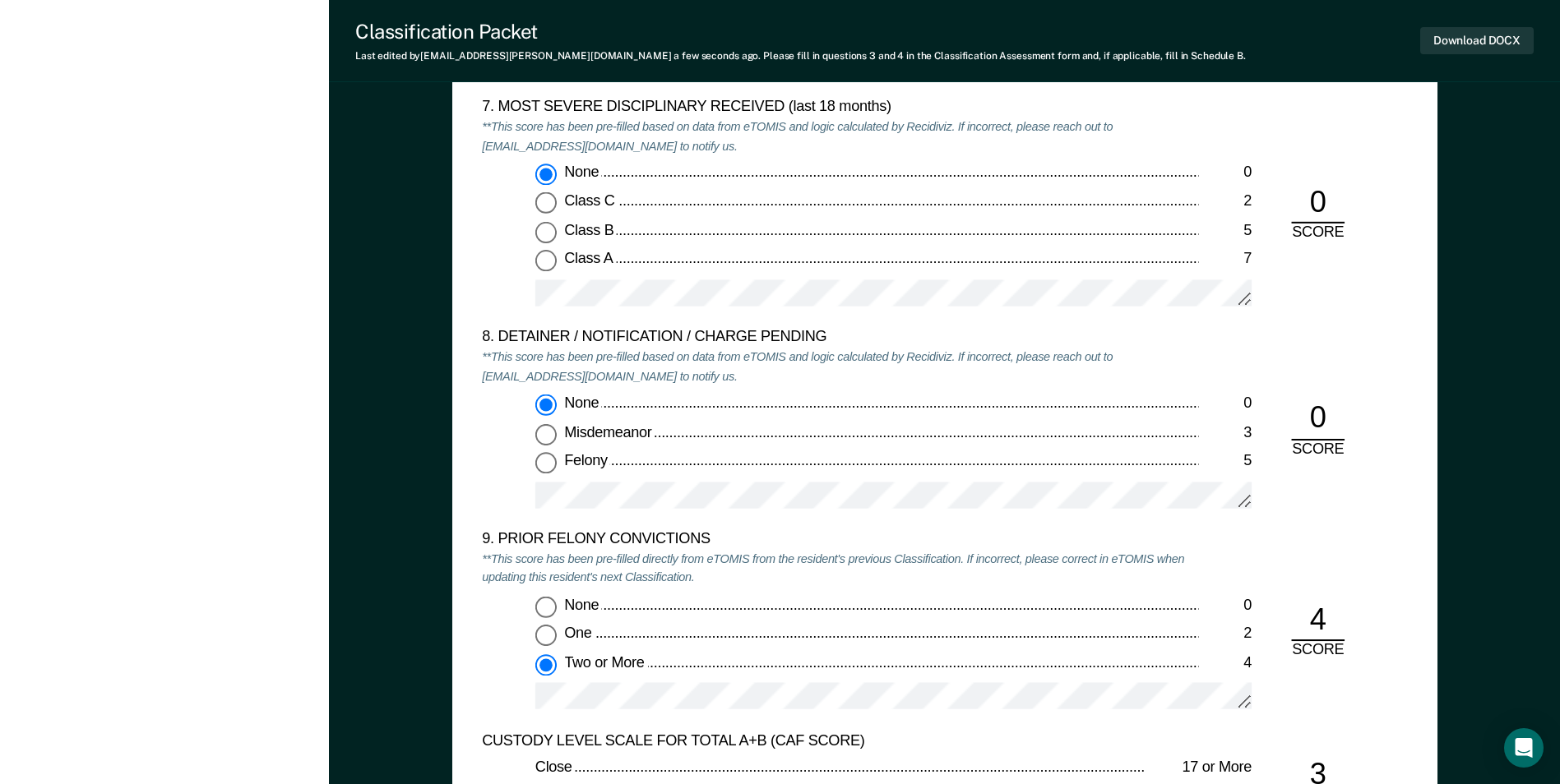
scroll to position [3042, 0]
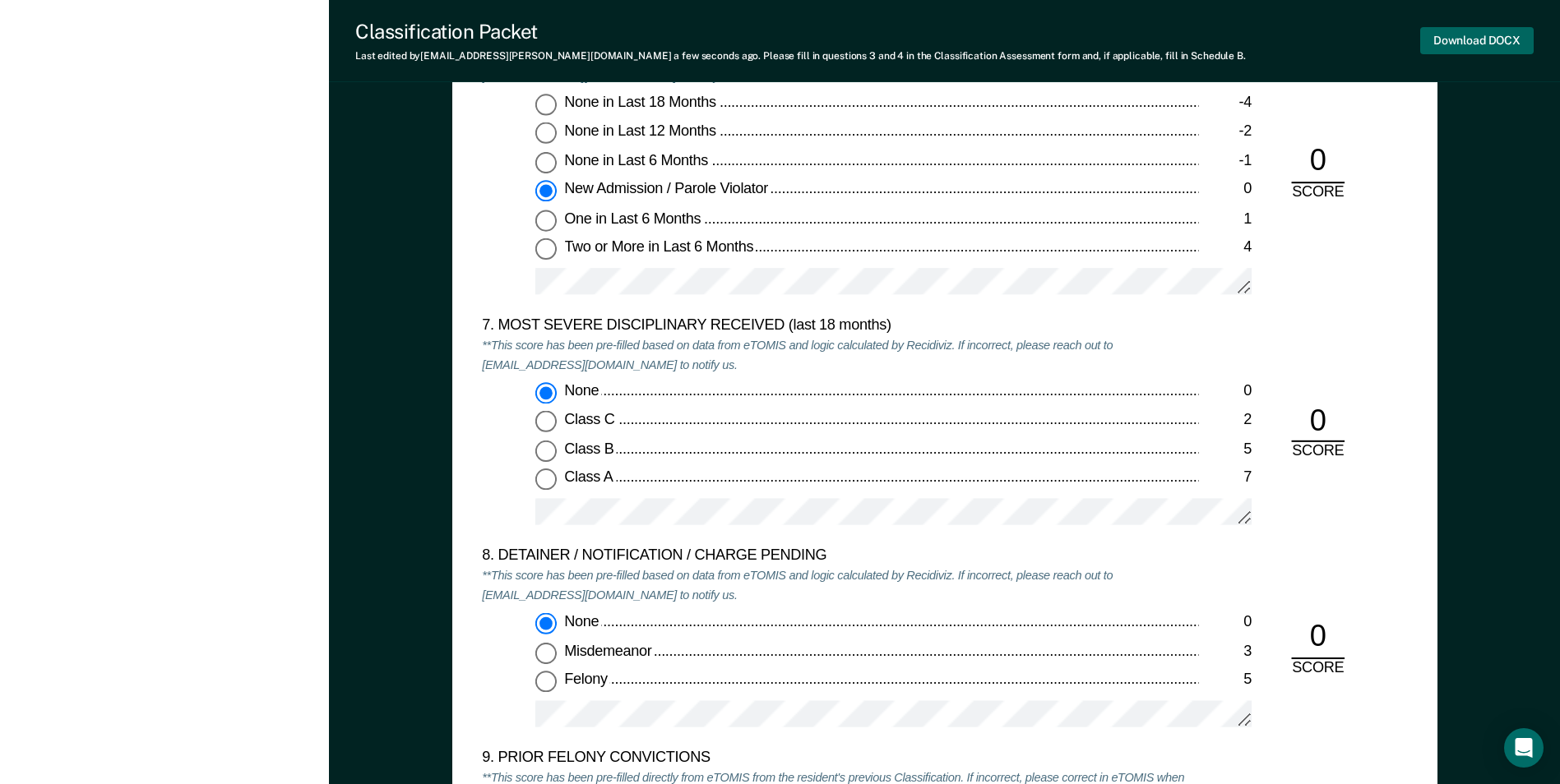
click at [1494, 49] on button "Download DOCX" at bounding box center [1477, 41] width 114 height 27
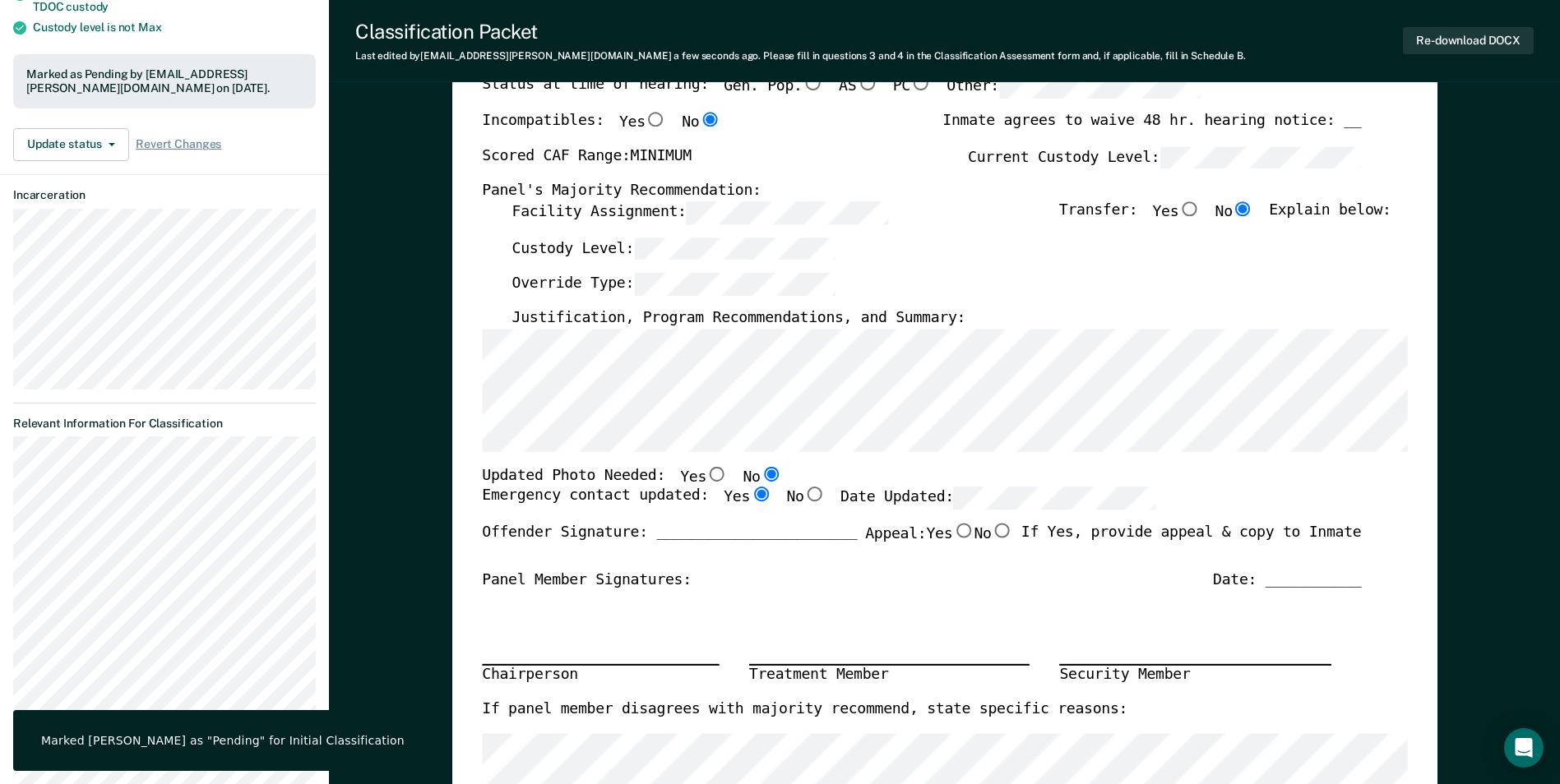
scroll to position [0, 0]
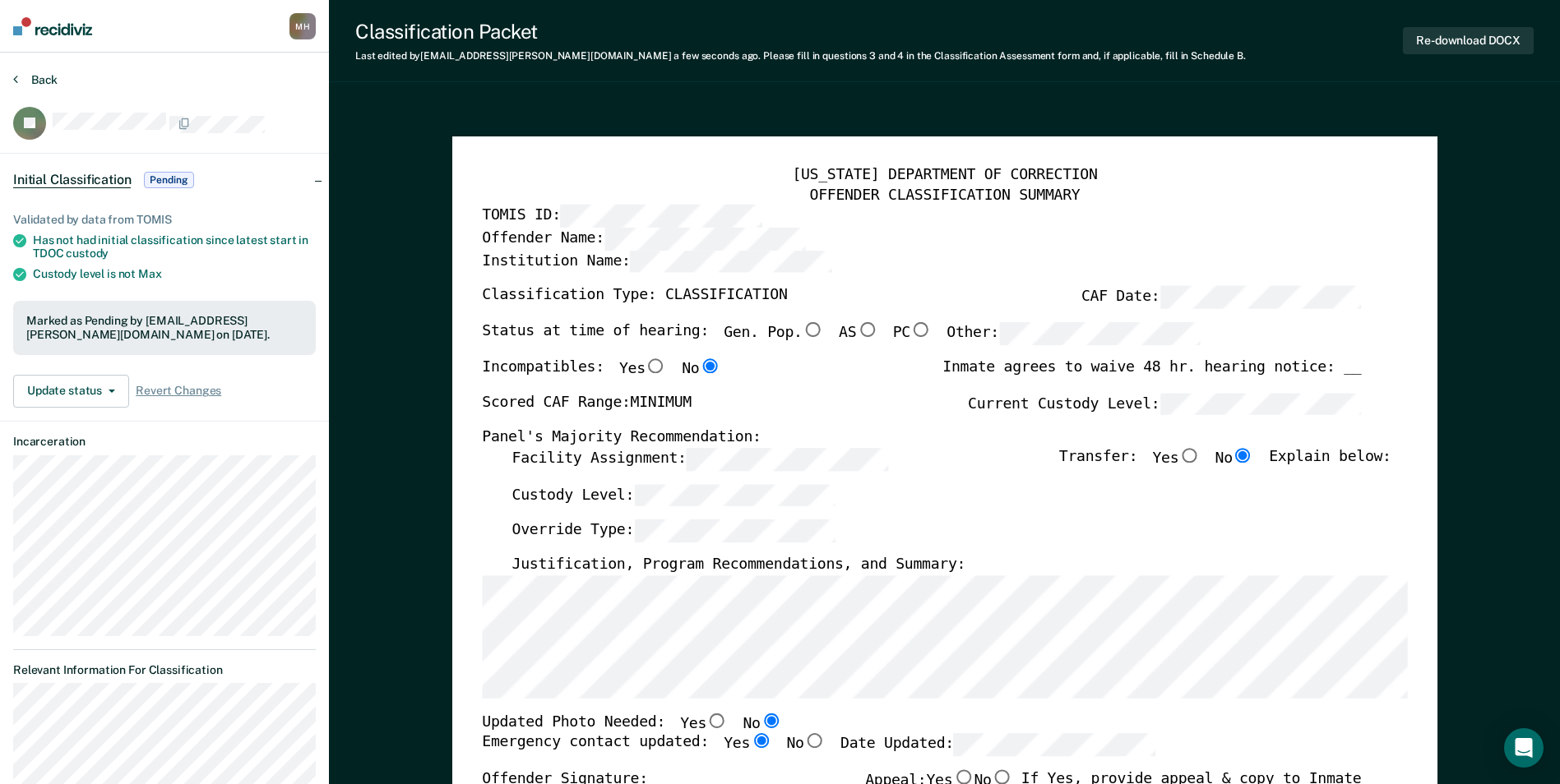
click at [41, 78] on button "Back" at bounding box center [35, 79] width 44 height 15
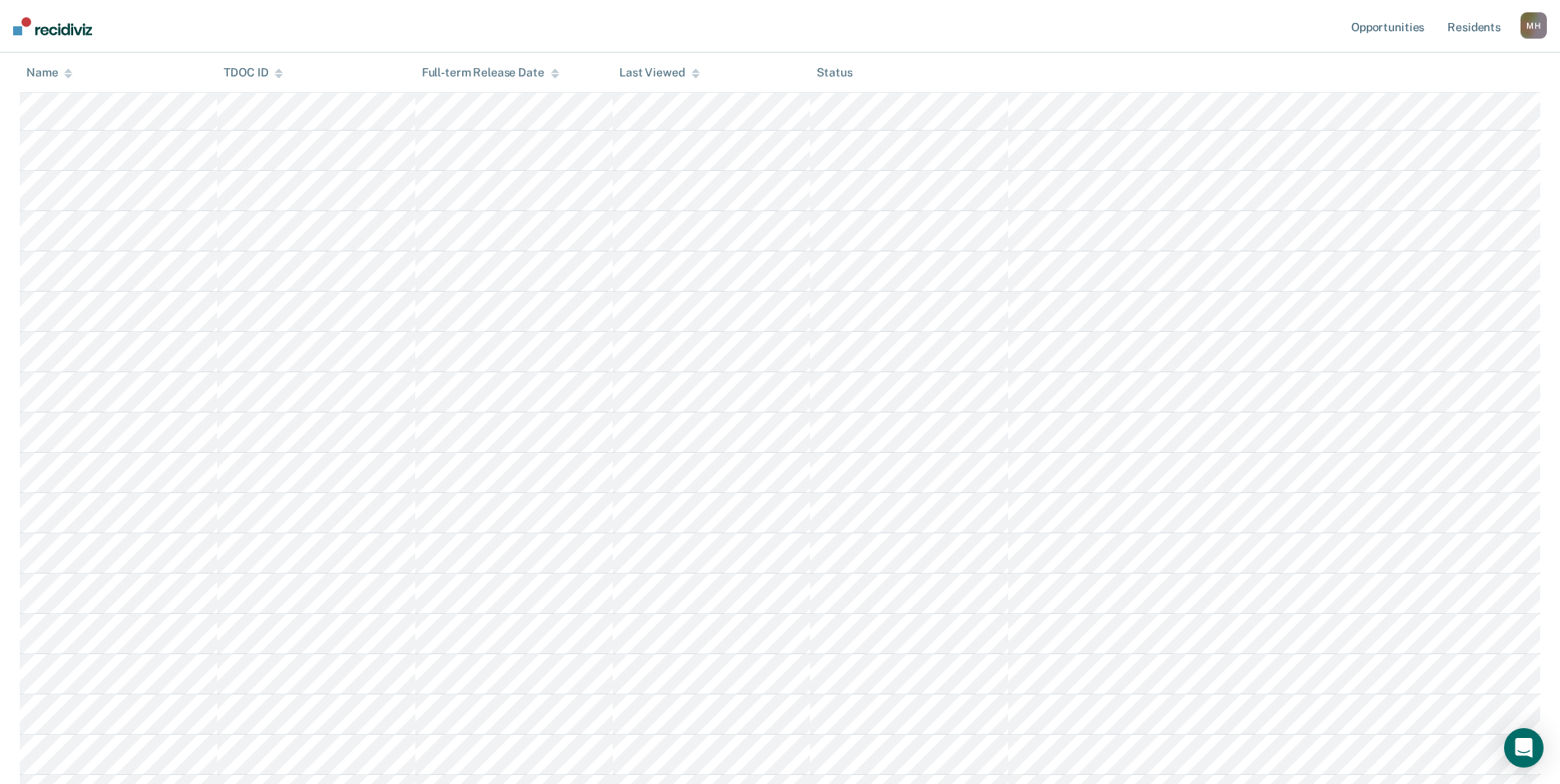
scroll to position [988, 0]
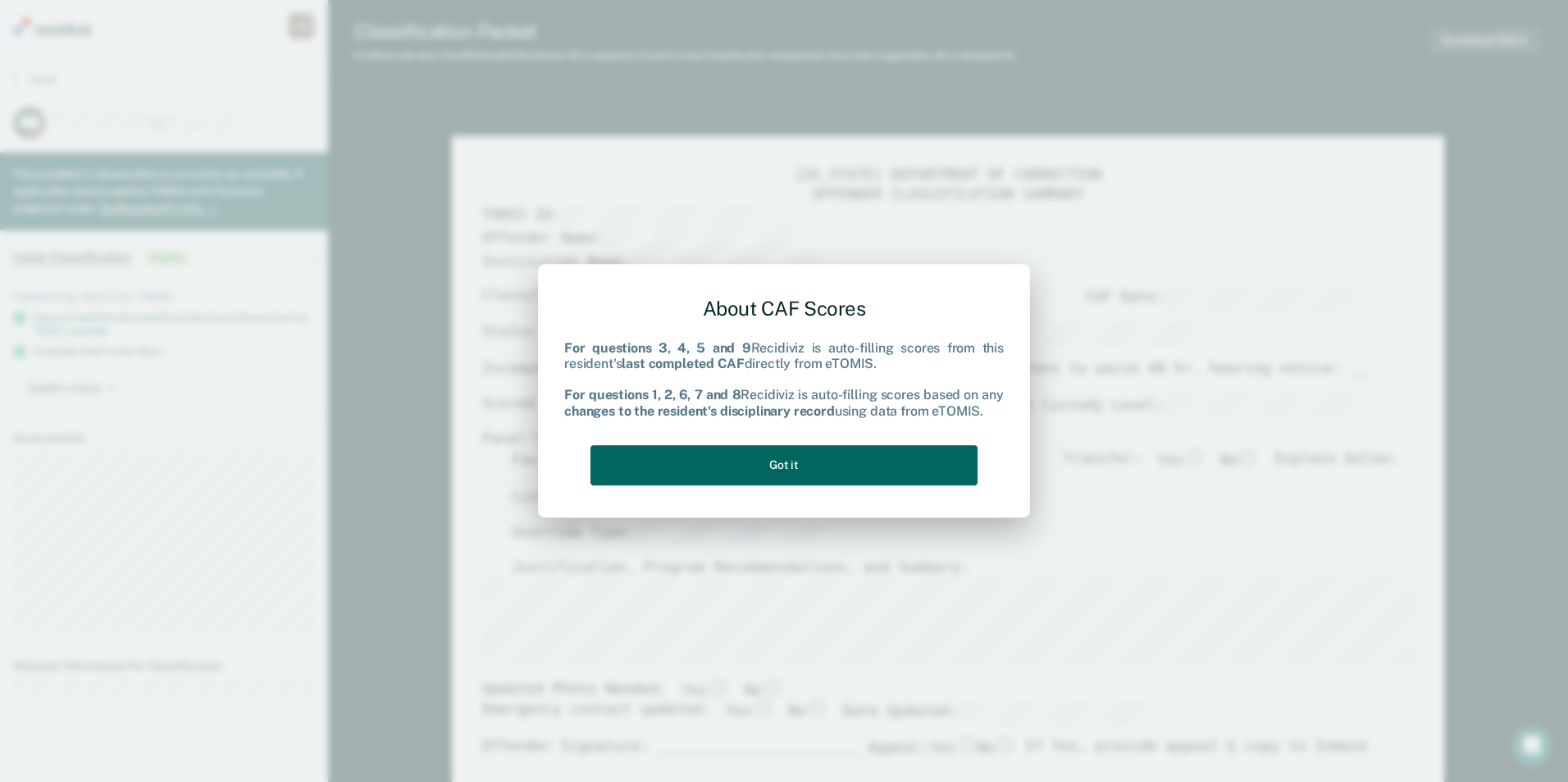
click at [765, 471] on button "Got it" at bounding box center [784, 465] width 387 height 40
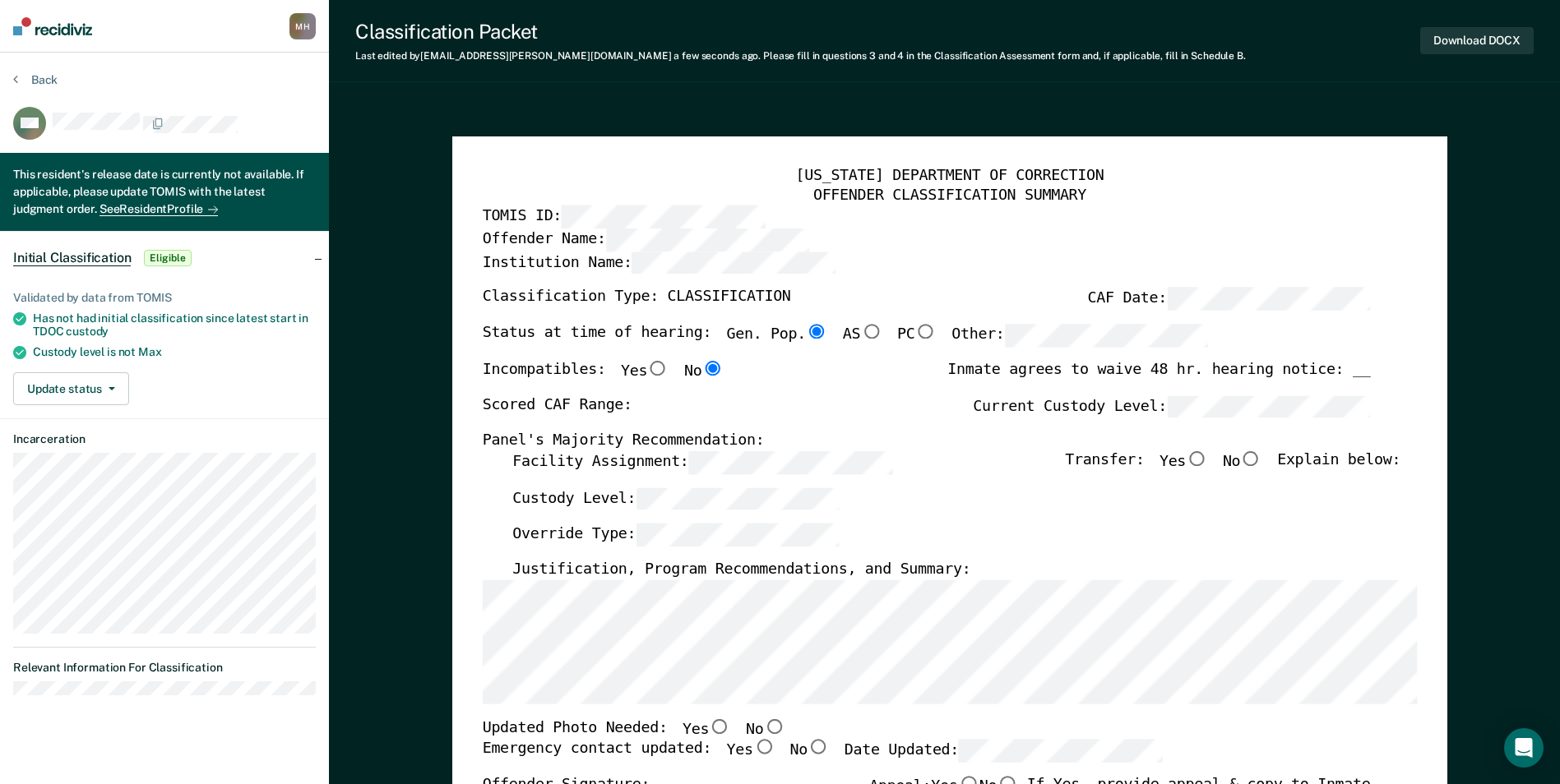
click at [1192, 455] on label "Yes" at bounding box center [1183, 463] width 49 height 23
click at [1192, 455] on input "Yes" at bounding box center [1196, 459] width 21 height 15
type textarea "x"
radio input "true"
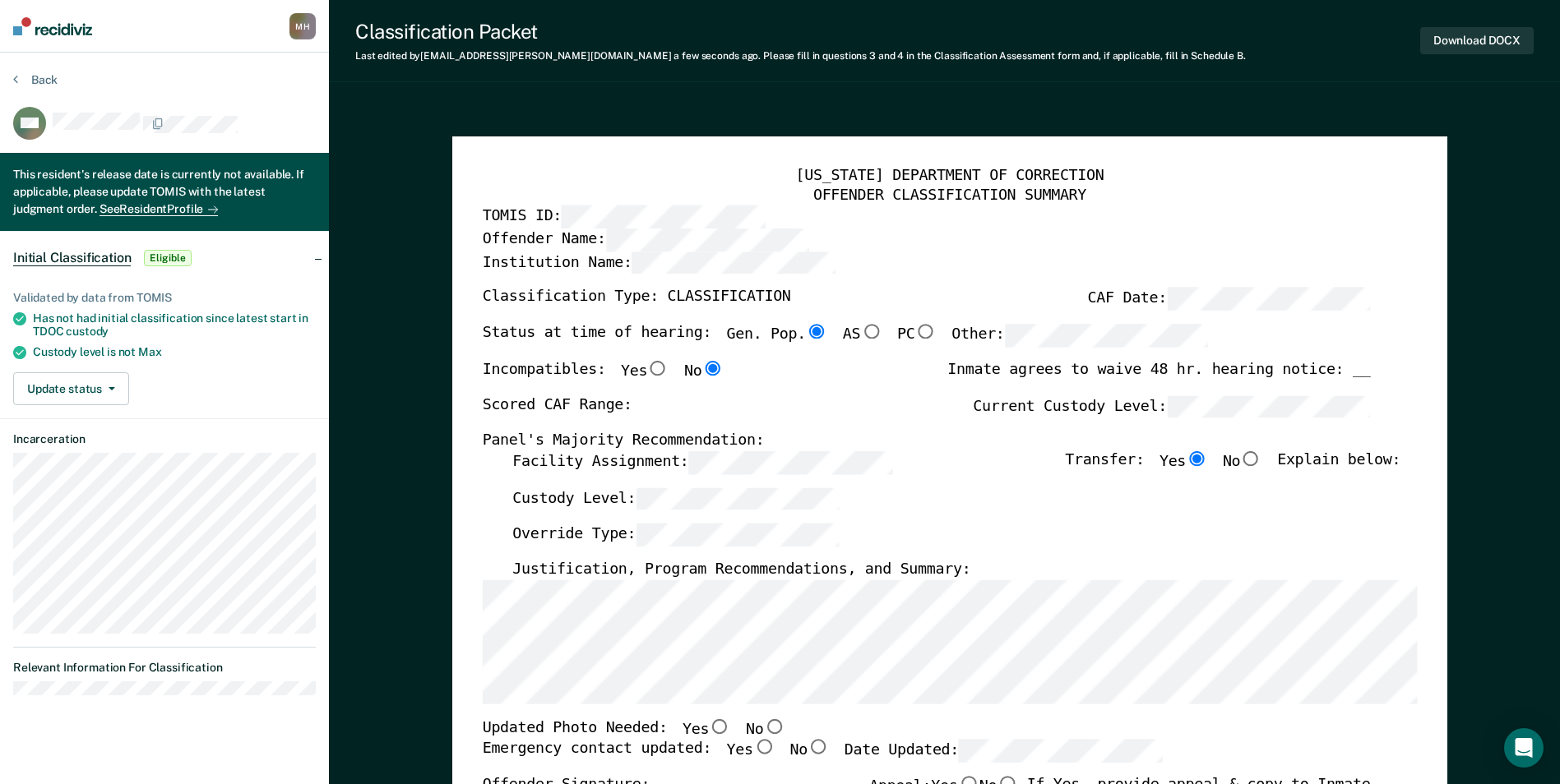
click at [1156, 403] on label "Current Custody Level:" at bounding box center [1172, 407] width 397 height 23
type textarea "x"
radio input "false"
click at [763, 727] on input "No" at bounding box center [774, 726] width 21 height 15
type textarea "x"
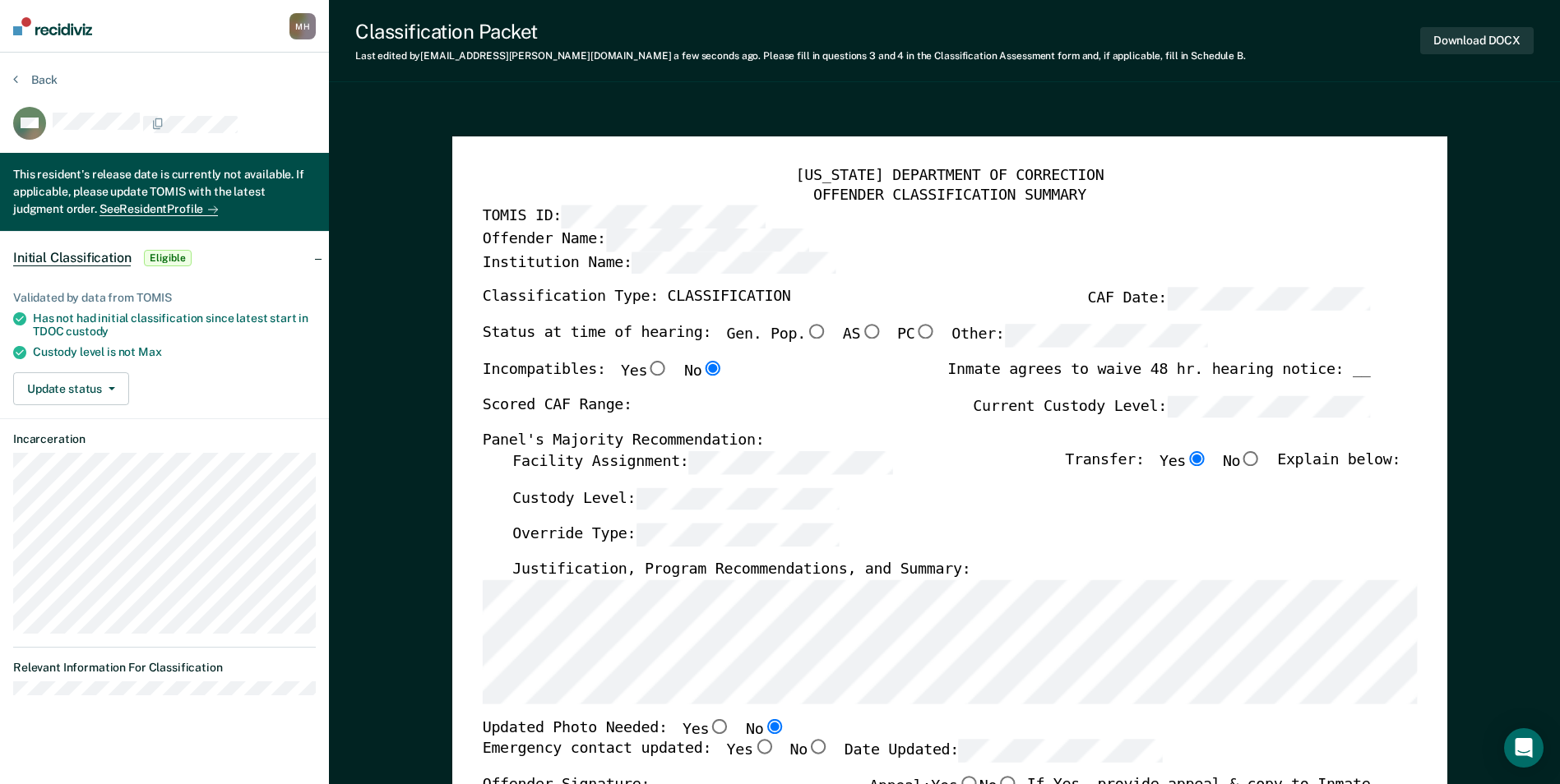
radio input "true"
click at [753, 749] on input "Yes" at bounding box center [763, 747] width 21 height 15
type textarea "x"
radio input "true"
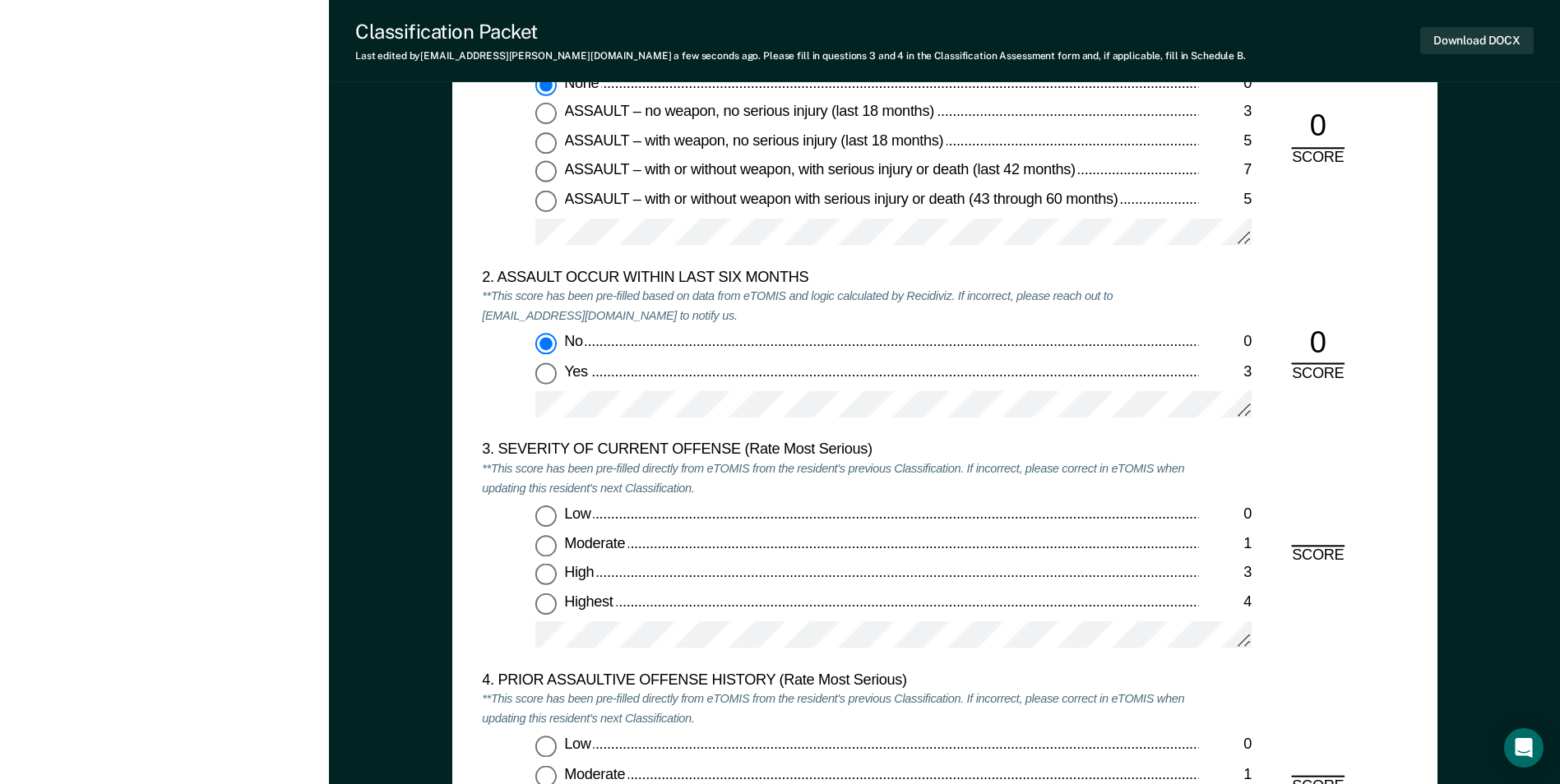
scroll to position [1973, 0]
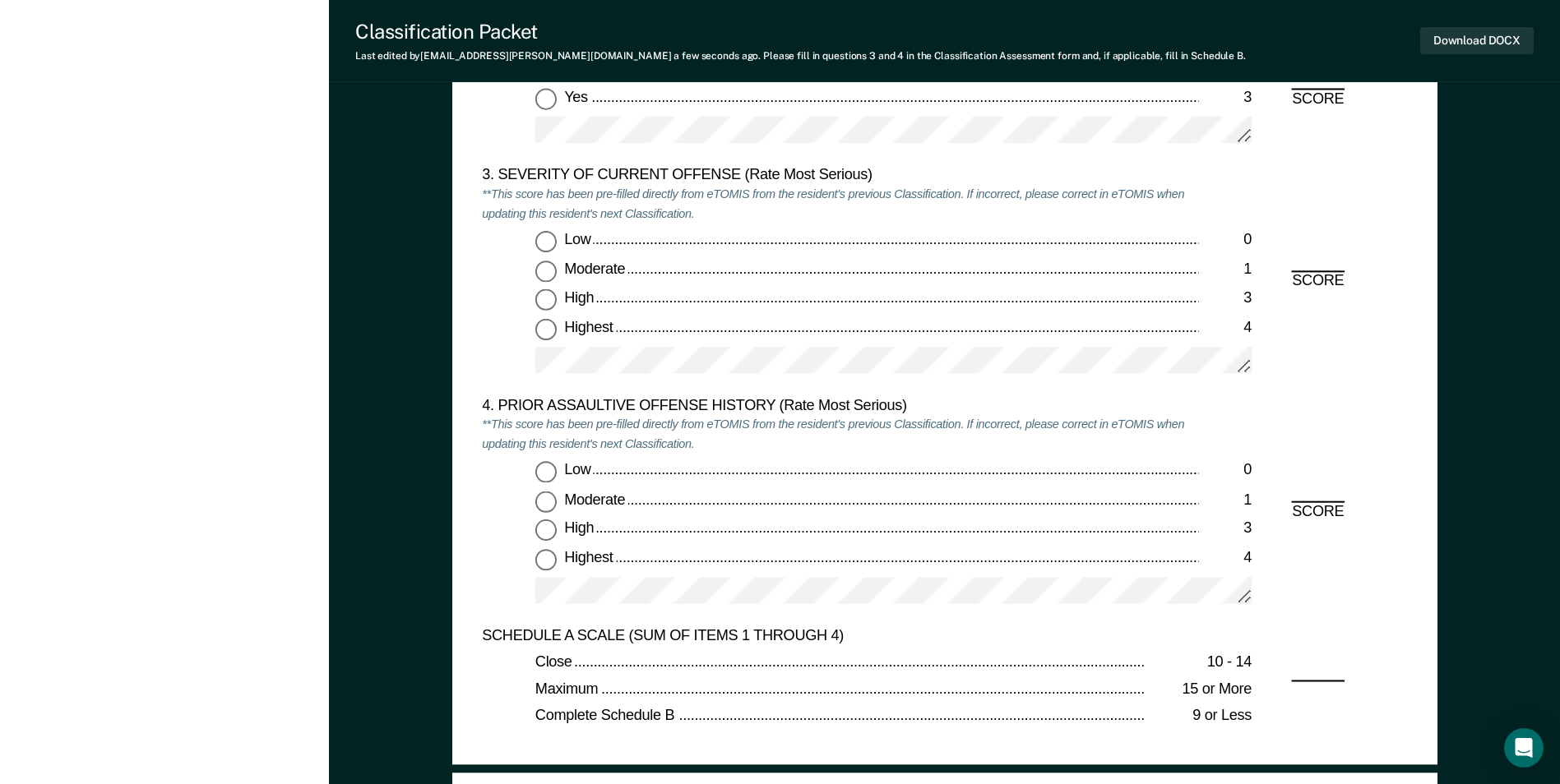
click at [551, 332] on input "Highest 4" at bounding box center [546, 329] width 21 height 21
type textarea "x"
radio input "true"
click at [538, 472] on input "Low 0" at bounding box center [546, 473] width 21 height 21
type textarea "x"
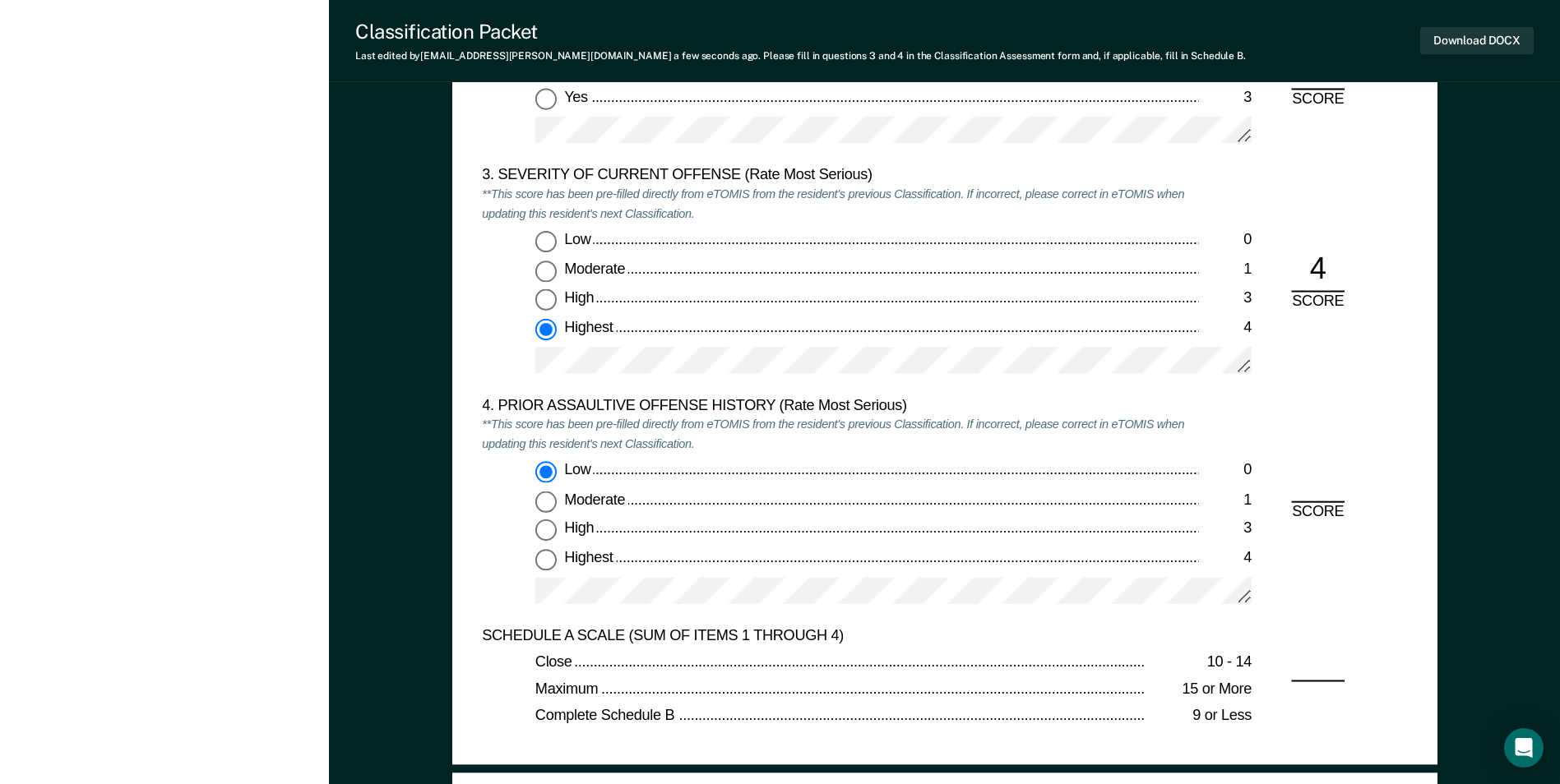
radio input "true"
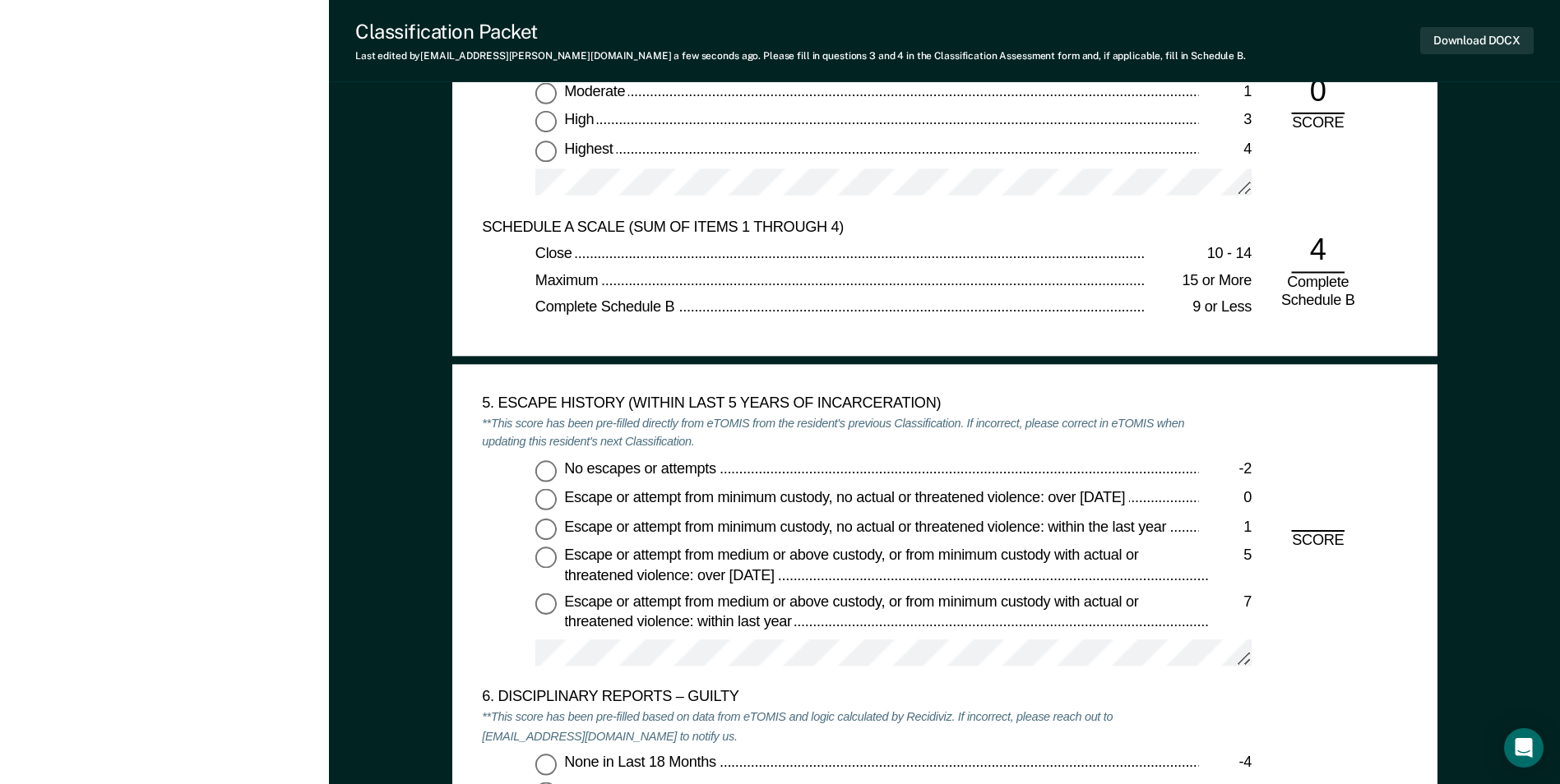
scroll to position [2384, 0]
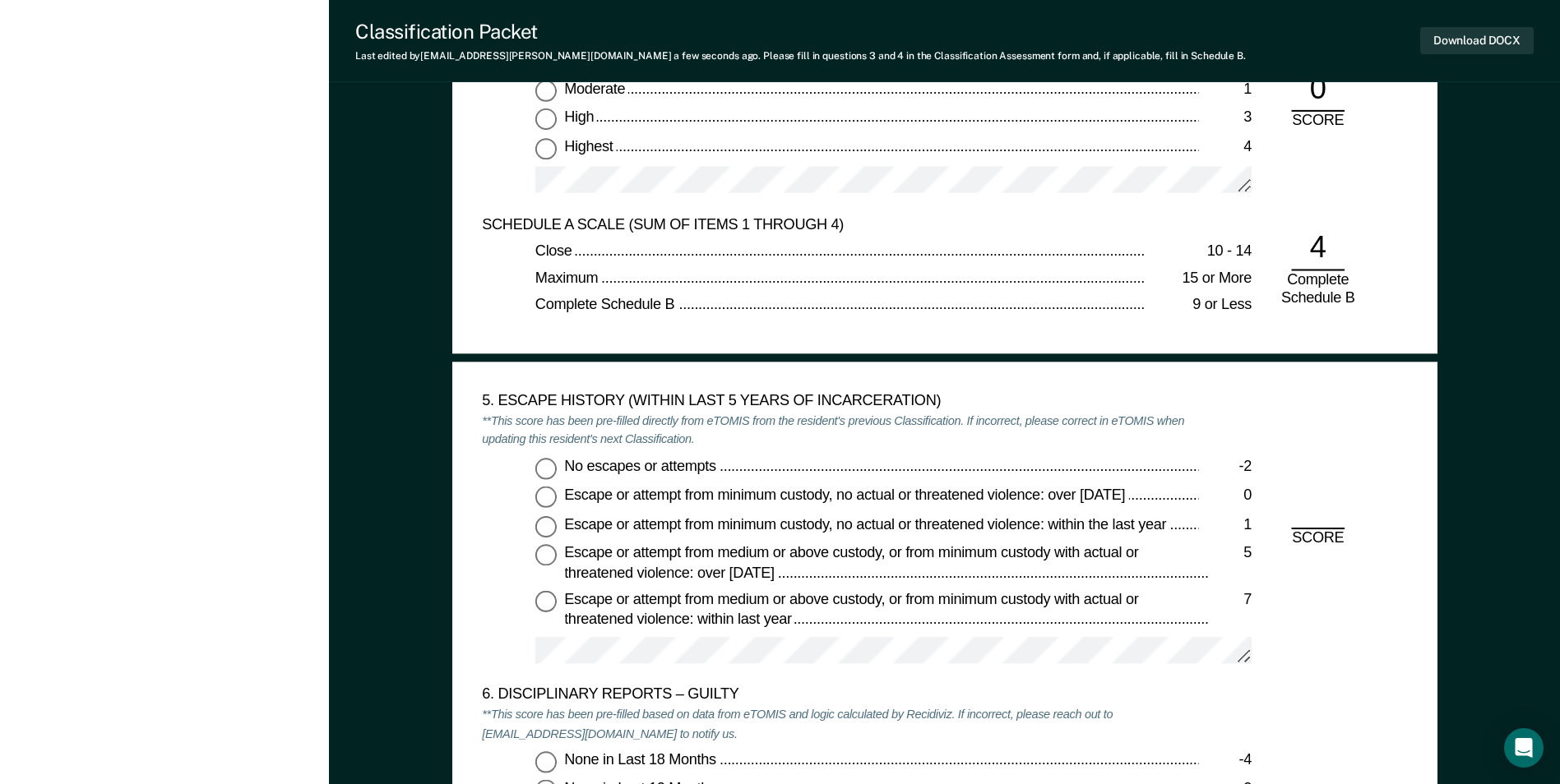
click at [546, 473] on input "No escapes or attempts -2" at bounding box center [546, 467] width 21 height 21
type textarea "x"
radio input "true"
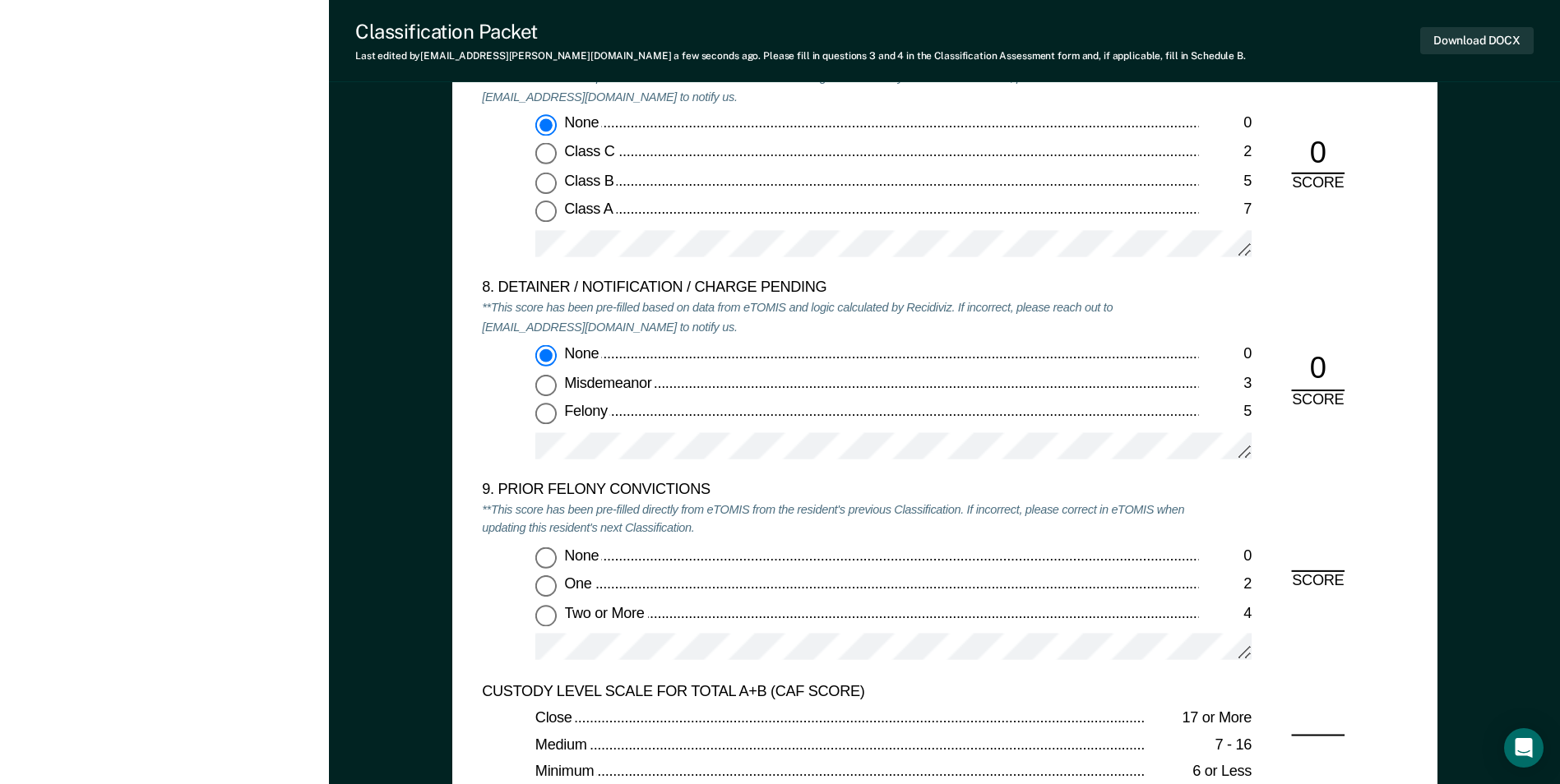
scroll to position [3371, 0]
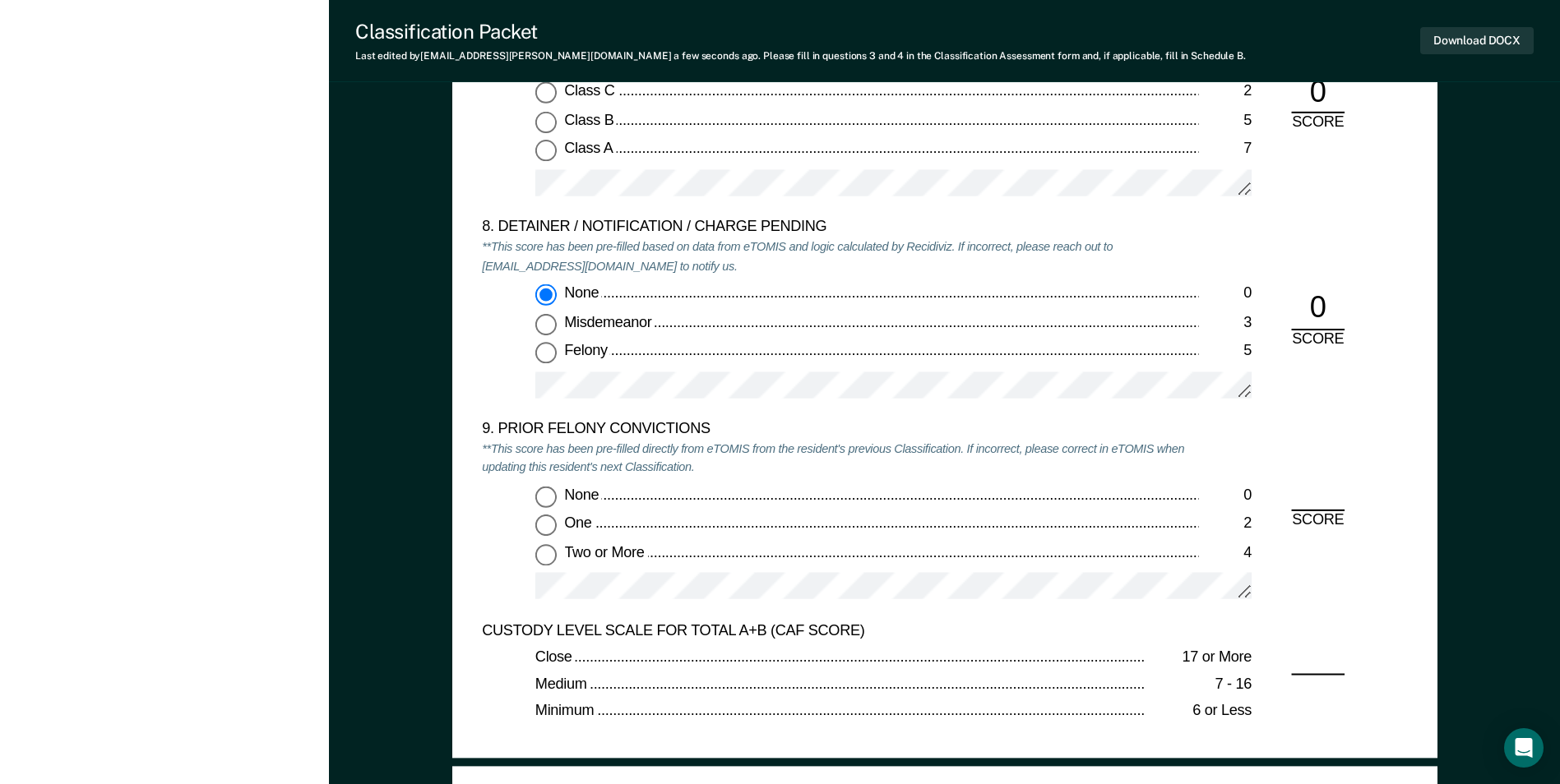
click at [542, 491] on input "None 0" at bounding box center [546, 496] width 21 height 21
type textarea "x"
radio input "true"
click at [1458, 41] on button "Download DOCX" at bounding box center [1477, 41] width 114 height 27
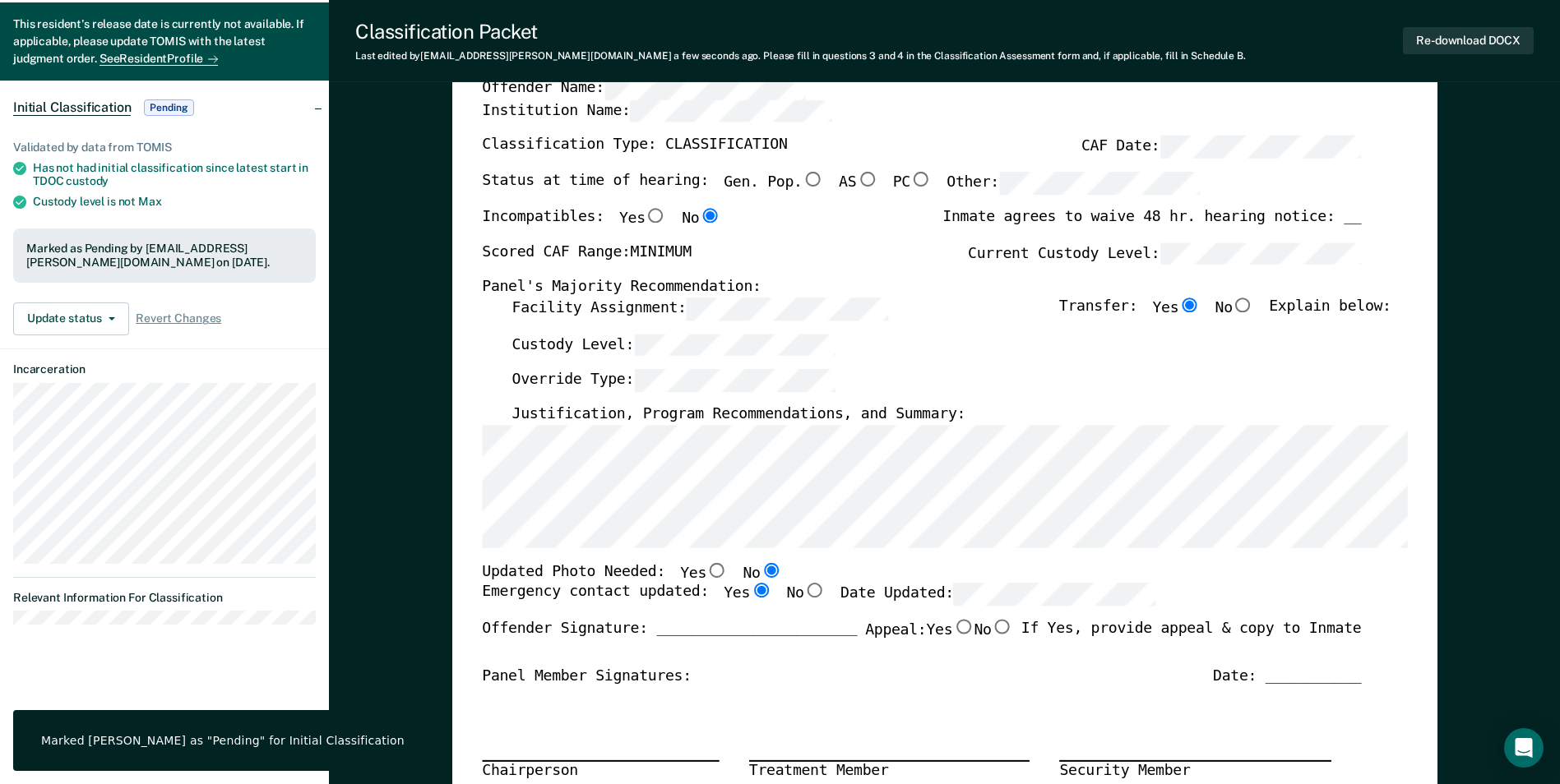
scroll to position [0, 0]
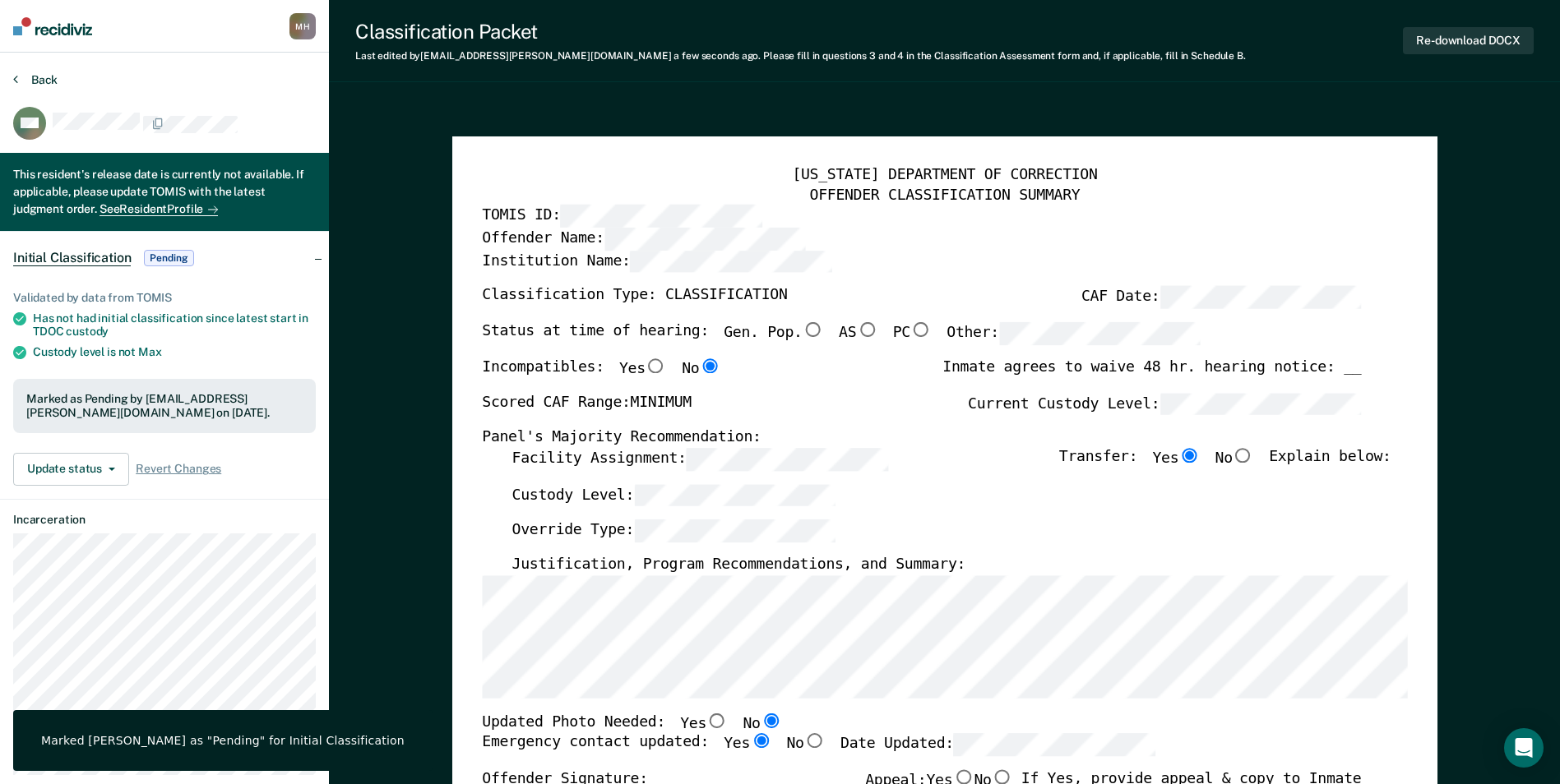
click at [35, 83] on button "Back" at bounding box center [35, 79] width 44 height 15
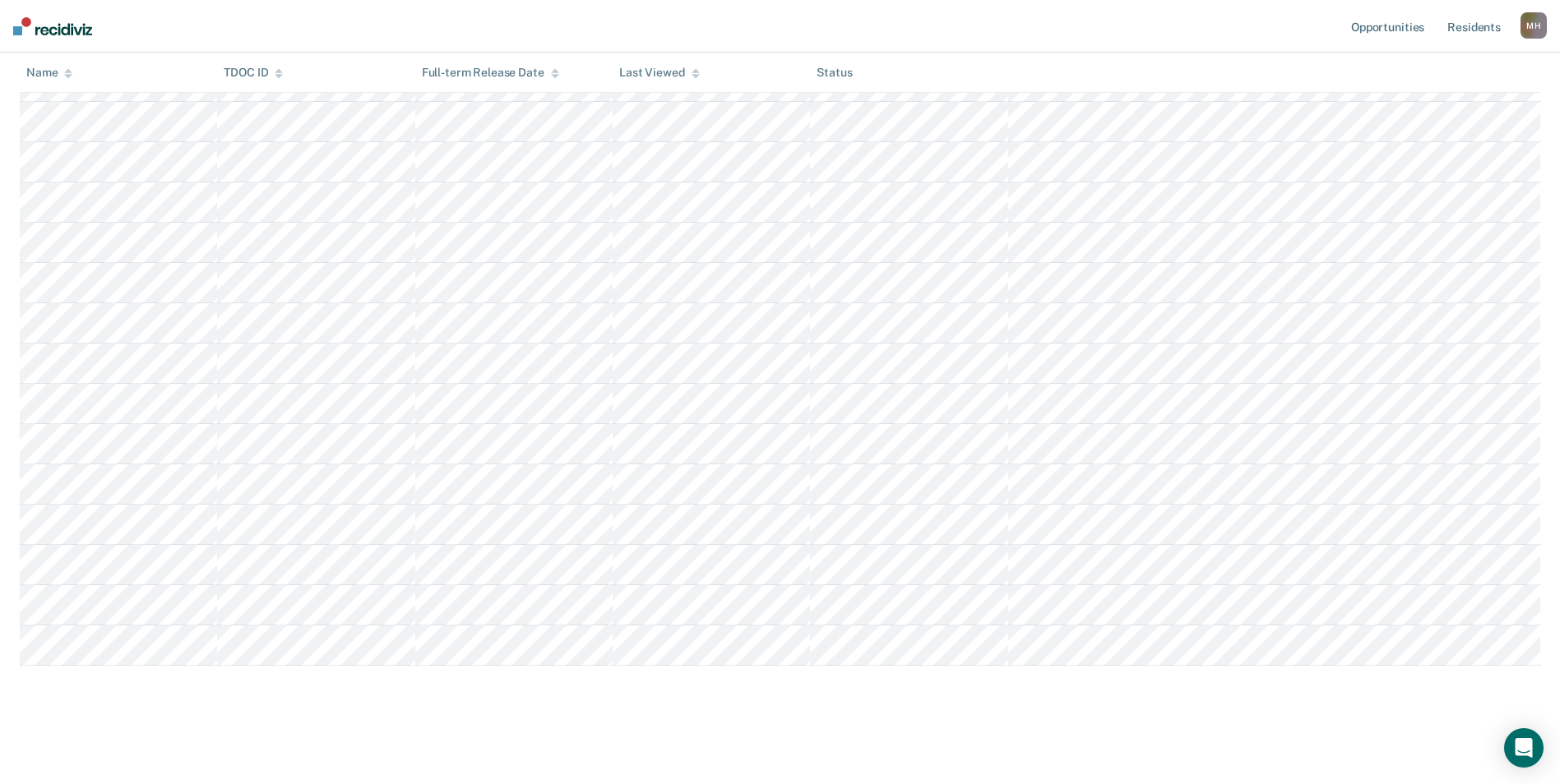
scroll to position [436, 0]
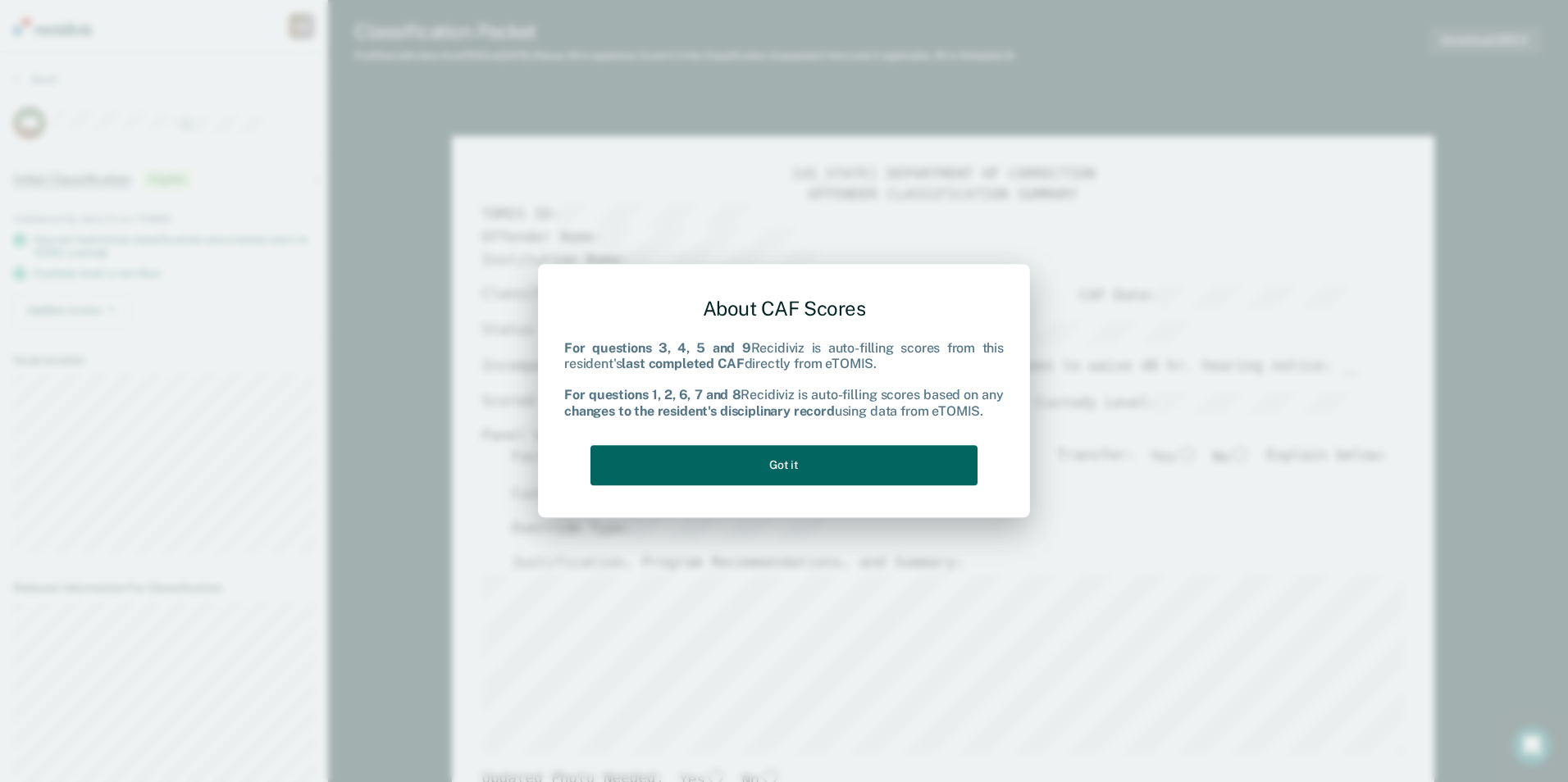
click at [785, 485] on button "Got it" at bounding box center [784, 465] width 387 height 40
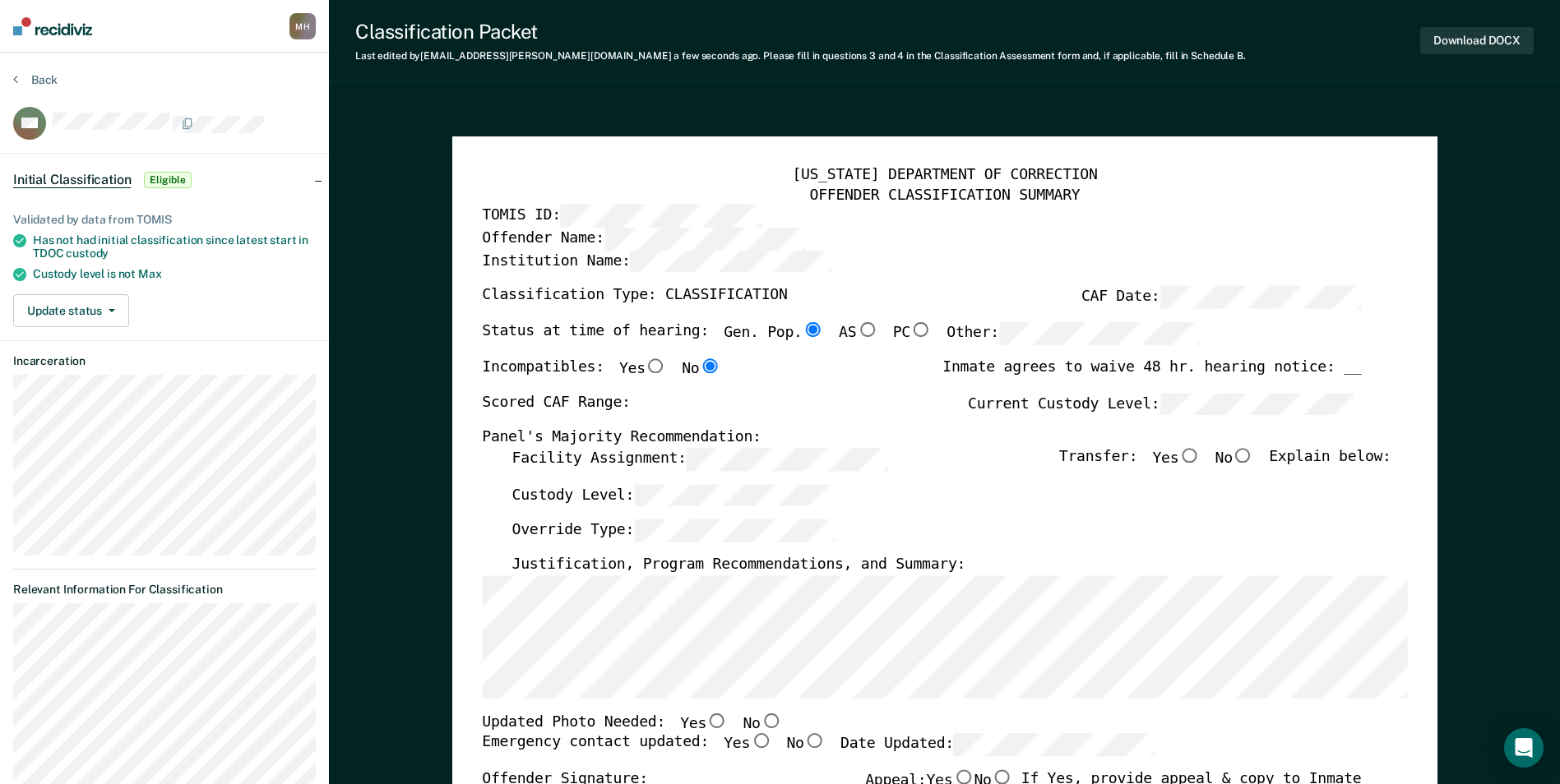
click at [461, 639] on div "[US_STATE] DEPARTMENT OF CORRECTION OFFENDER CLASSIFICATION SUMMARY TOMIS ID: O…" at bounding box center [945, 778] width 986 height 1283
click at [600, 467] on label "Facility Assignment:" at bounding box center [700, 459] width 376 height 23
type textarea "x"
radio input "false"
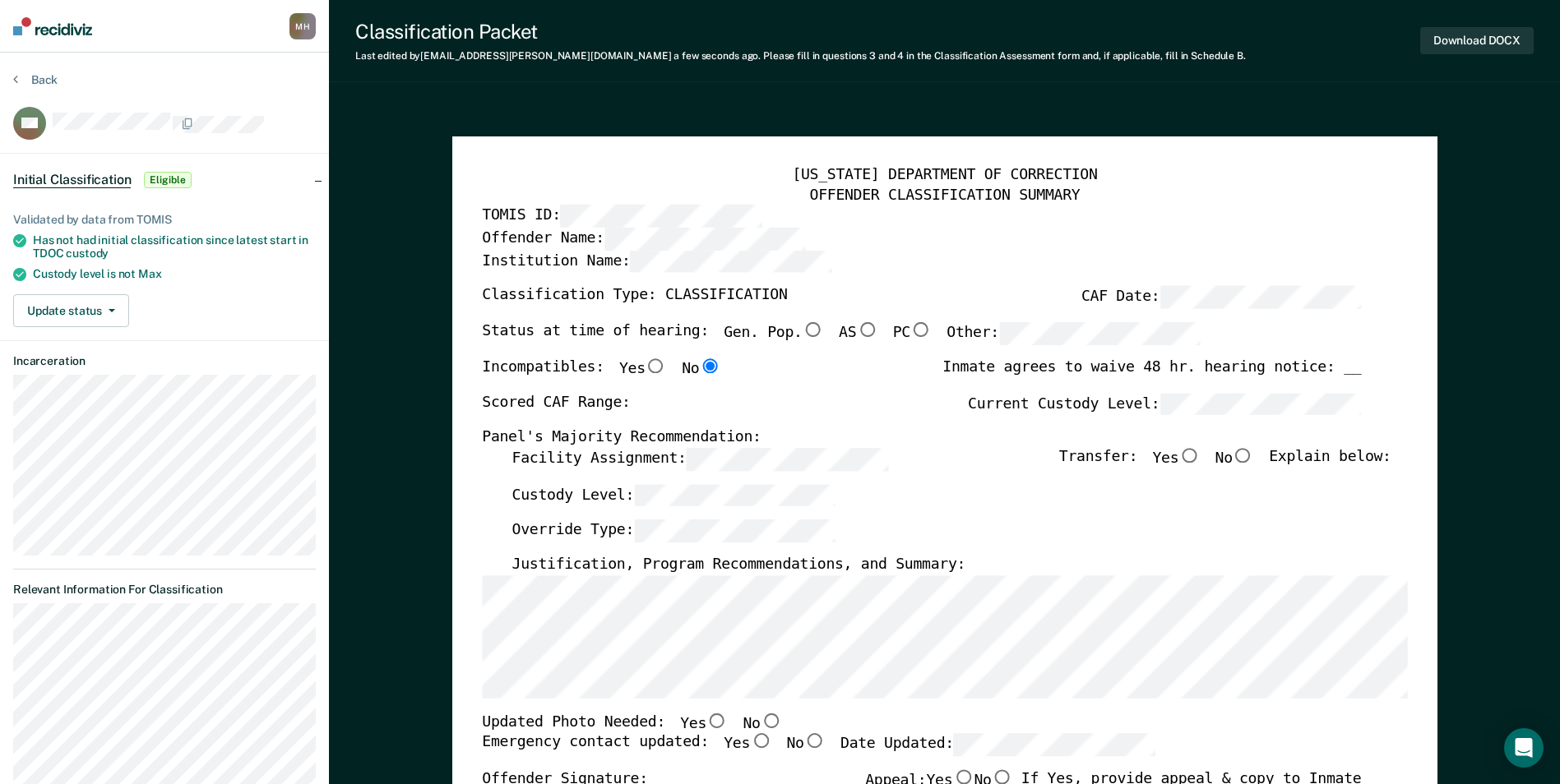
click at [1424, 341] on div "[US_STATE] DEPARTMENT OF CORRECTION OFFENDER CLASSIFICATION SUMMARY TOMIS ID: O…" at bounding box center [945, 778] width 986 height 1283
click at [911, 337] on div "Status at time of hearing: Gen. Pop. AS PC Other:" at bounding box center [841, 340] width 719 height 36
click at [1023, 390] on div "[US_STATE] DEPARTMENT OF CORRECTION OFFENDER CLASSIFICATION SUMMARY TOMIS ID: O…" at bounding box center [944, 747] width 926 height 1163
click at [760, 721] on input "No" at bounding box center [770, 720] width 21 height 15
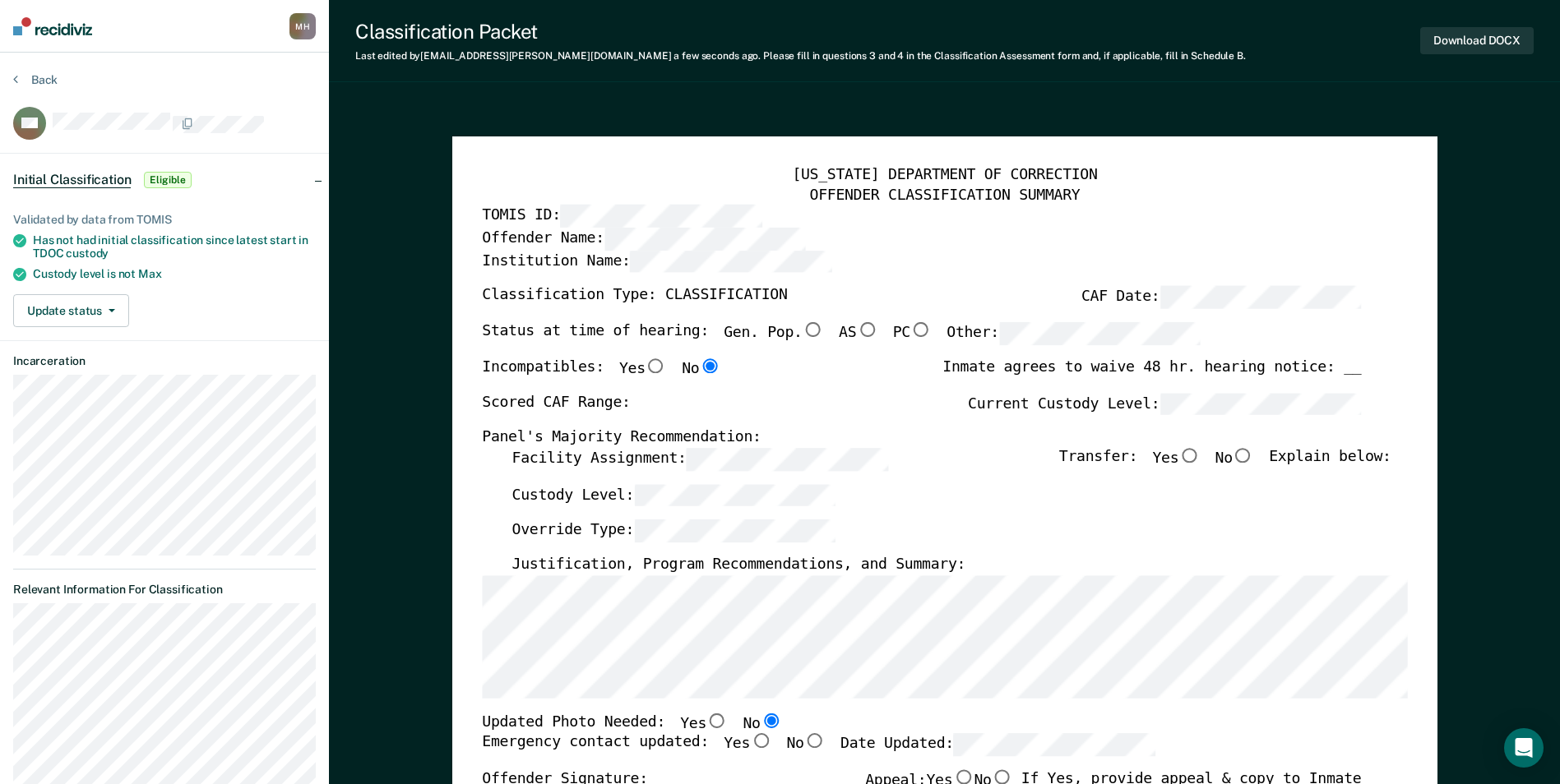
type textarea "x"
radio input "true"
click at [750, 745] on input "Yes" at bounding box center [761, 741] width 21 height 15
type textarea "x"
radio input "true"
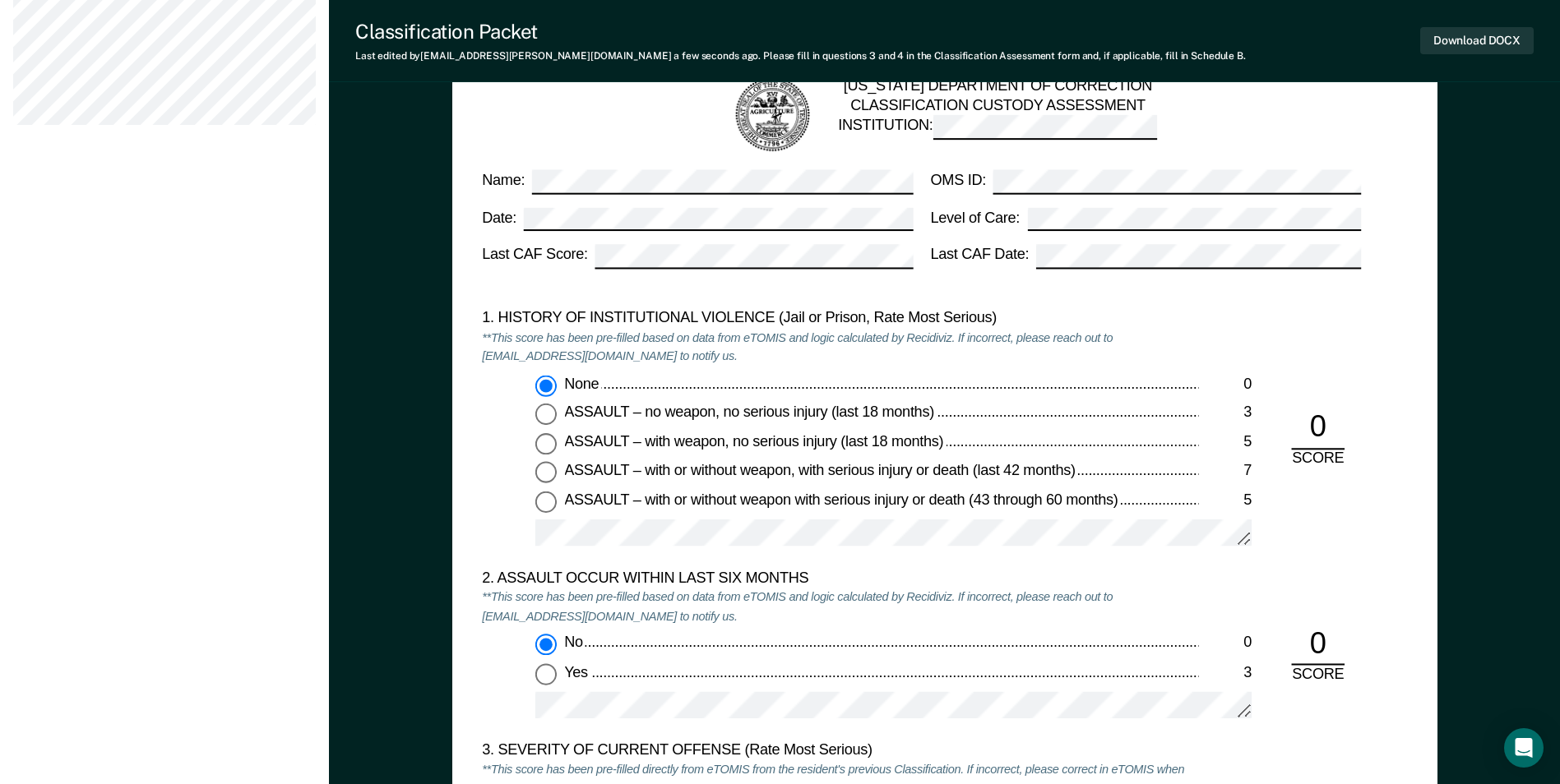
scroll to position [1809, 0]
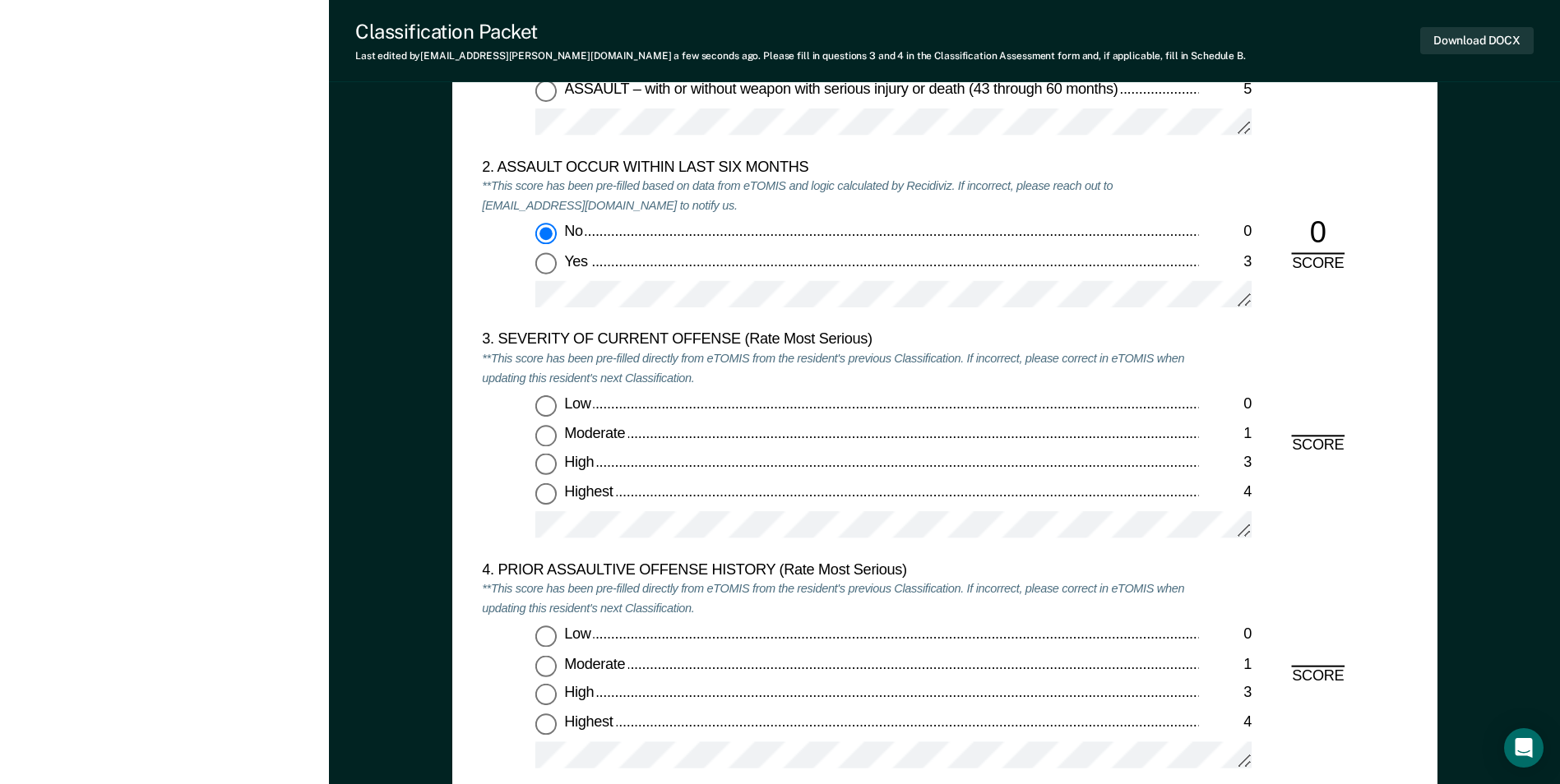
click at [550, 493] on input "Highest 4" at bounding box center [546, 493] width 21 height 21
type textarea "x"
radio input "true"
click at [551, 635] on input "Low 0" at bounding box center [546, 637] width 21 height 21
type textarea "x"
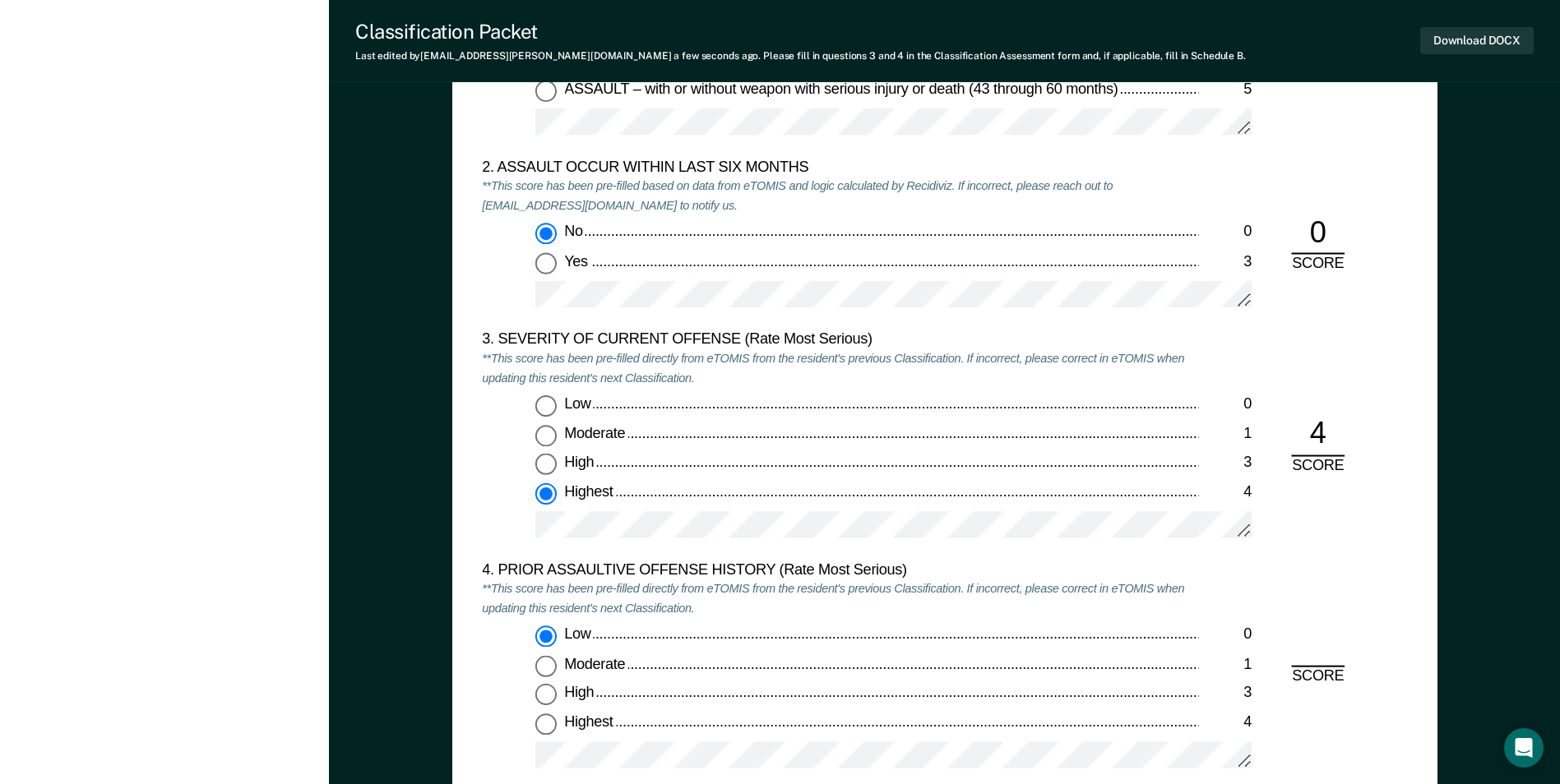
radio input "true"
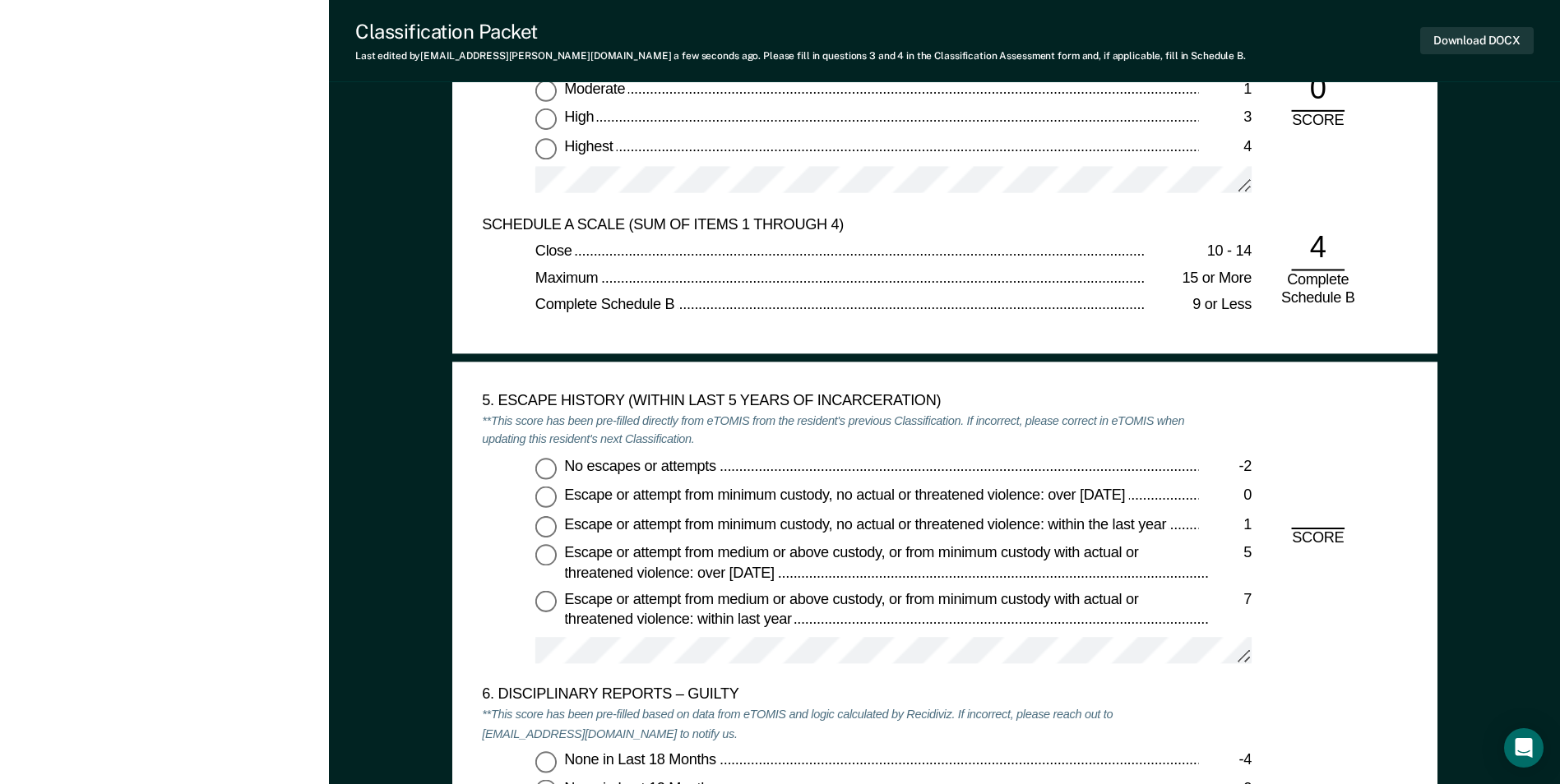
click at [544, 473] on input "No escapes or attempts -2" at bounding box center [546, 467] width 21 height 21
type textarea "x"
radio input "true"
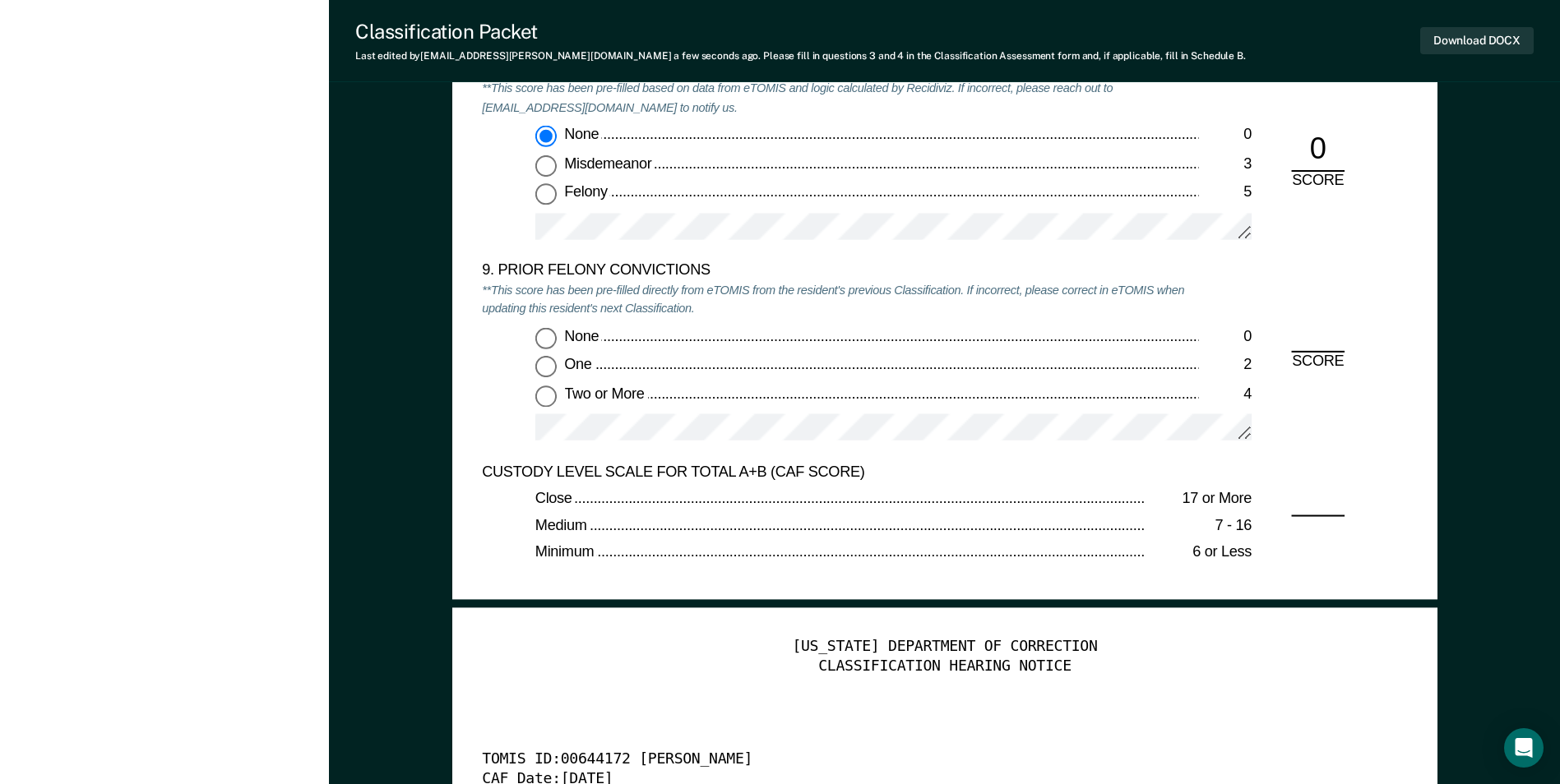
scroll to position [3535, 0]
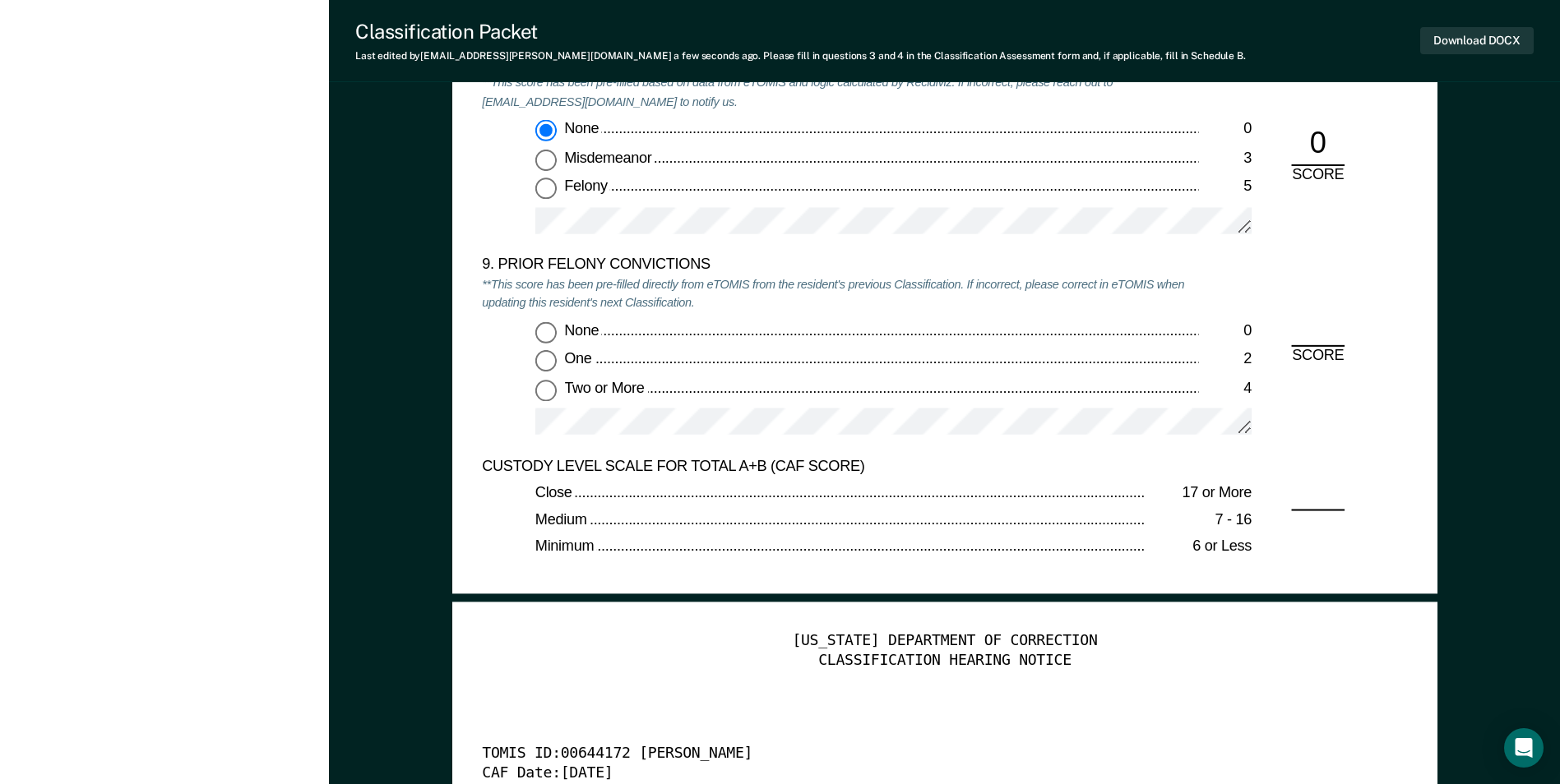
click at [545, 386] on input "Two or More 4" at bounding box center [546, 390] width 21 height 21
type textarea "x"
radio input "true"
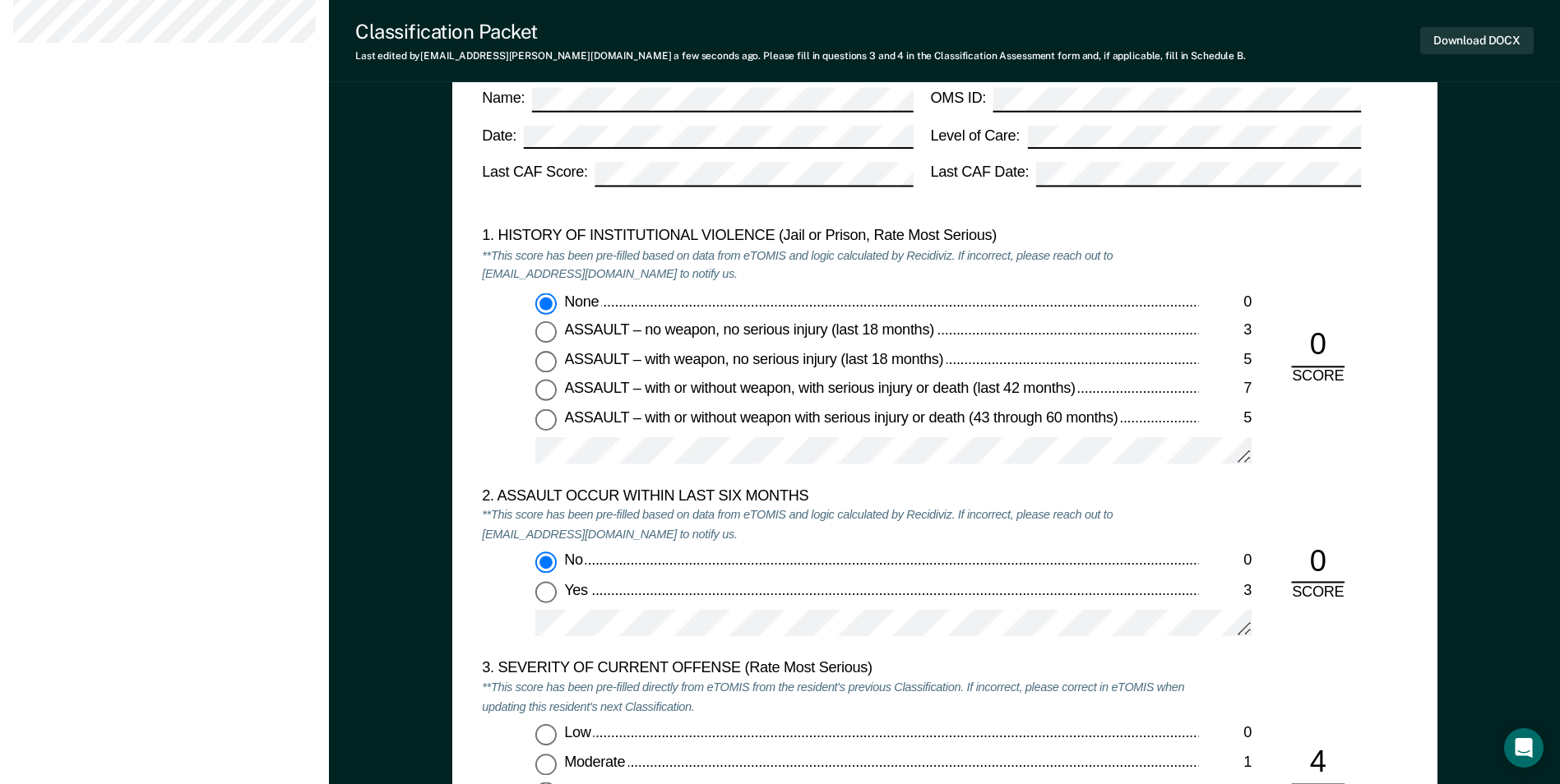
scroll to position [1727, 0]
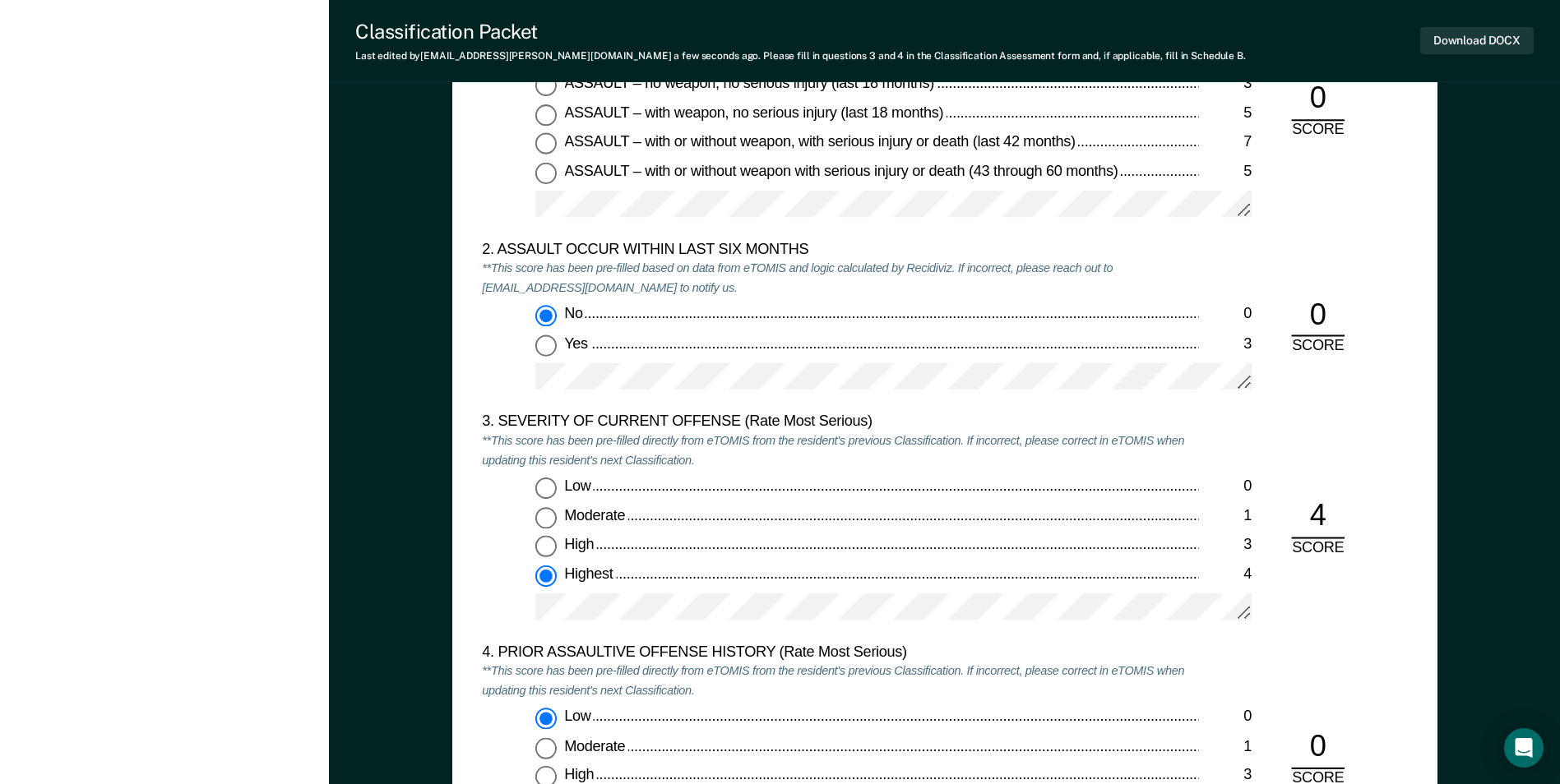
click at [551, 491] on input "Low 0" at bounding box center [546, 489] width 21 height 21
type textarea "x"
radio input "true"
radio input "false"
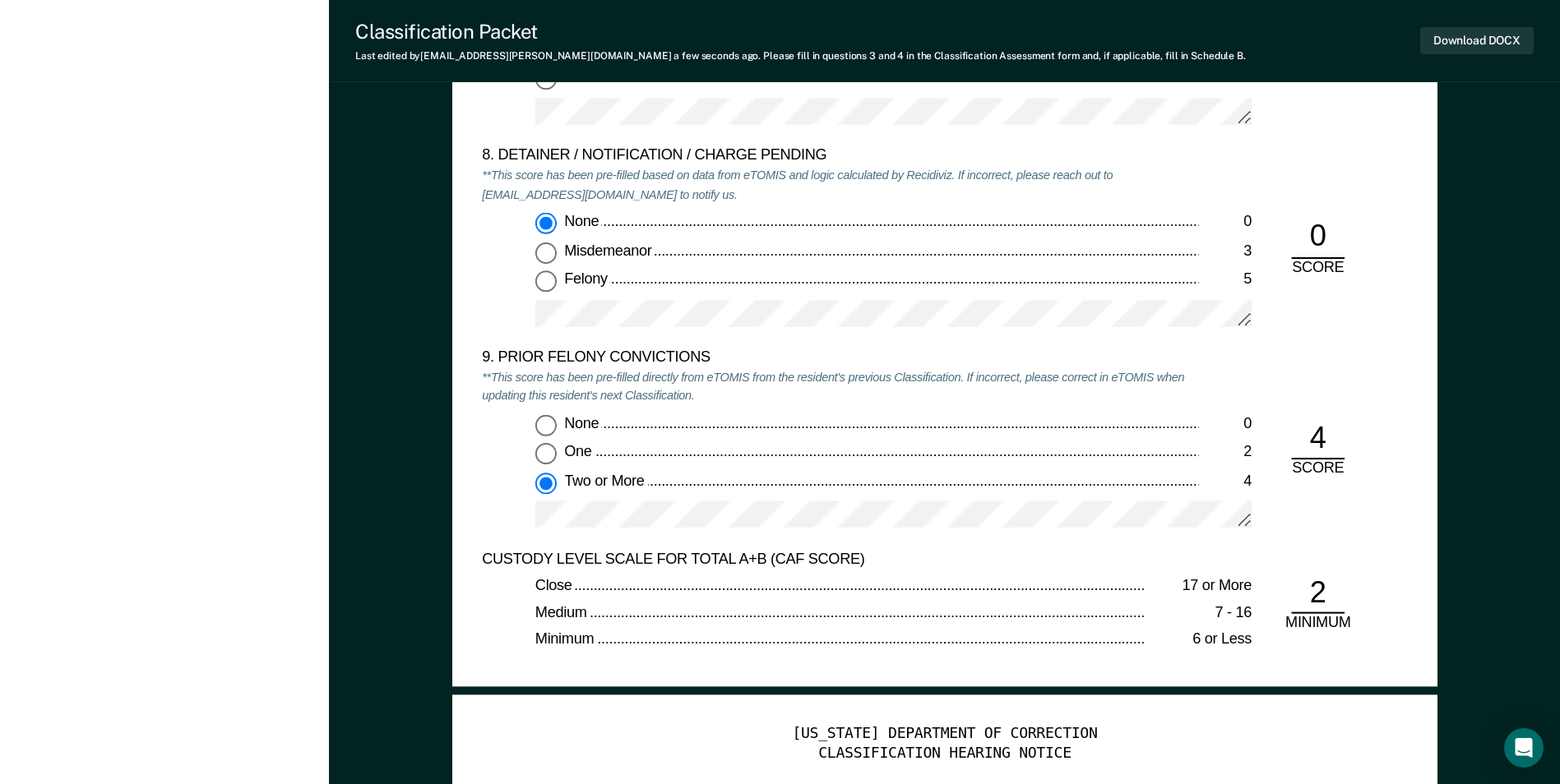
scroll to position [3453, 0]
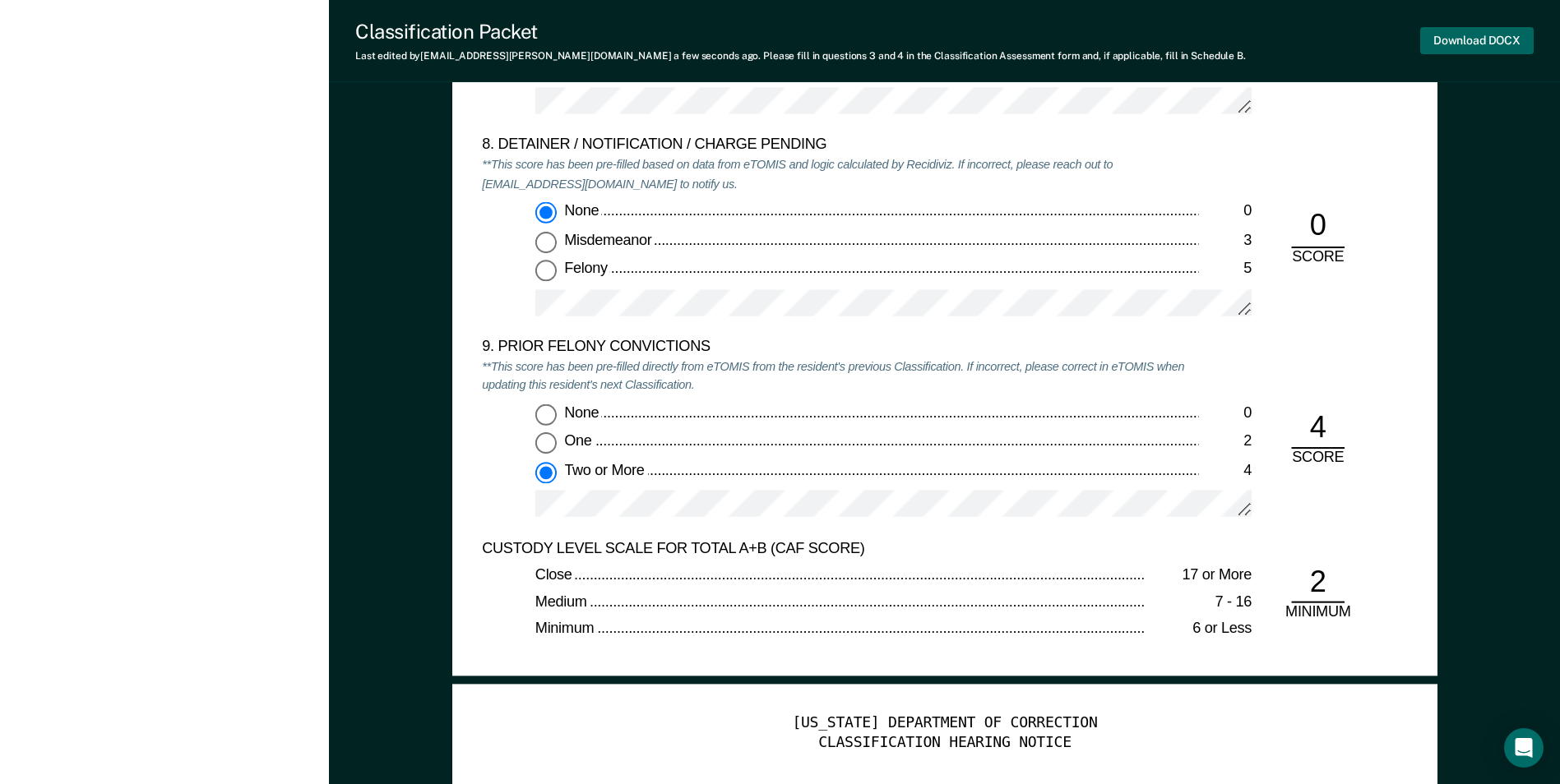
click at [1481, 50] on button "Download DOCX" at bounding box center [1477, 41] width 114 height 27
type textarea "x"
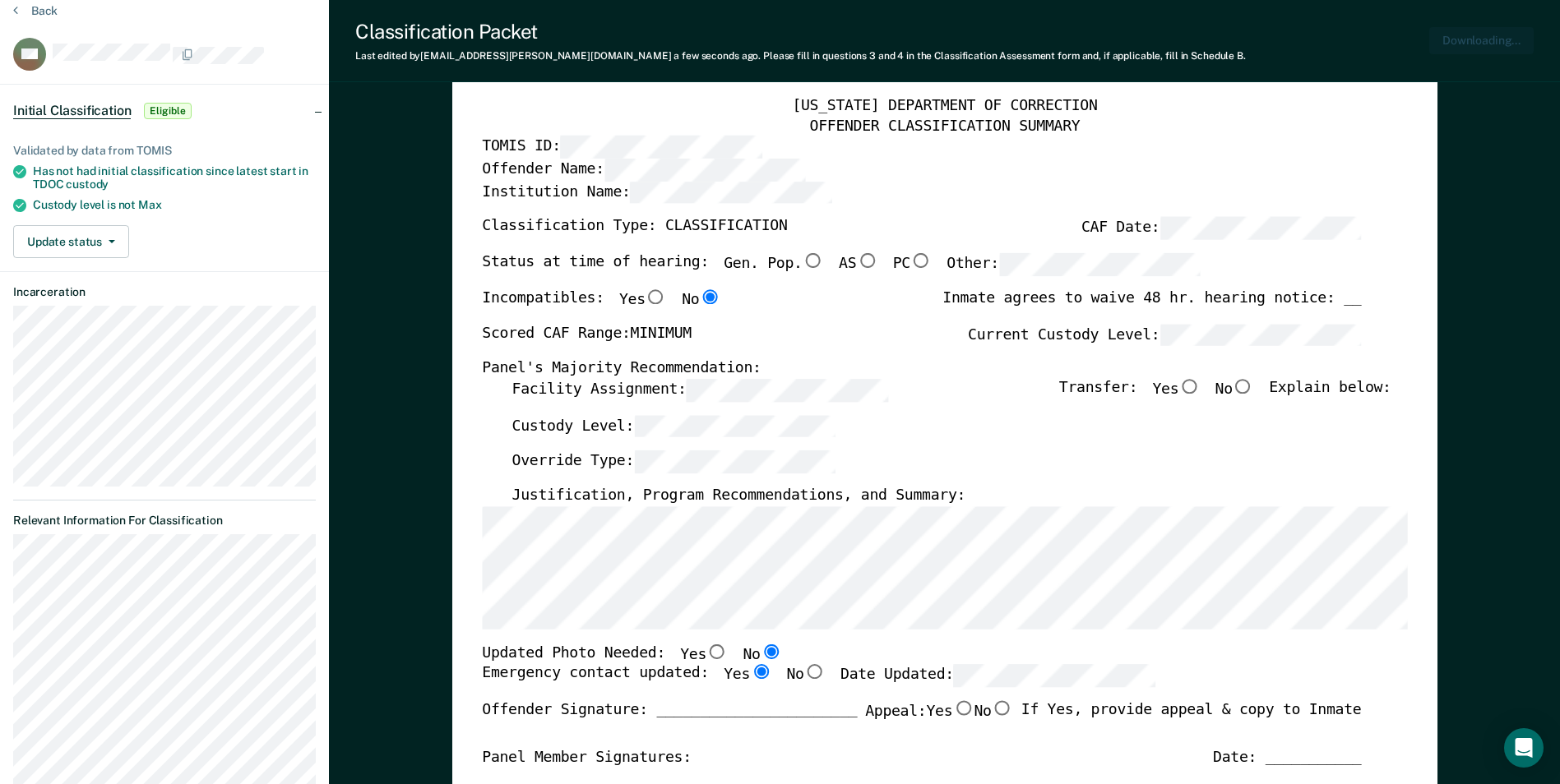
scroll to position [0, 0]
